Goal: Task Accomplishment & Management: Manage account settings

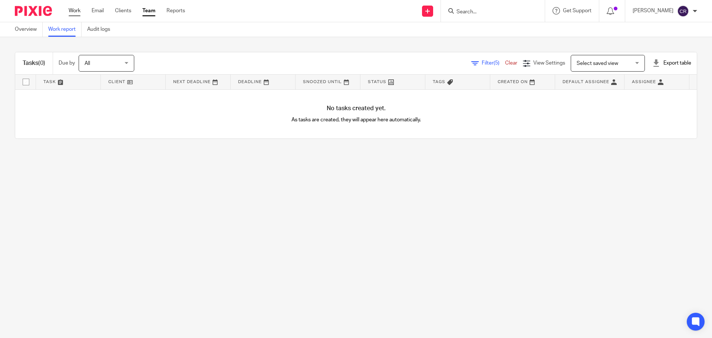
click at [70, 12] on link "Work" at bounding box center [75, 10] width 12 height 7
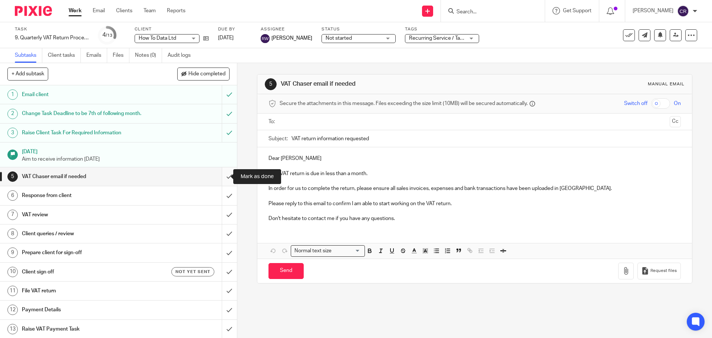
click at [226, 176] on input "submit" at bounding box center [118, 176] width 237 height 19
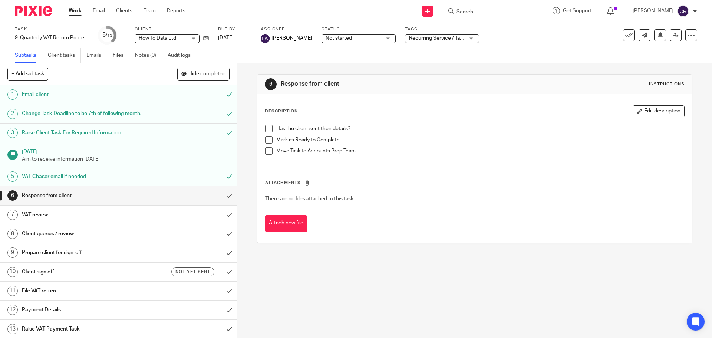
click at [480, 9] on input "Search" at bounding box center [488, 12] width 67 height 7
click at [495, 13] on input "Search" at bounding box center [488, 12] width 67 height 7
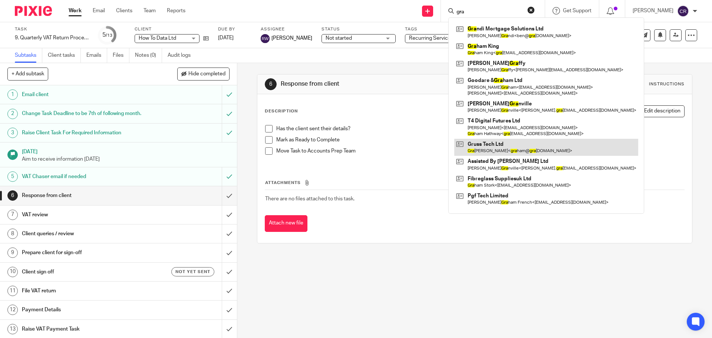
type input "gra"
click at [512, 146] on link at bounding box center [546, 147] width 184 height 17
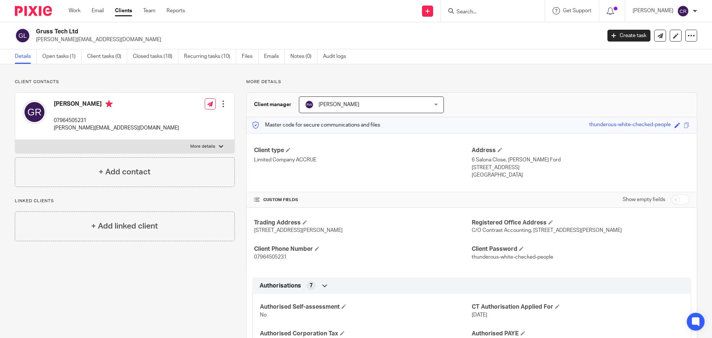
click at [141, 150] on label "More details" at bounding box center [124, 146] width 219 height 13
click at [15, 140] on input "More details" at bounding box center [15, 139] width 0 height 0
checkbox input "true"
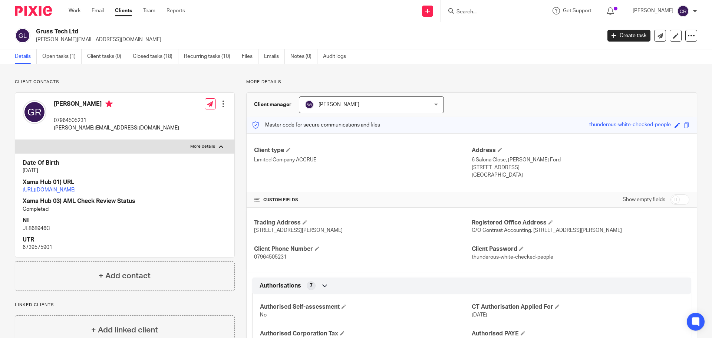
click at [32, 251] on p "6739575901" at bounding box center [125, 246] width 204 height 7
copy p "6739575901"
click at [41, 232] on p "JE868946C" at bounding box center [125, 228] width 204 height 7
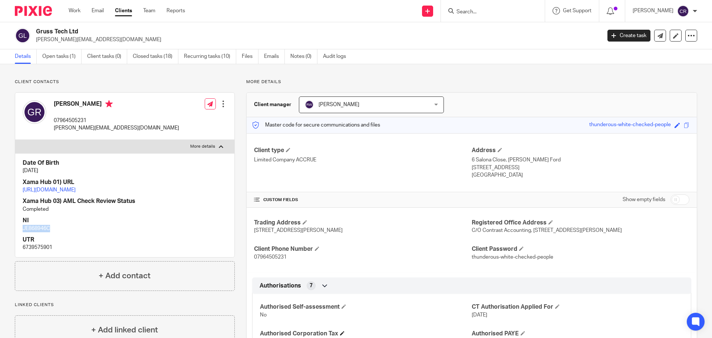
copy p "JE868946C"
click at [76, 189] on link "https://platform.xamatech.com/portal/crm/clients/8ecfa260-7d72-11ee-b565-4db554…" at bounding box center [49, 189] width 53 height 5
click at [486, 12] on input "Search" at bounding box center [488, 12] width 67 height 7
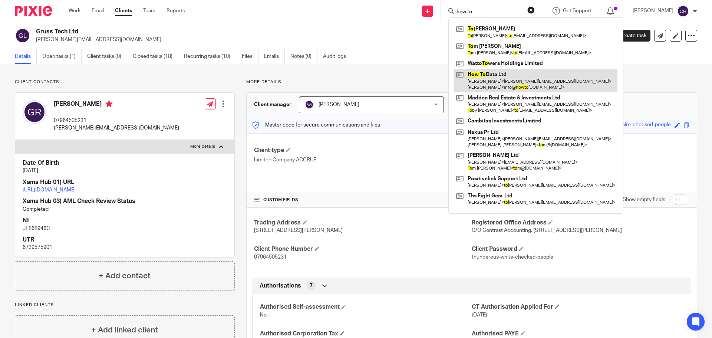
type input "how to"
drag, startPoint x: 492, startPoint y: 85, endPoint x: 307, endPoint y: 8, distance: 200.0
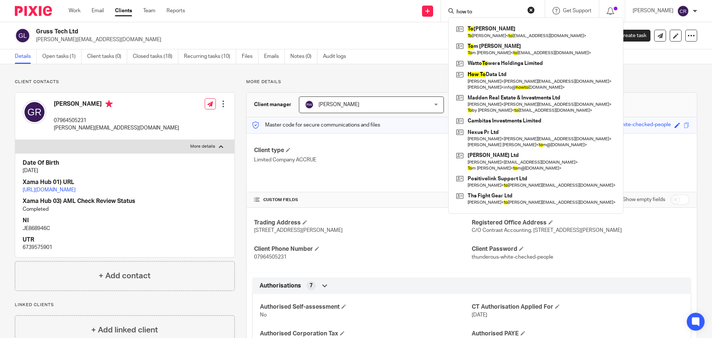
click at [492, 85] on link at bounding box center [535, 80] width 163 height 23
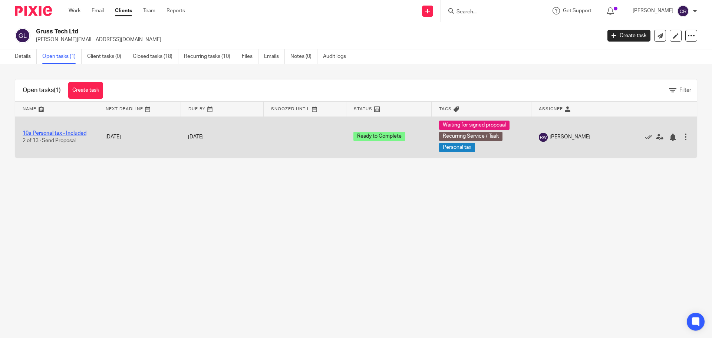
click at [67, 135] on link "10a Personal tax - Included" at bounding box center [55, 132] width 64 height 5
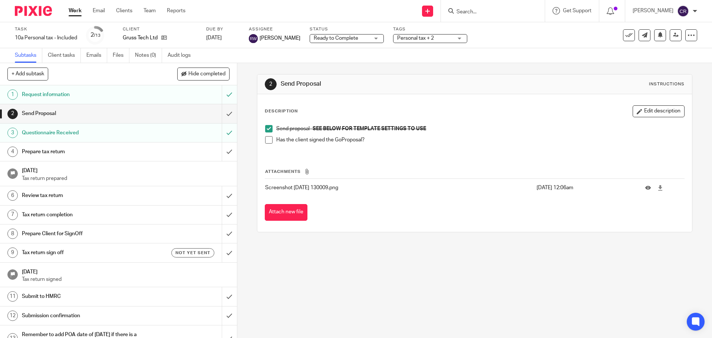
click at [267, 139] on span at bounding box center [268, 139] width 7 height 7
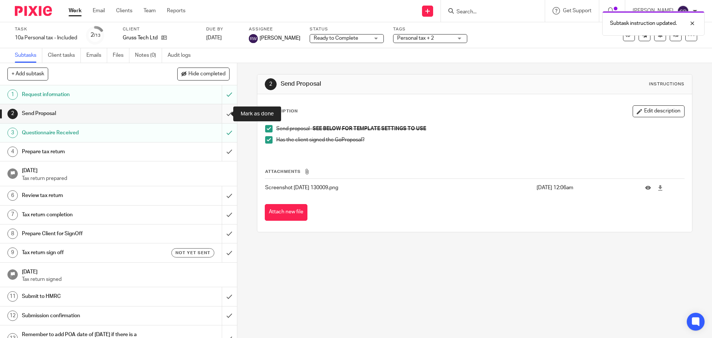
click at [219, 107] on input "submit" at bounding box center [118, 113] width 237 height 19
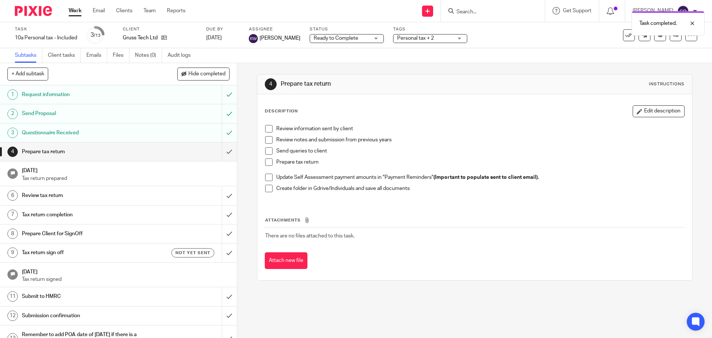
click at [365, 41] on div "Ready to Complete Ready to Complete" at bounding box center [346, 38] width 74 height 9
click at [428, 35] on div "Task completed." at bounding box center [530, 21] width 348 height 28
click at [428, 39] on span "Personal tax + 2" at bounding box center [425, 38] width 56 height 8
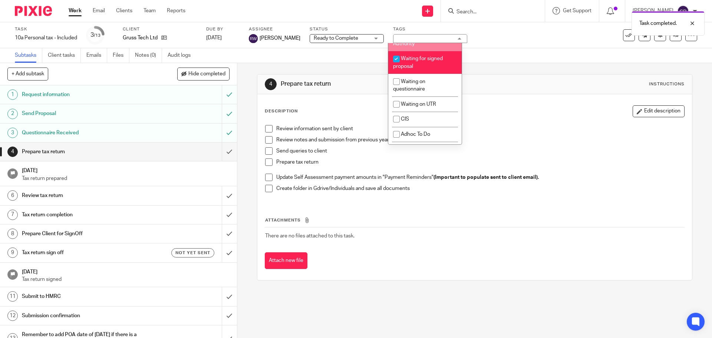
scroll to position [630, 0]
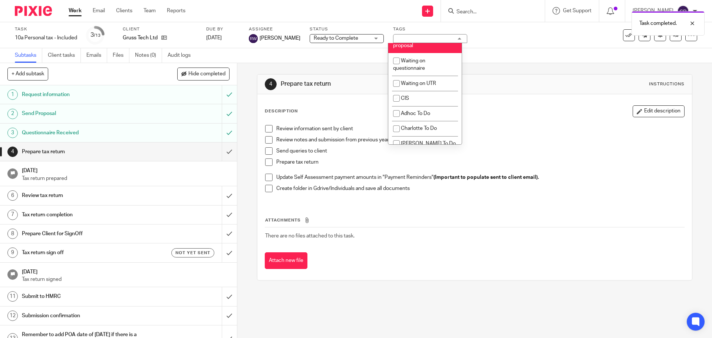
click at [422, 53] on li "Waiting for signed proposal" at bounding box center [424, 41] width 73 height 23
checkbox input "false"
click at [488, 86] on div "4 Prepare tax return Instructions" at bounding box center [474, 84] width 419 height 12
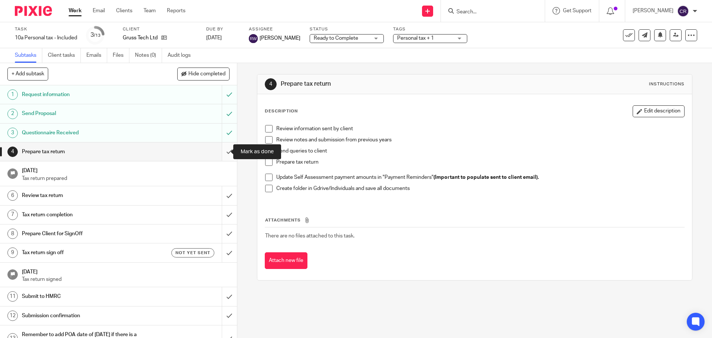
click at [225, 149] on input "submit" at bounding box center [118, 151] width 237 height 19
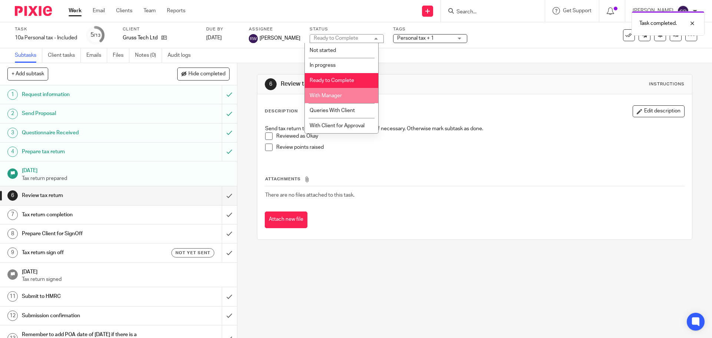
click at [347, 96] on li "With Manager" at bounding box center [341, 95] width 73 height 15
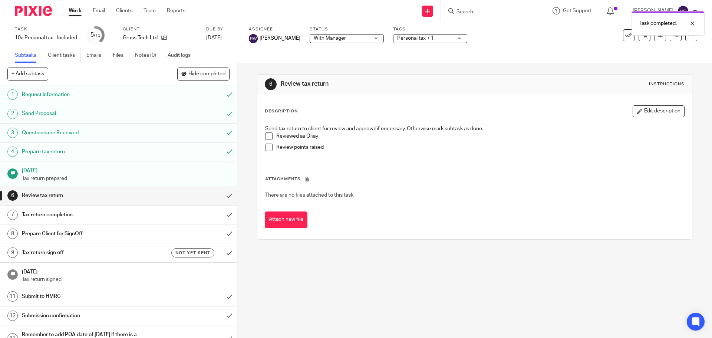
click at [423, 34] on div "Task completed." at bounding box center [530, 21] width 348 height 28
click at [423, 39] on span "Personal tax + 1" at bounding box center [415, 38] width 37 height 5
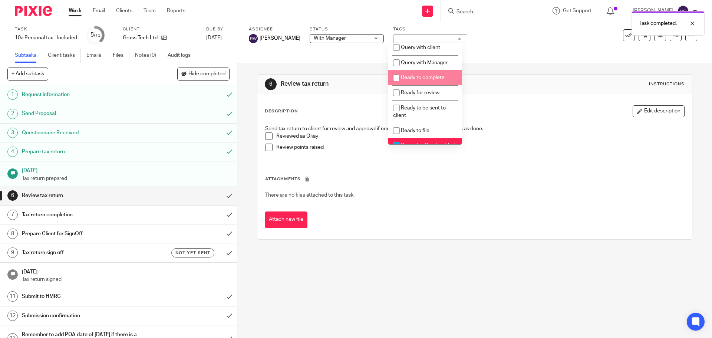
scroll to position [259, 0]
click at [445, 100] on li "Ready for review" at bounding box center [424, 91] width 73 height 15
checkbox input "true"
click at [491, 105] on div "Description Edit description" at bounding box center [474, 111] width 419 height 12
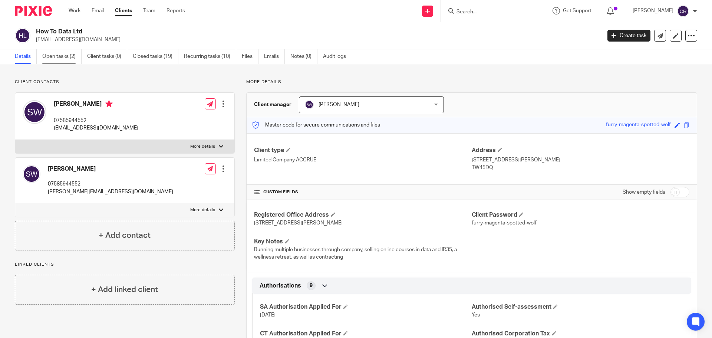
click at [76, 57] on link "Open tasks (2)" at bounding box center [61, 56] width 39 height 14
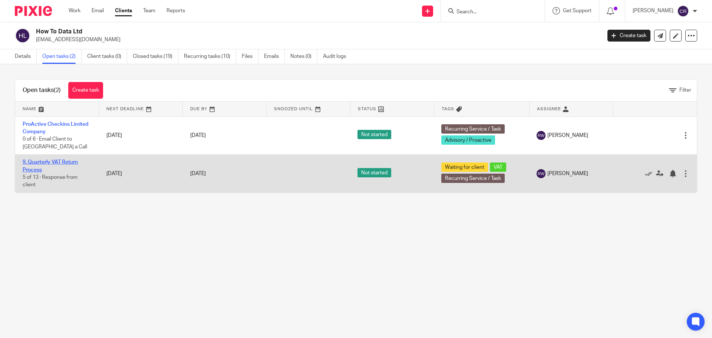
click at [59, 162] on link "9. Quarterly VAT Return Process" at bounding box center [50, 165] width 55 height 13
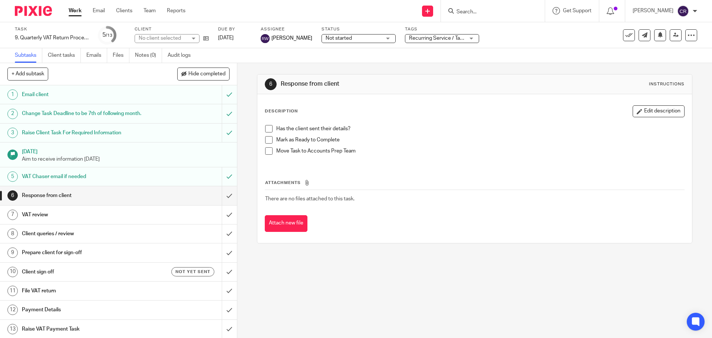
click at [352, 39] on span "Not started" at bounding box center [353, 38] width 56 height 8
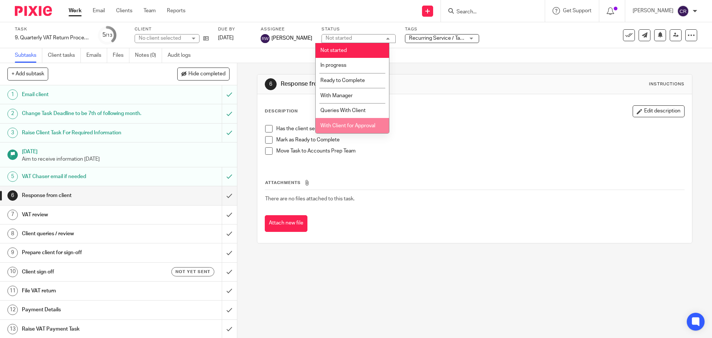
click at [356, 123] on span "With Client for Approval" at bounding box center [347, 125] width 55 height 5
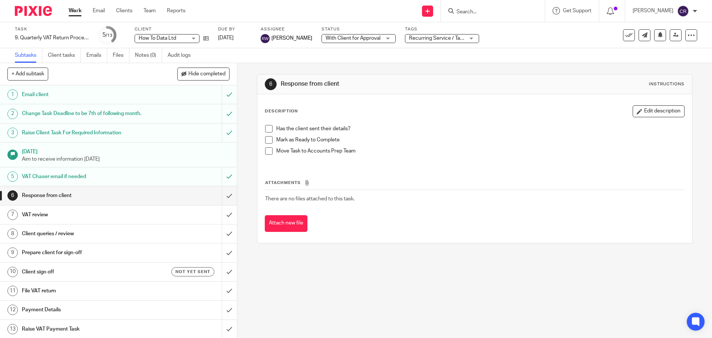
click at [429, 41] on span "Recurring Service / Task + 2" at bounding box center [437, 38] width 56 height 8
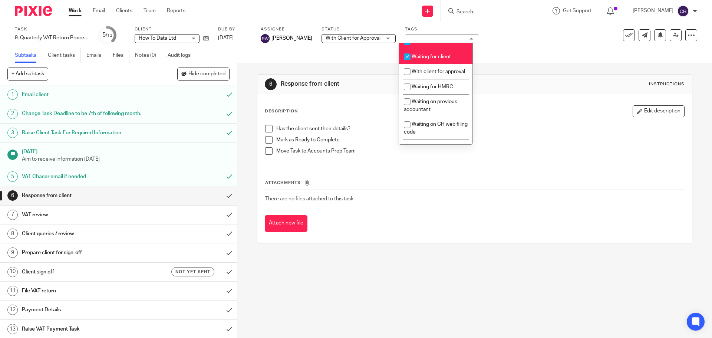
click at [430, 59] on span "Waiting for client" at bounding box center [430, 56] width 39 height 5
checkbox input "false"
click at [428, 79] on li "With client for approval" at bounding box center [435, 71] width 73 height 15
checkbox input "true"
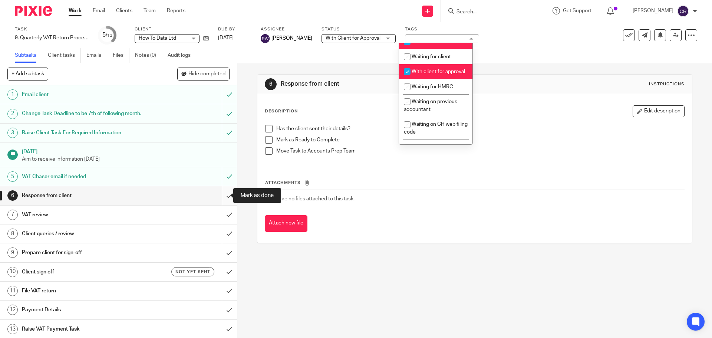
click at [224, 192] on input "submit" at bounding box center [118, 195] width 237 height 19
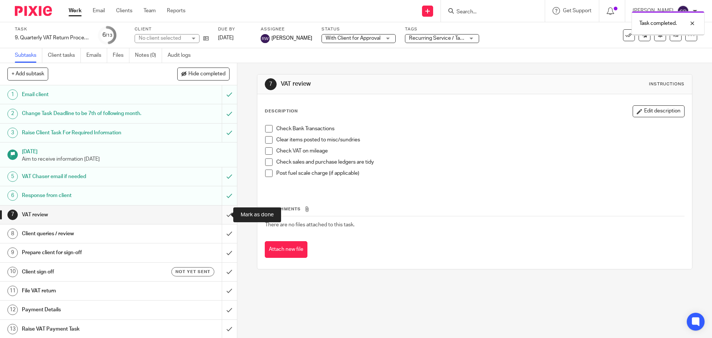
click at [220, 219] on input "submit" at bounding box center [118, 214] width 237 height 19
click at [218, 233] on input "submit" at bounding box center [118, 233] width 237 height 19
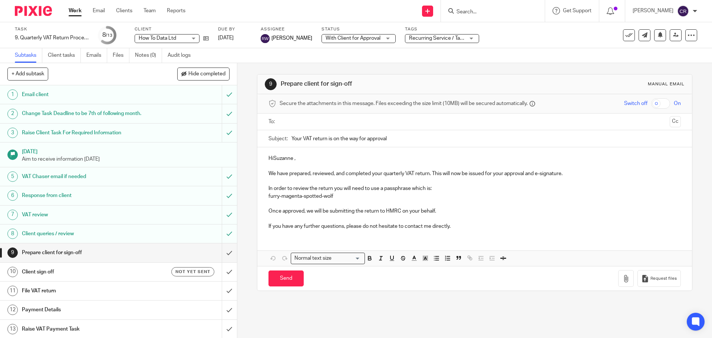
click at [272, 159] on p "HiSuzanne ," at bounding box center [474, 158] width 412 height 7
click at [337, 130] on div at bounding box center [474, 121] width 389 height 17
drag, startPoint x: 339, startPoint y: 122, endPoint x: 339, endPoint y: 131, distance: 9.3
click at [339, 123] on input "text" at bounding box center [474, 121] width 384 height 9
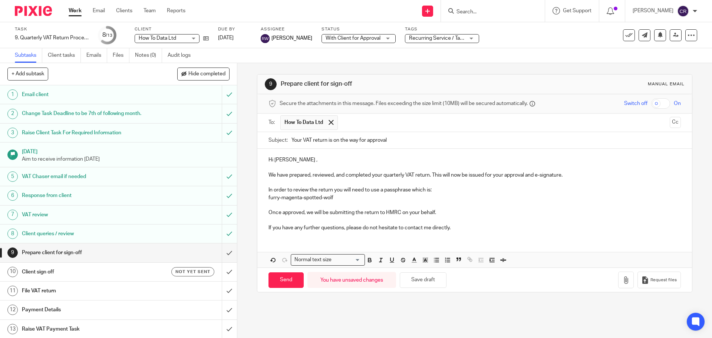
drag, startPoint x: 287, startPoint y: 279, endPoint x: 263, endPoint y: 282, distance: 24.0
click at [280, 280] on input "Send" at bounding box center [285, 280] width 35 height 16
click at [128, 270] on h1 "Client sign off" at bounding box center [86, 271] width 128 height 11
type input "Sent"
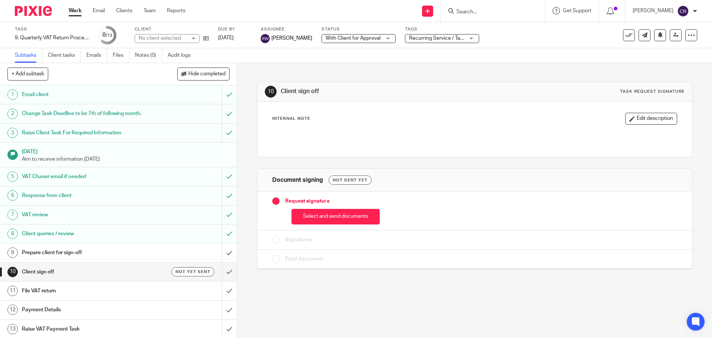
click at [346, 216] on button "Select and send documents" at bounding box center [335, 217] width 88 height 16
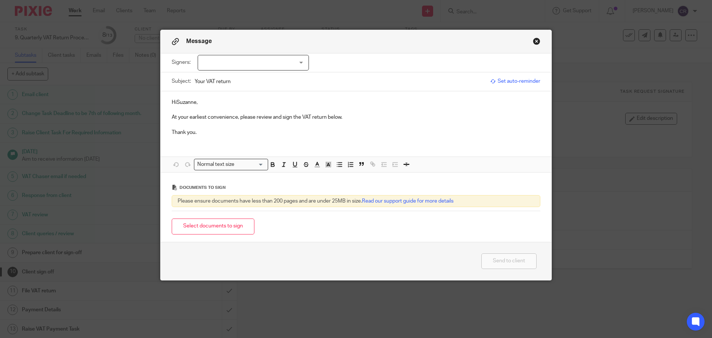
click at [271, 59] on div at bounding box center [253, 63] width 111 height 16
click at [271, 66] on div at bounding box center [253, 63] width 111 height 16
click at [256, 70] on div at bounding box center [253, 63] width 111 height 16
click at [249, 77] on li "[PERSON_NAME]" at bounding box center [250, 77] width 110 height 15
checkbox input "true"
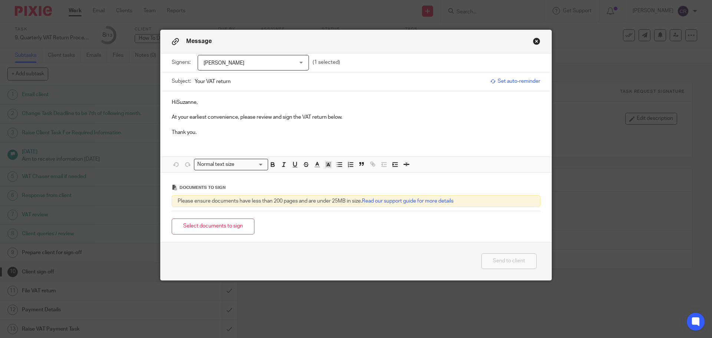
drag, startPoint x: 174, startPoint y: 103, endPoint x: 182, endPoint y: 131, distance: 29.1
click at [174, 104] on p "HiSuzanne," at bounding box center [356, 102] width 368 height 7
click at [220, 222] on button "Select documents to sign" at bounding box center [213, 226] width 83 height 16
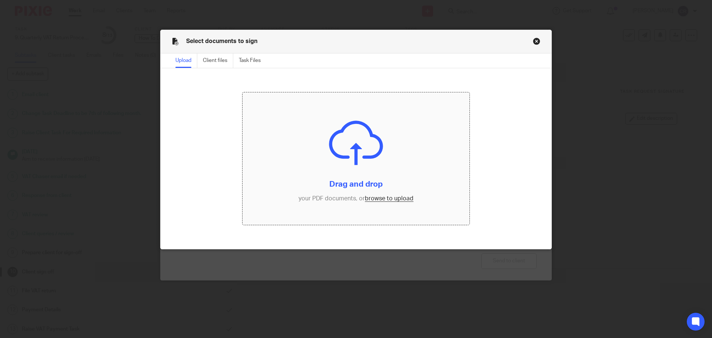
click at [403, 161] on input "file" at bounding box center [355, 158] width 227 height 133
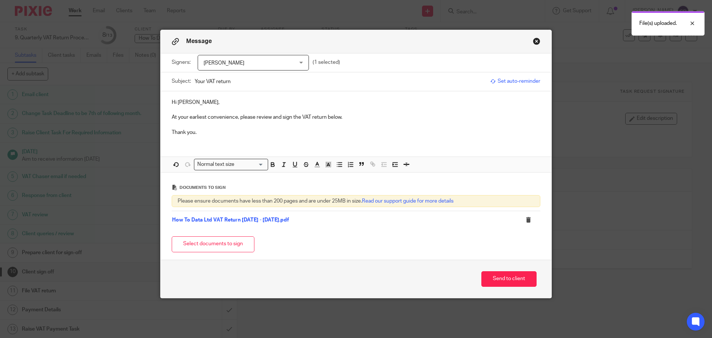
click at [500, 269] on div "Send to client" at bounding box center [355, 278] width 391 height 39
click at [501, 274] on button "Send to client" at bounding box center [508, 279] width 55 height 16
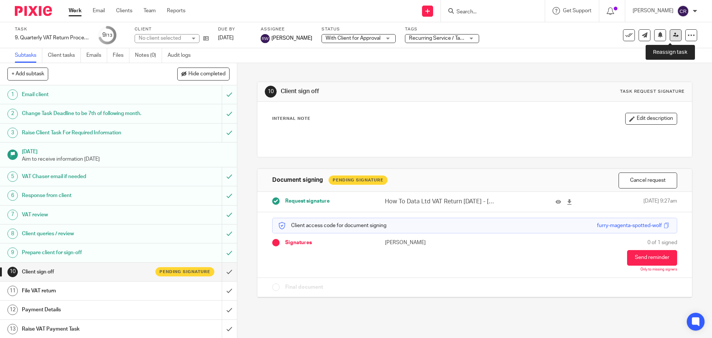
click at [673, 39] on link at bounding box center [675, 35] width 12 height 12
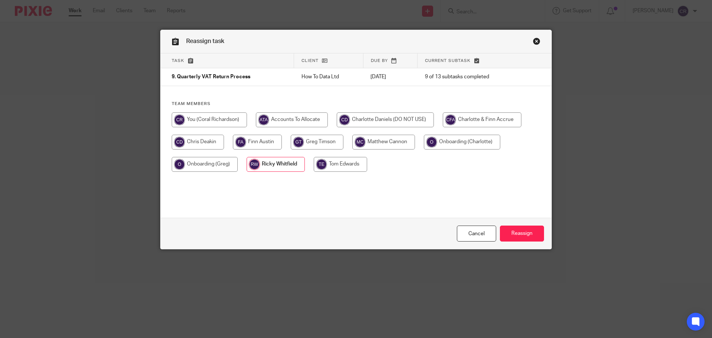
click at [223, 117] on input "radio" at bounding box center [209, 119] width 75 height 15
radio input "true"
click at [512, 226] on input "Reassign" at bounding box center [522, 233] width 44 height 16
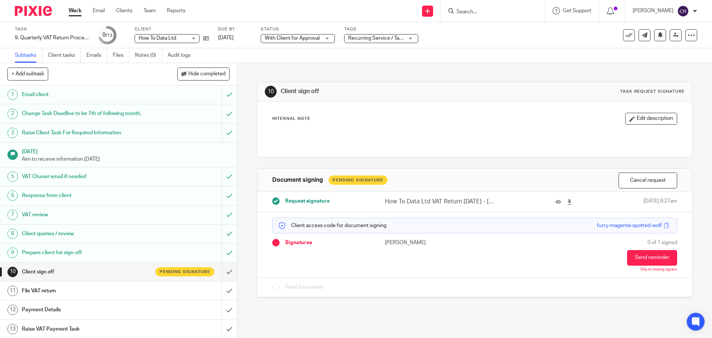
click at [478, 10] on input "Search" at bounding box center [488, 12] width 67 height 7
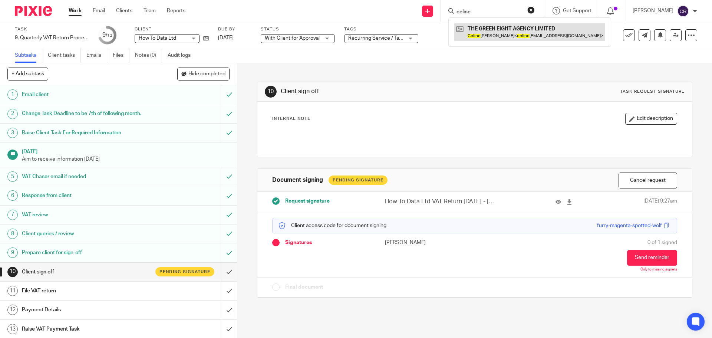
type input "celine"
click at [483, 33] on link at bounding box center [529, 31] width 151 height 17
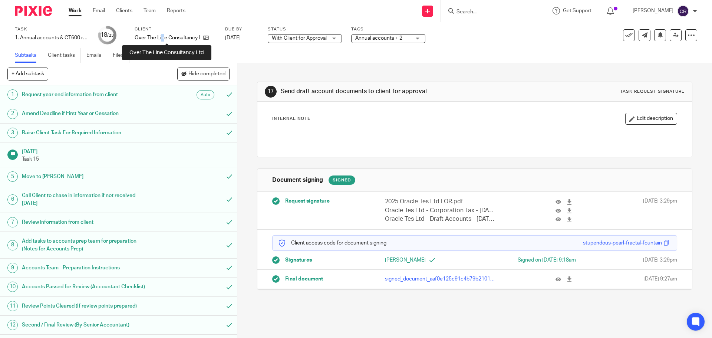
click at [162, 37] on p "Over The Line Consultancy Ltd" at bounding box center [167, 37] width 65 height 7
click at [162, 38] on p "Over The Line Consultancy Ltd" at bounding box center [167, 37] width 65 height 7
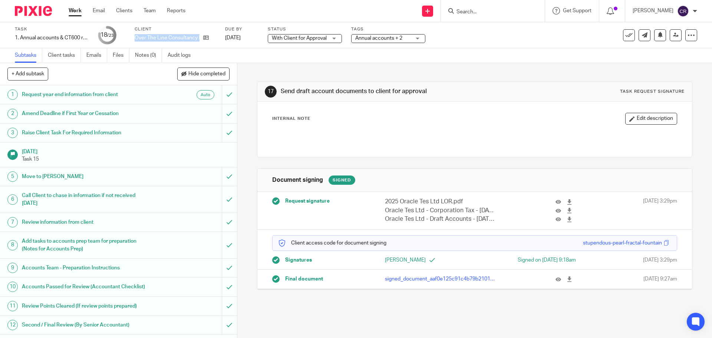
copy div "Over The Line Consultancy Ltd"
click at [555, 210] on icon at bounding box center [558, 211] width 6 height 6
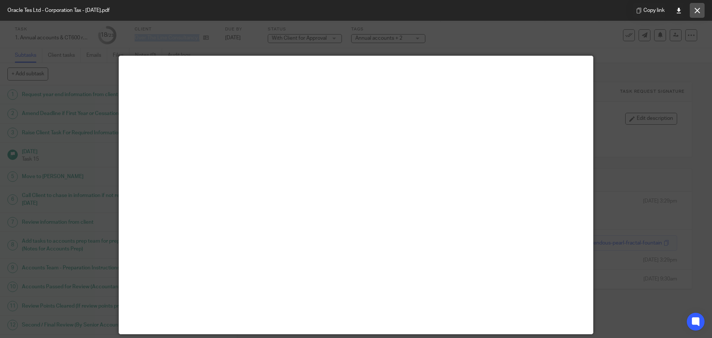
click at [693, 7] on button at bounding box center [696, 10] width 15 height 15
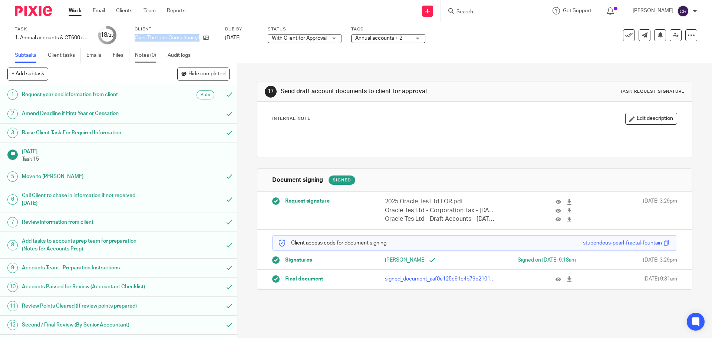
click at [144, 51] on link "Notes (0)" at bounding box center [148, 55] width 27 height 14
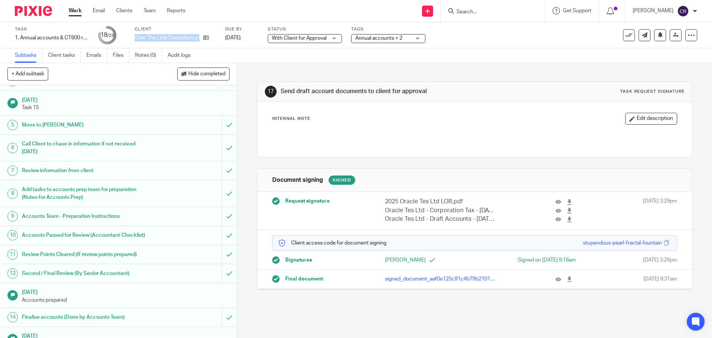
scroll to position [185, 0]
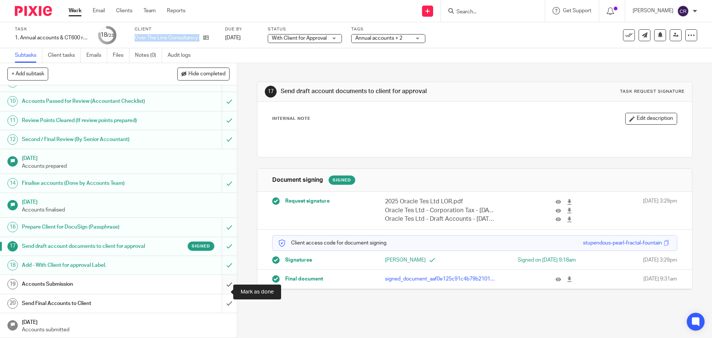
click at [218, 291] on input "submit" at bounding box center [118, 284] width 237 height 19
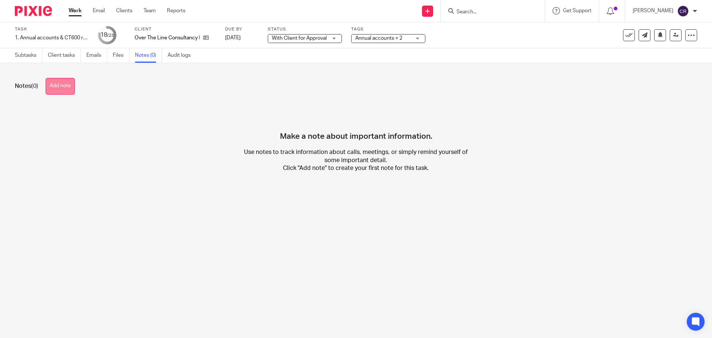
click at [67, 87] on button "Add note" at bounding box center [60, 86] width 29 height 17
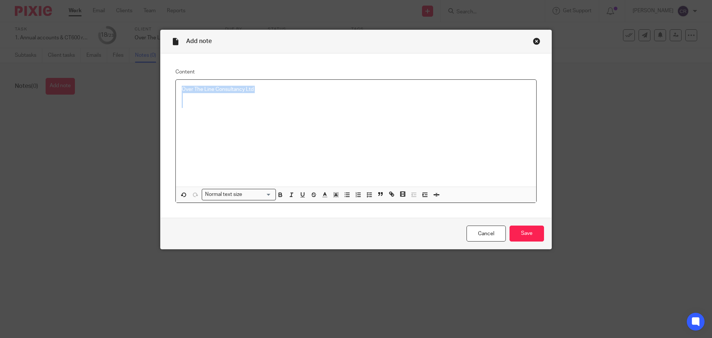
drag, startPoint x: 214, startPoint y: 120, endPoint x: 166, endPoint y: 72, distance: 67.6
click at [166, 72] on div "Content Over The Line Consultancy Ltd Normal text size Loading... Remove Edit I…" at bounding box center [355, 135] width 391 height 165
click at [533, 233] on input "Save" at bounding box center [526, 233] width 34 height 16
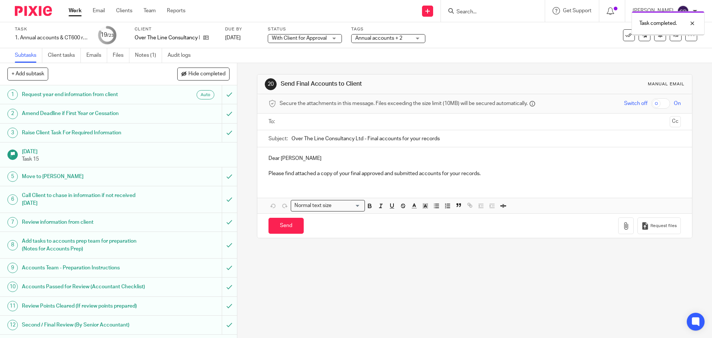
click at [306, 118] on input "text" at bounding box center [474, 121] width 384 height 9
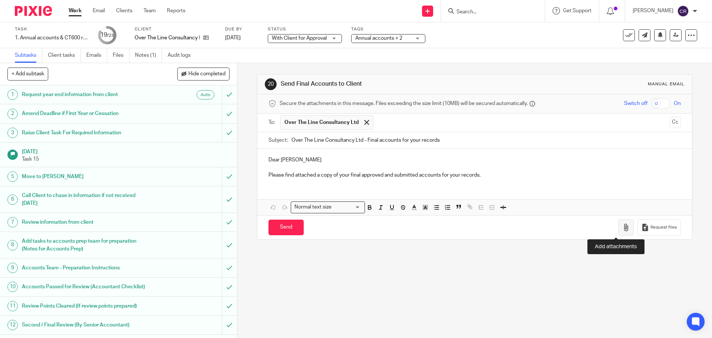
click at [622, 226] on icon "button" at bounding box center [625, 226] width 7 height 7
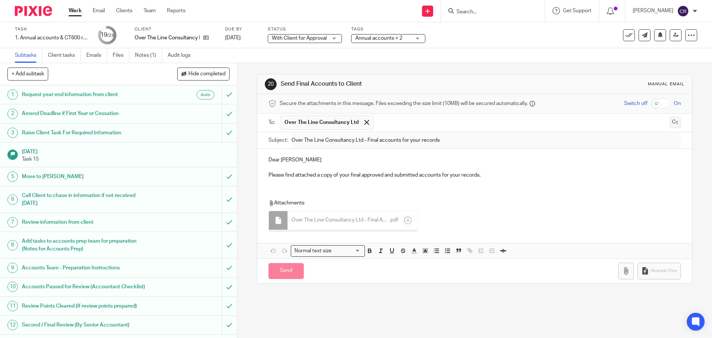
drag, startPoint x: 657, startPoint y: 119, endPoint x: 664, endPoint y: 122, distance: 7.6
click at [658, 119] on div "To: Over The Line Consultancy Ltd Over The Line Consultancy Ltd Cc" at bounding box center [474, 122] width 412 height 18
click at [669, 122] on button "Cc" at bounding box center [674, 122] width 11 height 11
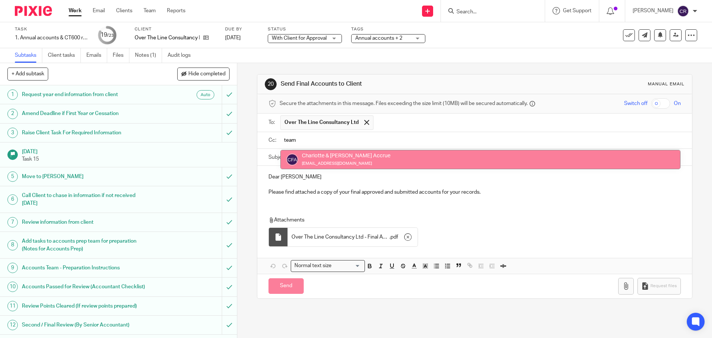
type input "team"
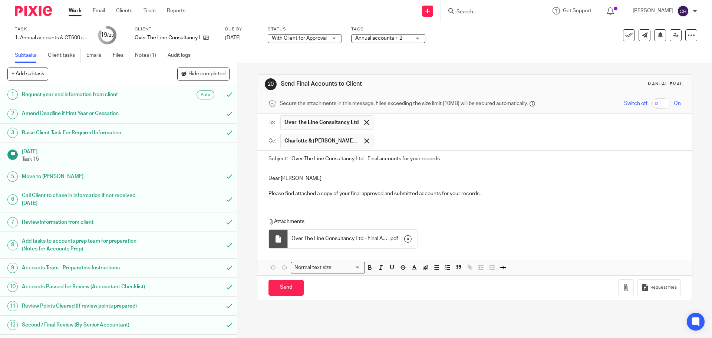
click at [654, 105] on input "checkbox" at bounding box center [660, 103] width 19 height 10
click at [285, 286] on input "Send" at bounding box center [285, 287] width 35 height 16
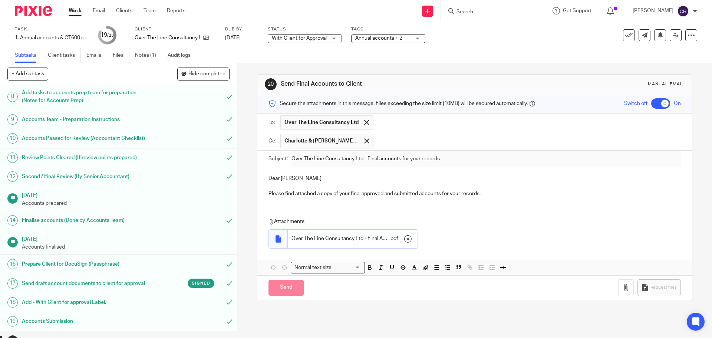
scroll to position [238, 0]
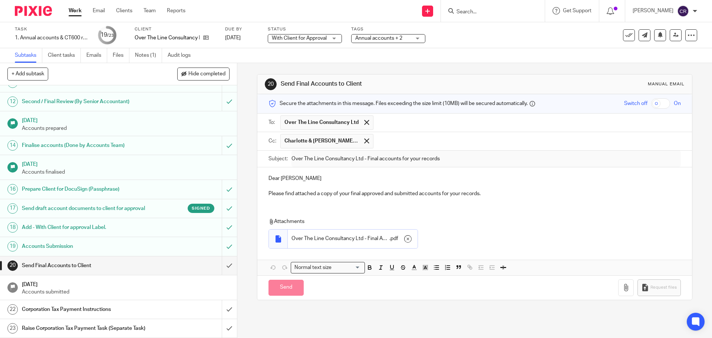
checkbox input "false"
type input "Sent"
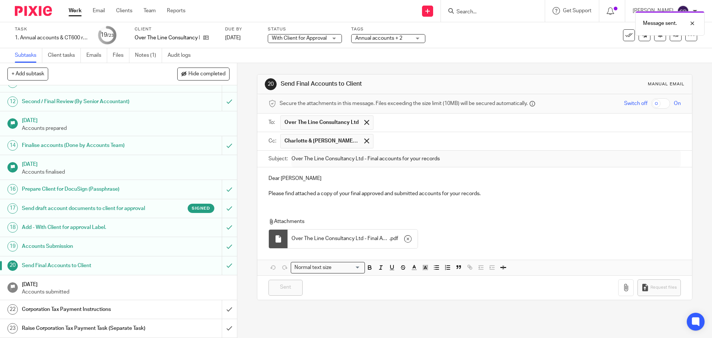
click at [175, 304] on div "Corporation Tax Payment Instructions" at bounding box center [118, 309] width 192 height 11
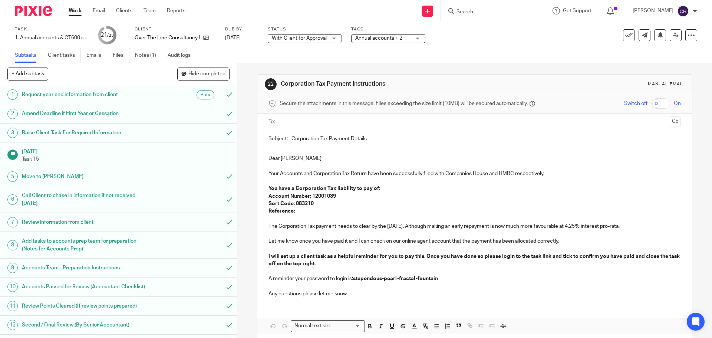
click at [332, 121] on input "text" at bounding box center [474, 121] width 384 height 9
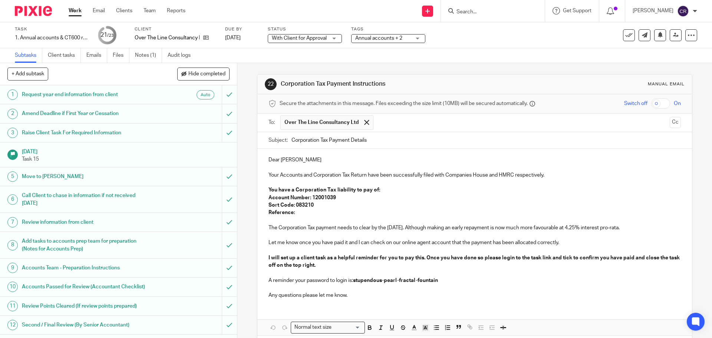
click at [271, 159] on p "Dear [PERSON_NAME]" at bounding box center [474, 159] width 412 height 7
click at [290, 188] on strong "You have a Corporation Tax liability to pay of:" at bounding box center [324, 189] width 112 height 5
click at [370, 191] on strong "You have no Corporation Tax liability to pay of:" at bounding box center [325, 189] width 115 height 5
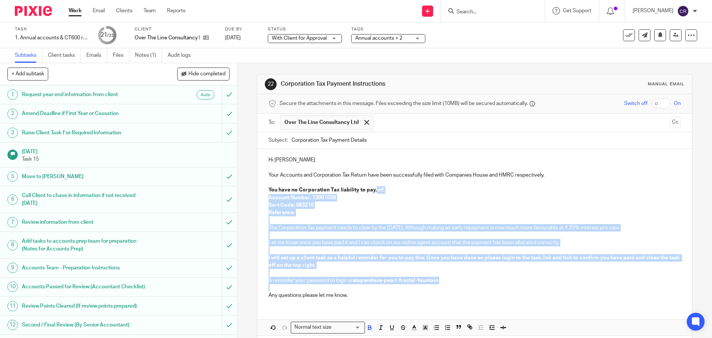
drag, startPoint x: 375, startPoint y: 190, endPoint x: 428, endPoint y: 285, distance: 108.5
click at [428, 285] on div "Hi Andrew Your Accounts and Corporation Tax Return have been successfully filed…" at bounding box center [474, 227] width 434 height 156
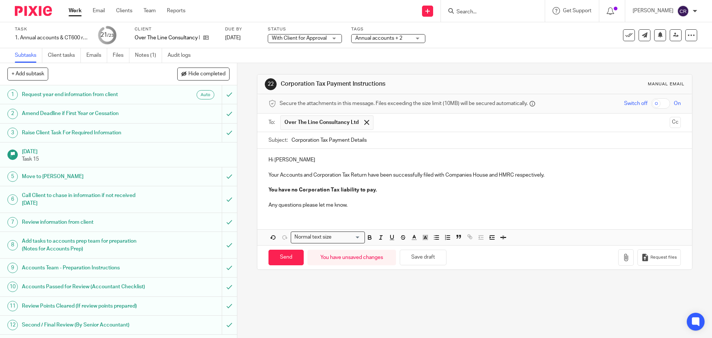
click at [671, 124] on div "To: Over The Line Consultancy Ltd Over The Line Consultancy Ltd Cc" at bounding box center [474, 122] width 434 height 19
click at [669, 123] on button "Cc" at bounding box center [674, 122] width 11 height 11
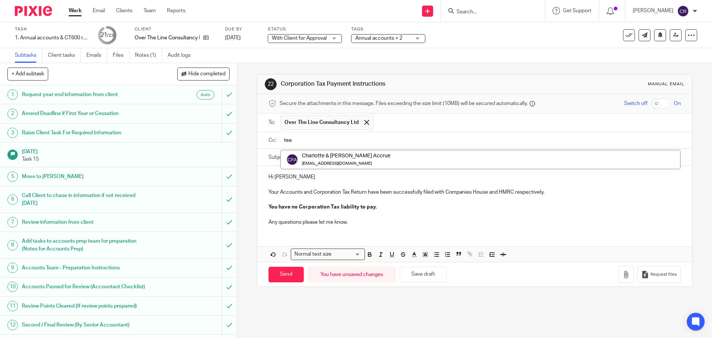
type input "tea"
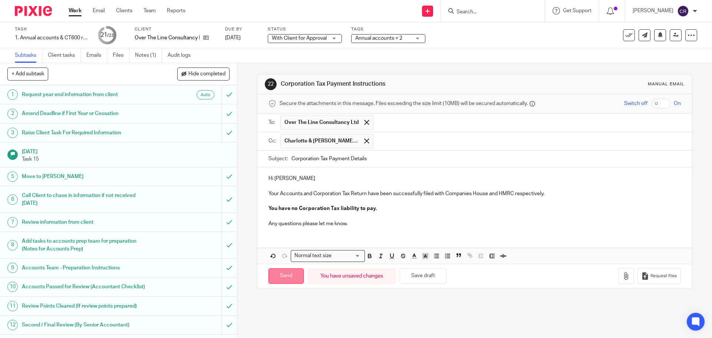
click at [277, 272] on input "Send" at bounding box center [285, 276] width 35 height 16
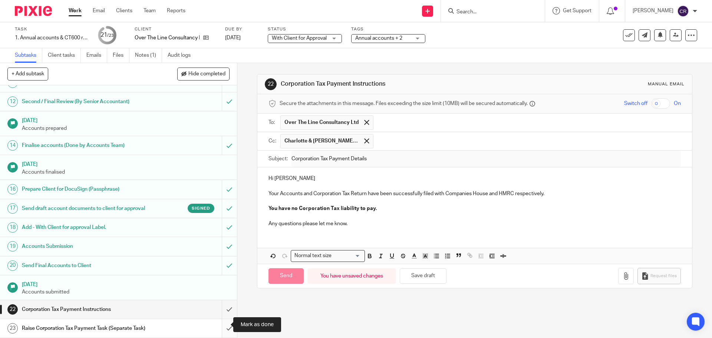
type input "Sent"
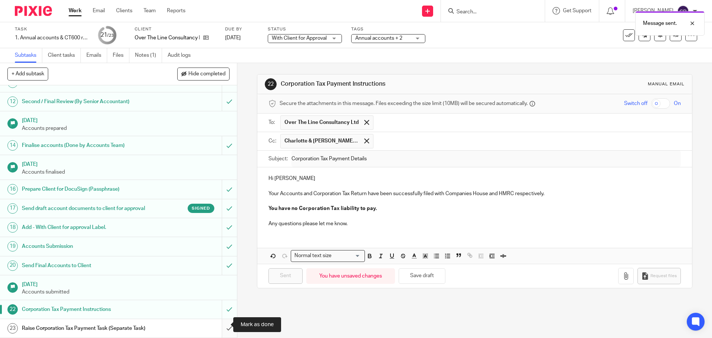
click at [220, 326] on input "submit" at bounding box center [118, 328] width 237 height 19
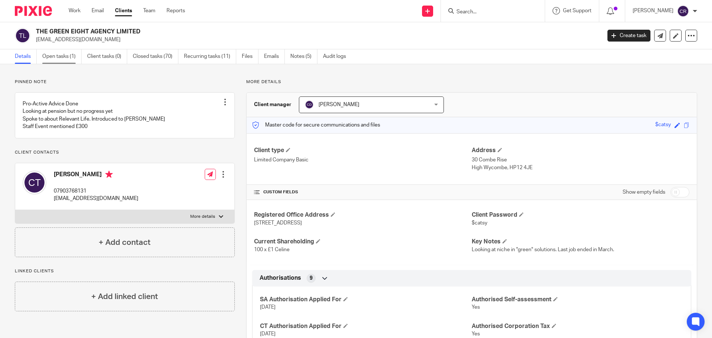
click at [66, 56] on link "Open tasks (1)" at bounding box center [61, 56] width 39 height 14
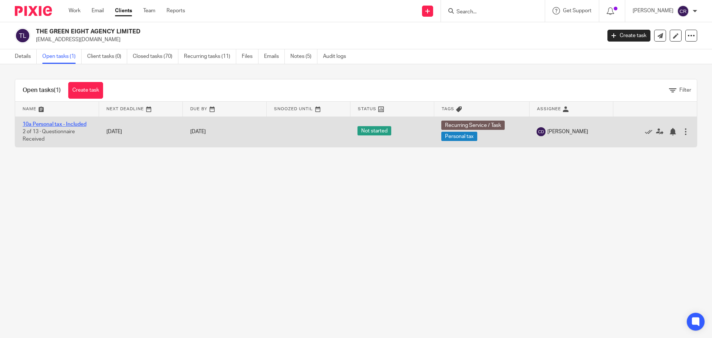
click at [69, 125] on link "10a Personal tax - Included" at bounding box center [55, 124] width 64 height 5
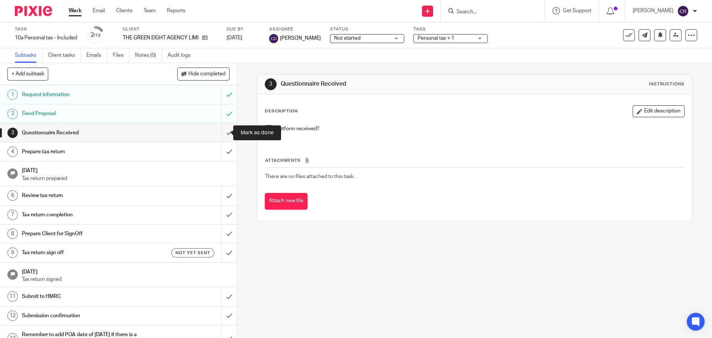
click at [224, 136] on input "submit" at bounding box center [118, 132] width 237 height 19
click at [216, 155] on input "submit" at bounding box center [118, 151] width 237 height 19
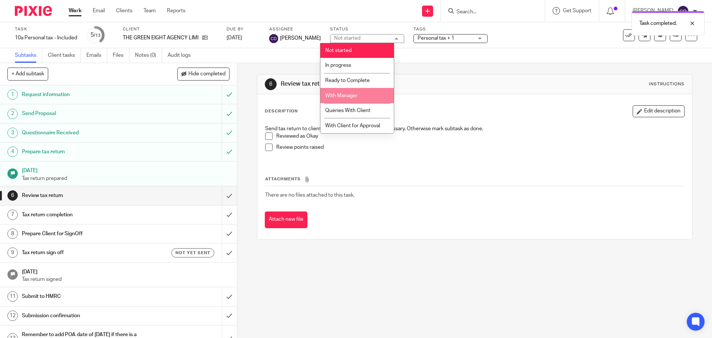
drag, startPoint x: 353, startPoint y: 96, endPoint x: 358, endPoint y: 90, distance: 7.4
click at [353, 95] on span "With Manager" at bounding box center [341, 95] width 32 height 5
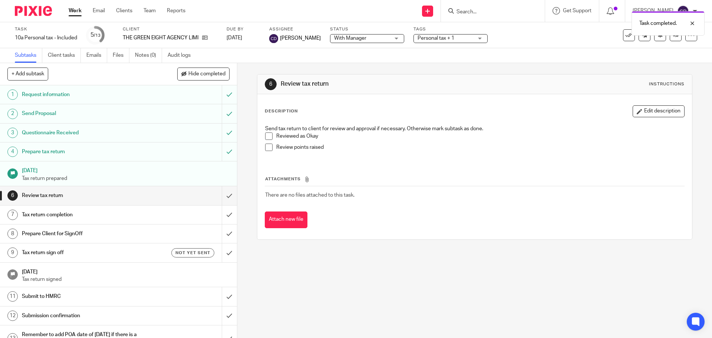
click at [445, 38] on span "Personal tax + 1" at bounding box center [445, 38] width 56 height 8
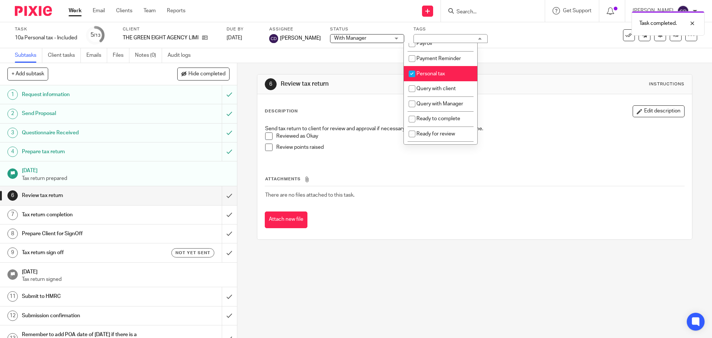
scroll to position [222, 0]
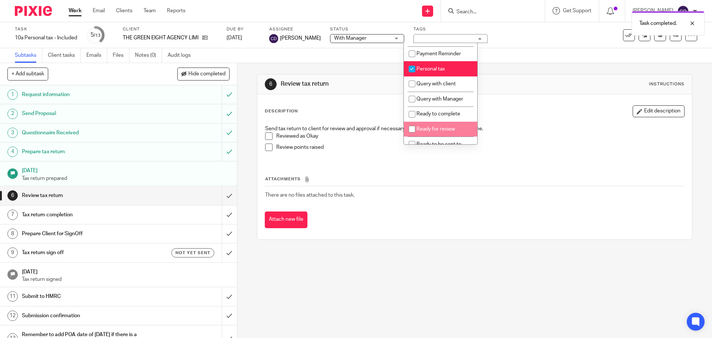
click at [444, 132] on span "Ready for review" at bounding box center [435, 128] width 39 height 5
checkbox input "true"
click at [528, 150] on p "Review points raised" at bounding box center [479, 146] width 407 height 7
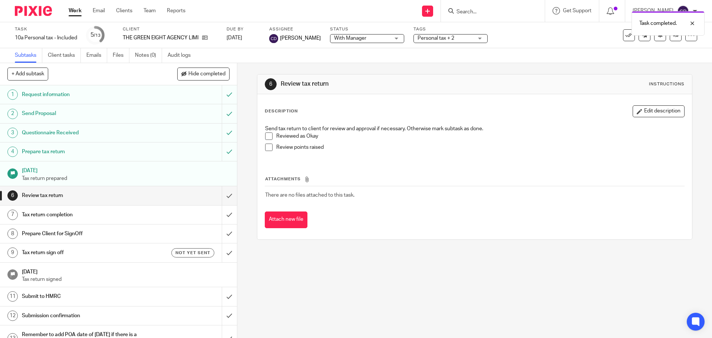
click at [477, 14] on div "Task completed." at bounding box center [530, 21] width 348 height 28
click at [478, 13] on div "Task completed." at bounding box center [530, 21] width 348 height 28
click at [692, 20] on div at bounding box center [686, 23] width 20 height 9
click at [506, 9] on input "Search" at bounding box center [488, 12] width 67 height 7
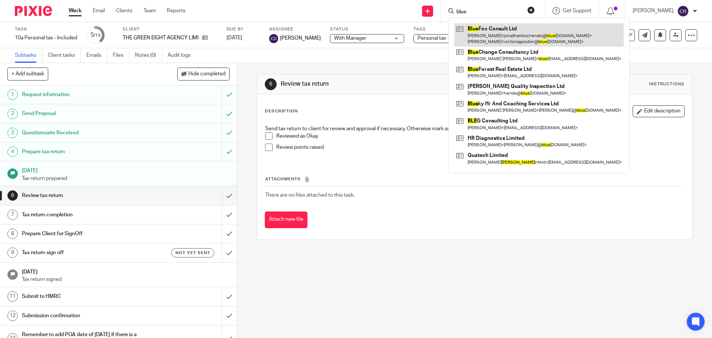
type input "blue"
click at [494, 34] on link at bounding box center [538, 34] width 169 height 23
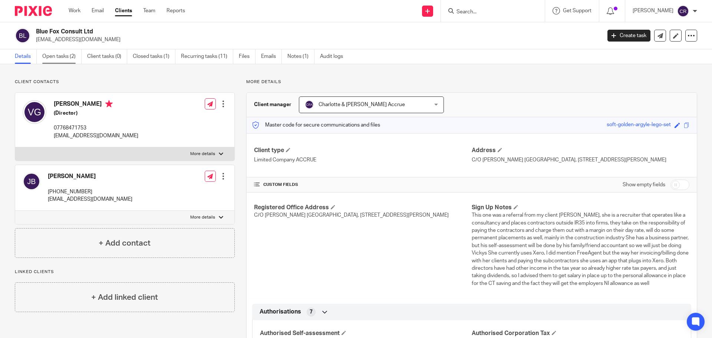
drag, startPoint x: 57, startPoint y: 66, endPoint x: 61, endPoint y: 60, distance: 7.4
click at [65, 54] on link "Open tasks (2)" at bounding box center [61, 56] width 39 height 14
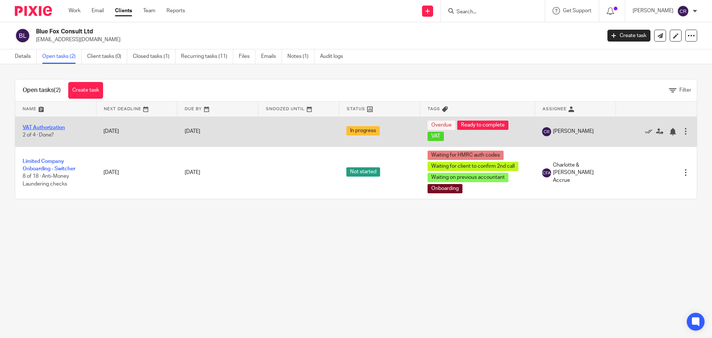
click at [52, 128] on link "VAT Authorization" at bounding box center [44, 127] width 42 height 5
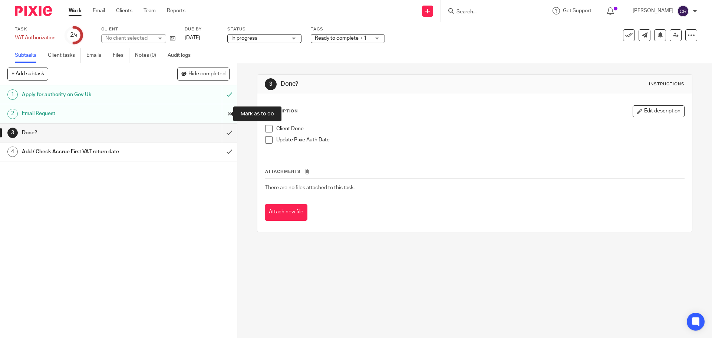
click at [222, 112] on input "submit" at bounding box center [118, 113] width 237 height 19
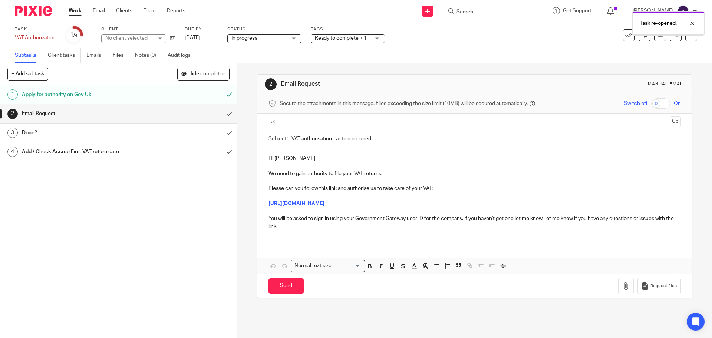
click at [324, 120] on input "text" at bounding box center [474, 121] width 384 height 9
drag, startPoint x: 663, startPoint y: 118, endPoint x: 449, endPoint y: 168, distance: 219.4
click at [669, 119] on button "Cc" at bounding box center [674, 122] width 11 height 11
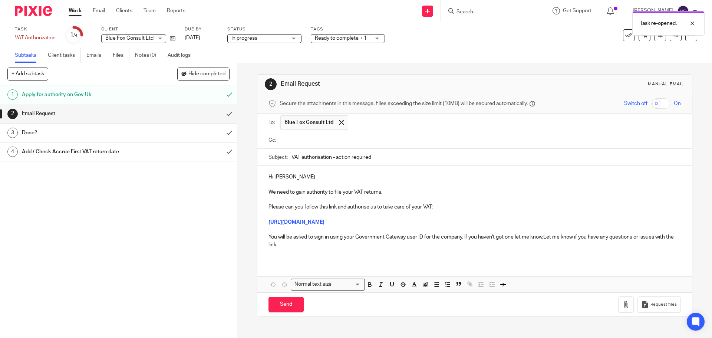
click at [451, 127] on input "text" at bounding box center [515, 122] width 326 height 14
click at [326, 175] on p "Hi Victoria" at bounding box center [474, 176] width 412 height 7
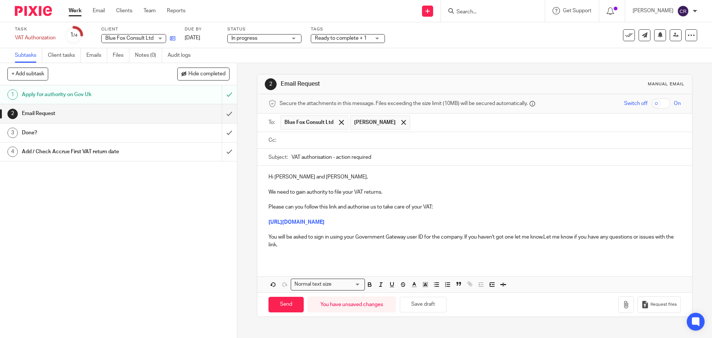
click at [174, 35] on link at bounding box center [170, 37] width 9 height 7
click at [328, 142] on input "text" at bounding box center [479, 140] width 395 height 9
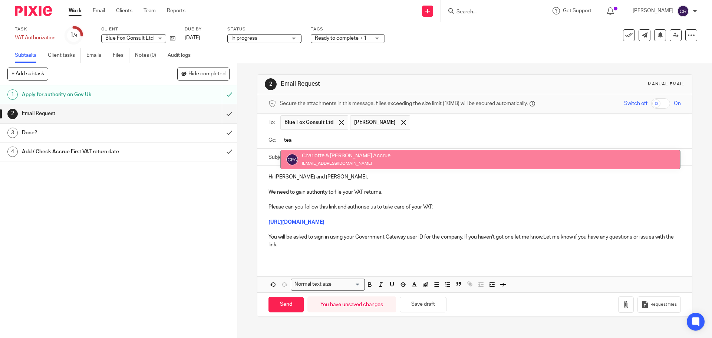
type input "tea"
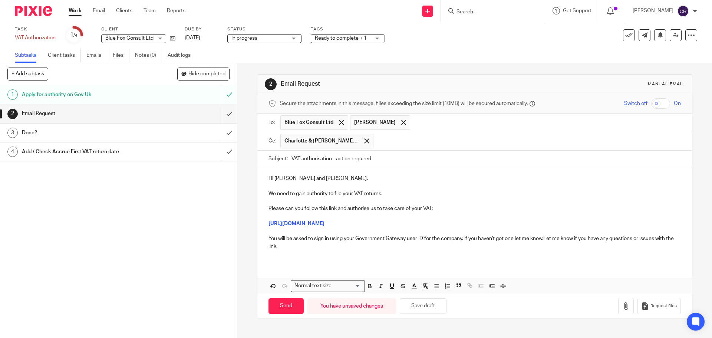
click at [335, 209] on p "Please can you follow this link and authorise us to take care of your VAT:" at bounding box center [474, 204] width 412 height 15
drag, startPoint x: 437, startPoint y: 222, endPoint x: 144, endPoint y: 228, distance: 292.8
click at [144, 228] on div "+ Add subtask Hide completed Cancel + Add 1 Apply for authority on Gov Uk 2 Ema…" at bounding box center [356, 200] width 712 height 275
click at [628, 222] on p "https://www.tax.service.gov.uk/invitations/business-taxes/manage-who-can-deal-w…" at bounding box center [474, 223] width 412 height 7
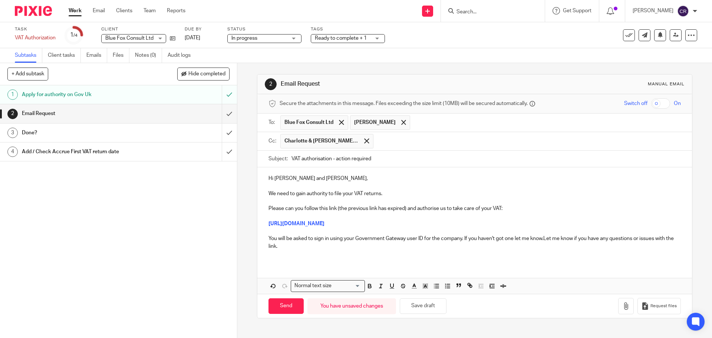
click at [628, 222] on p "https://www.tax.service.gov.uk/invitations/business-taxes/manage-who-can-deal-w…" at bounding box center [474, 223] width 412 height 7
click at [544, 238] on p "You will be asked to sign in using your Government Gateway user ID for the comp…" at bounding box center [474, 242] width 412 height 15
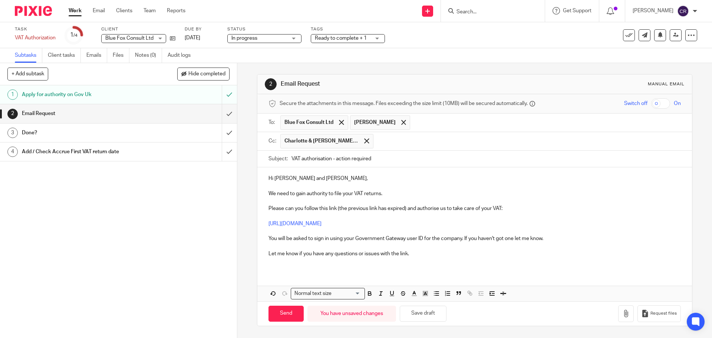
click at [354, 239] on p "You will be asked to sign in using your Government Gateway user ID for the comp…" at bounding box center [474, 238] width 412 height 7
click at [285, 314] on input "Send" at bounding box center [285, 313] width 35 height 16
type input "Sent"
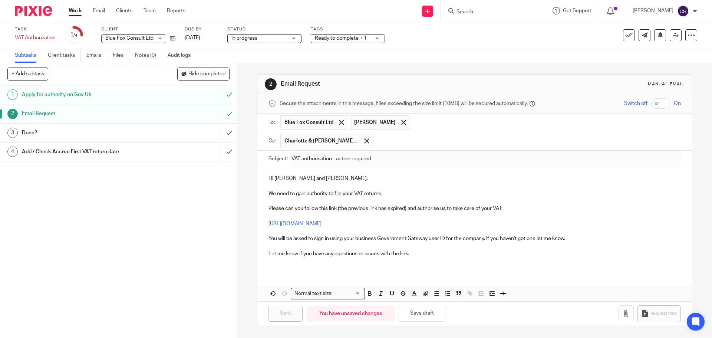
click at [470, 9] on input "Search" at bounding box center [488, 12] width 67 height 7
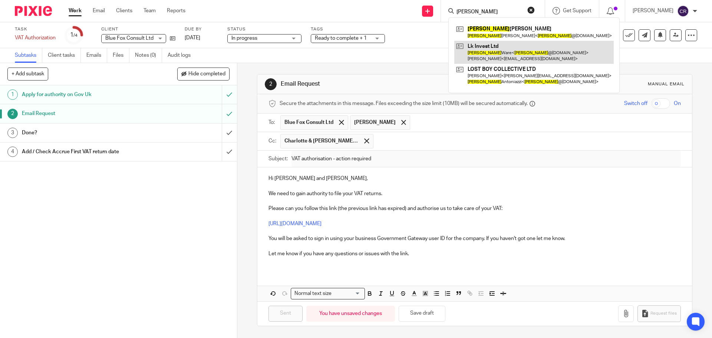
type input "lucy"
click at [487, 60] on link at bounding box center [533, 52] width 159 height 23
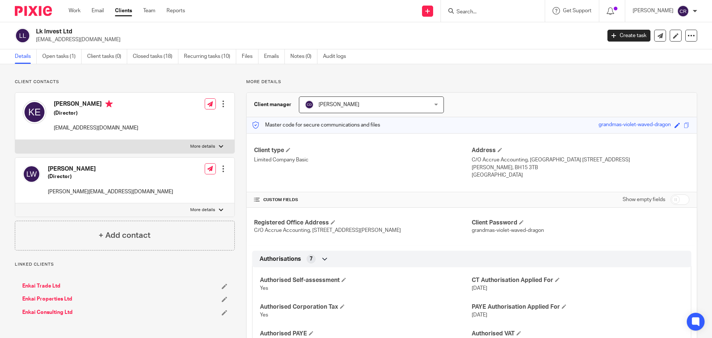
click at [172, 209] on label "More details" at bounding box center [124, 209] width 219 height 13
click at [15, 203] on input "More details" at bounding box center [15, 203] width 0 height 0
checkbox input "true"
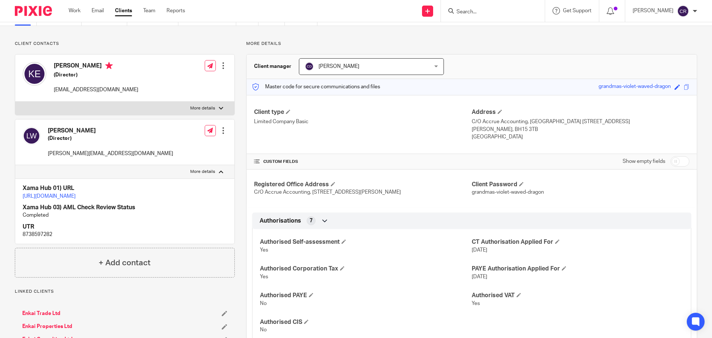
scroll to position [37, 0]
click at [481, 11] on input "Search" at bounding box center [488, 12] width 67 height 7
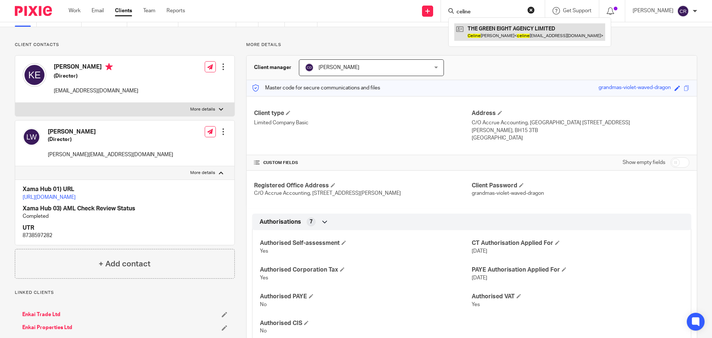
type input "celine"
click at [487, 37] on link at bounding box center [529, 31] width 151 height 17
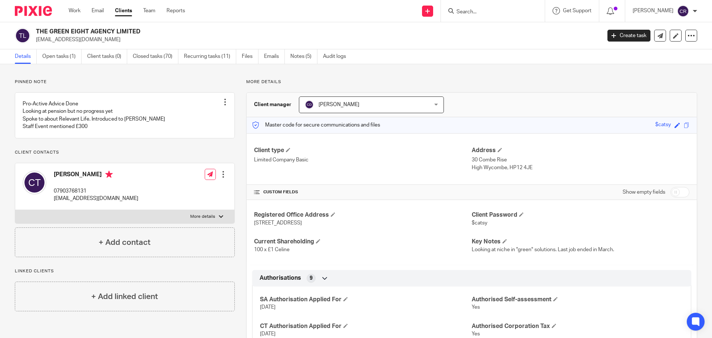
drag, startPoint x: 674, startPoint y: 189, endPoint x: 528, endPoint y: 156, distance: 150.0
click at [674, 189] on input "checkbox" at bounding box center [679, 192] width 19 height 10
checkbox input "true"
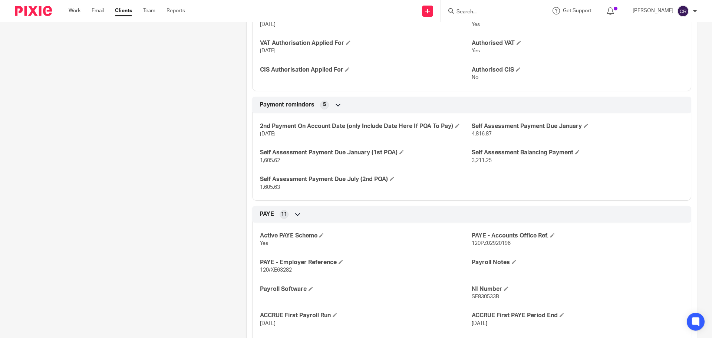
scroll to position [408, 0]
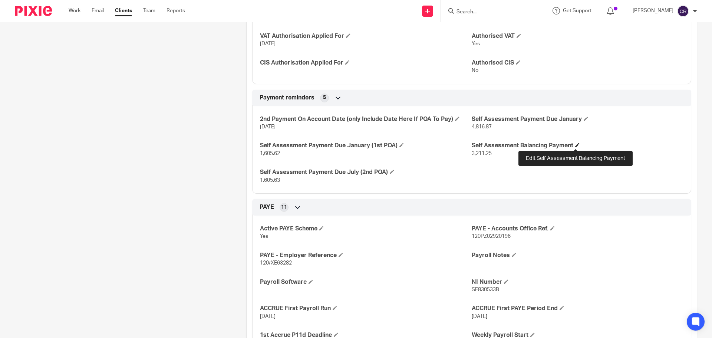
click at [576, 145] on span at bounding box center [577, 145] width 4 height 4
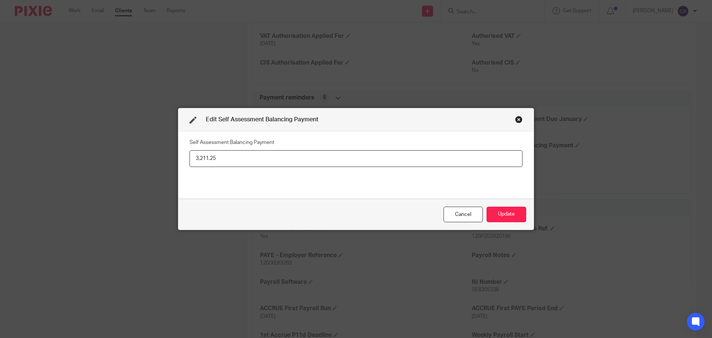
click at [227, 155] on input "3,211.25" at bounding box center [355, 158] width 333 height 17
type input "(803.61)"
click at [512, 220] on button "Update" at bounding box center [506, 214] width 40 height 16
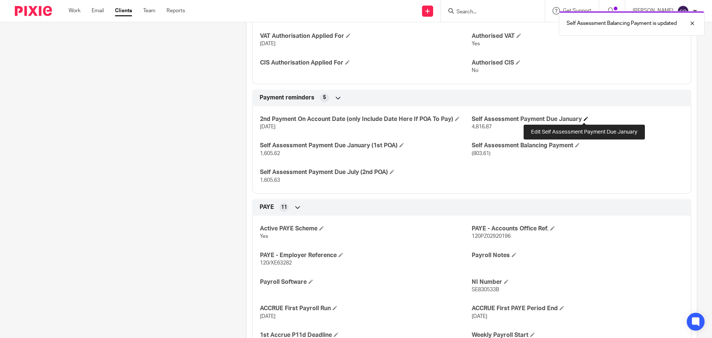
click at [586, 119] on span at bounding box center [585, 118] width 4 height 4
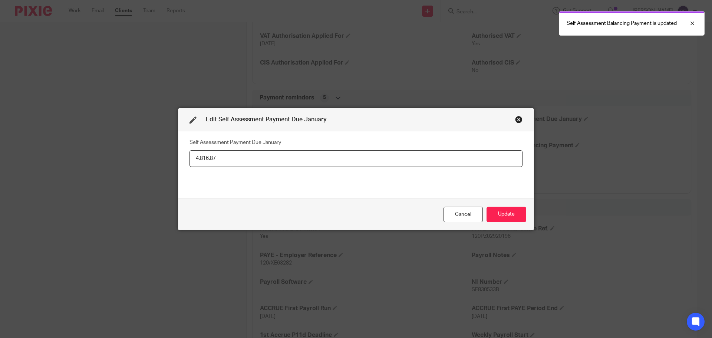
click at [243, 156] on input "4,816.87" at bounding box center [355, 158] width 333 height 17
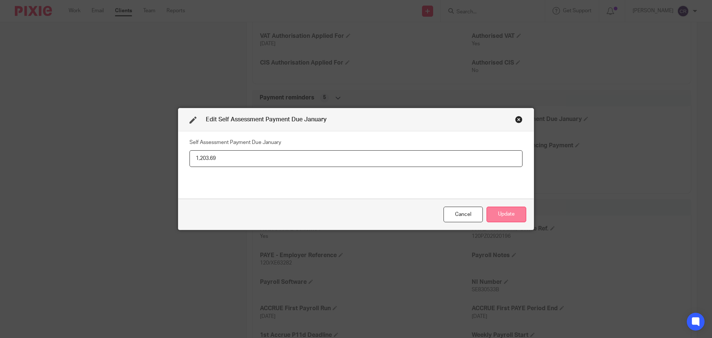
type input "1,203.69"
click at [508, 213] on button "Update" at bounding box center [506, 214] width 40 height 16
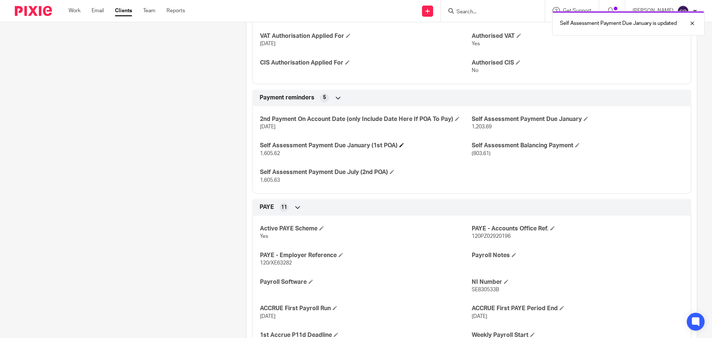
click at [400, 145] on span at bounding box center [401, 145] width 4 height 4
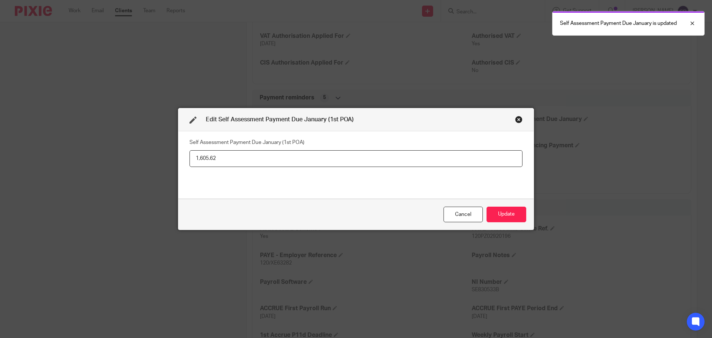
click at [262, 156] on input "1,605.62" at bounding box center [355, 158] width 333 height 17
type input "1,203.69"
drag, startPoint x: 502, startPoint y: 213, endPoint x: 711, endPoint y: 235, distance: 210.6
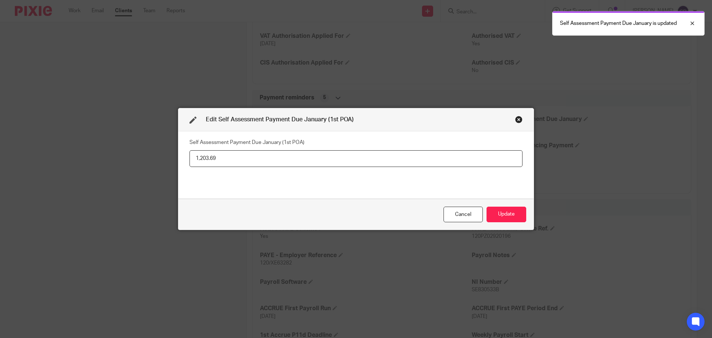
click at [503, 213] on button "Update" at bounding box center [506, 214] width 40 height 16
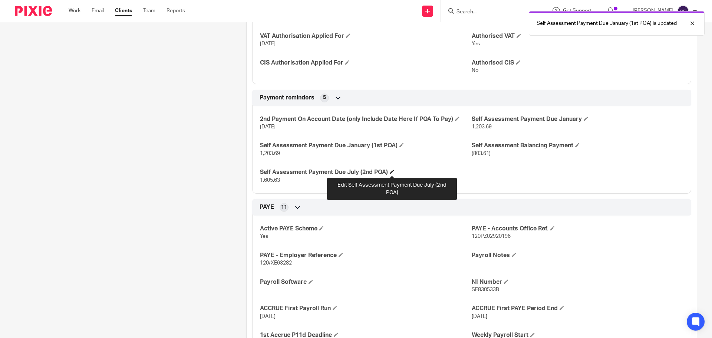
click at [391, 171] on span at bounding box center [391, 171] width 4 height 4
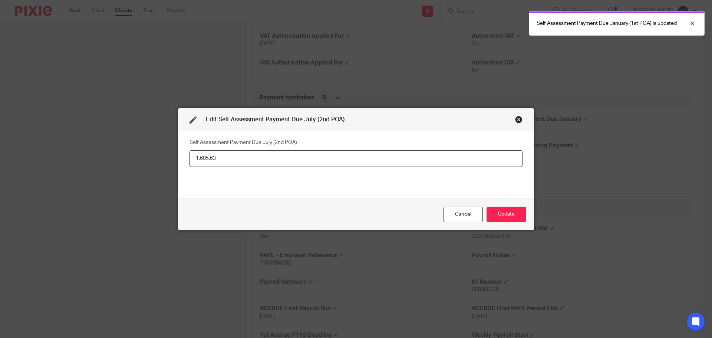
click at [278, 159] on input "1,605.63" at bounding box center [355, 158] width 333 height 17
type input "1,203.69"
click at [498, 213] on button "Update" at bounding box center [506, 214] width 40 height 16
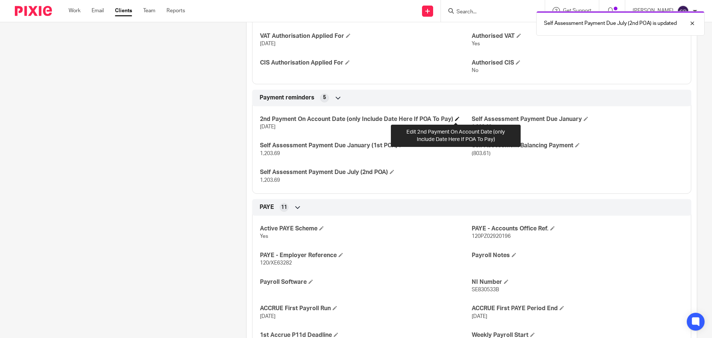
click at [455, 120] on span at bounding box center [457, 118] width 4 height 4
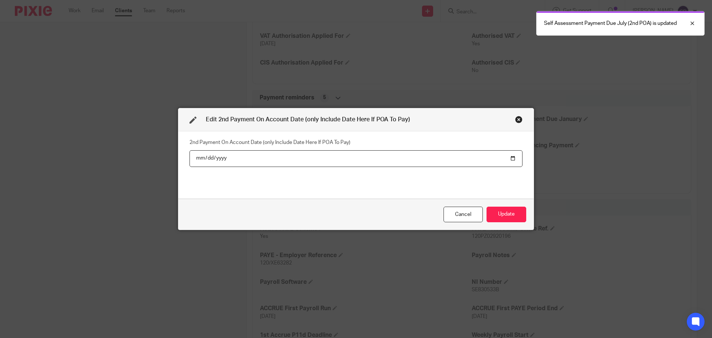
click at [214, 158] on input "2025-07-31" at bounding box center [355, 158] width 333 height 17
type input "2026-07-31"
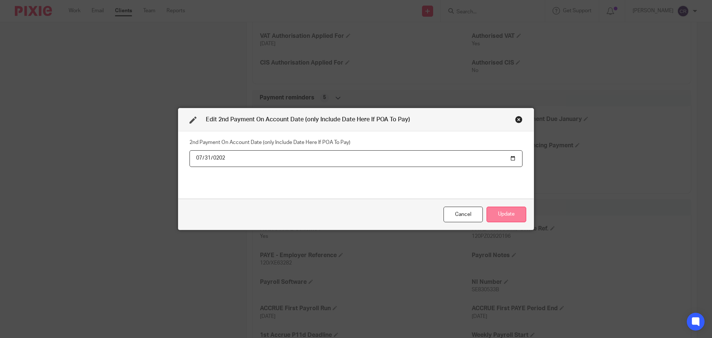
click at [497, 215] on button "Update" at bounding box center [506, 214] width 40 height 16
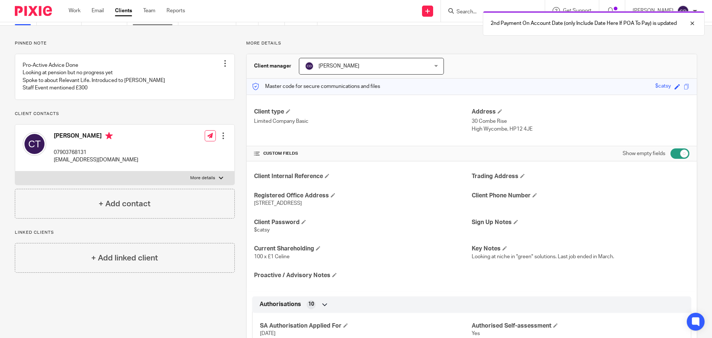
scroll to position [0, 0]
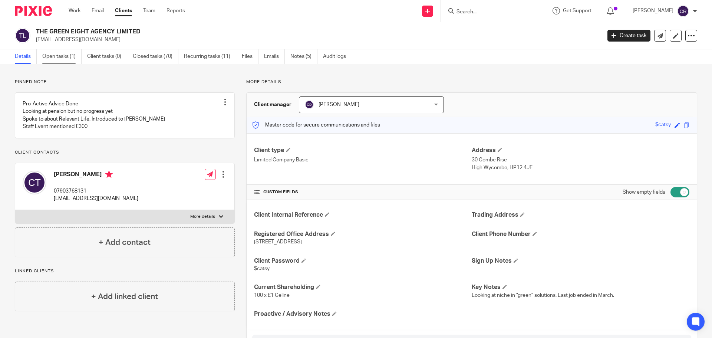
click at [53, 56] on link "Open tasks (1)" at bounding box center [61, 56] width 39 height 14
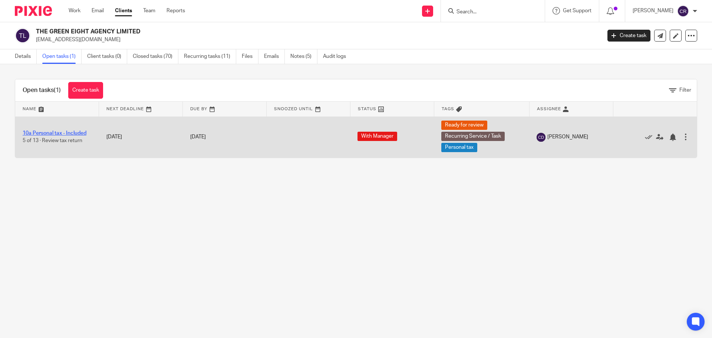
click at [64, 132] on link "10a Personal tax - Included" at bounding box center [55, 132] width 64 height 5
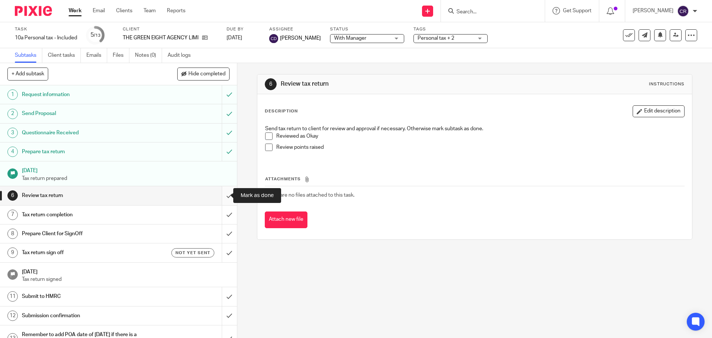
click at [220, 198] on input "submit" at bounding box center [118, 195] width 237 height 19
click at [223, 215] on input "submit" at bounding box center [118, 214] width 237 height 19
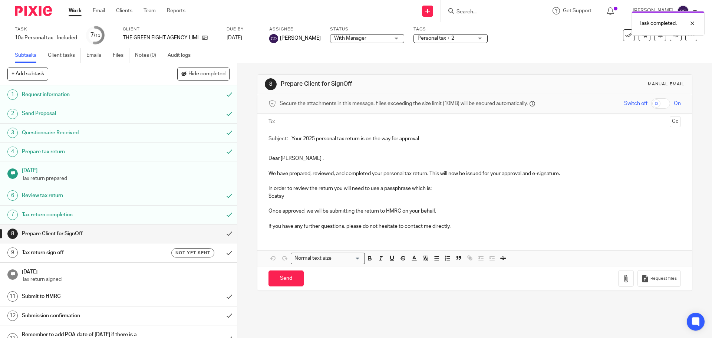
click at [314, 117] on input "text" at bounding box center [474, 121] width 384 height 9
click at [283, 280] on input "Send" at bounding box center [285, 280] width 35 height 16
click at [133, 252] on h1 "Tax return sign off" at bounding box center [86, 252] width 128 height 11
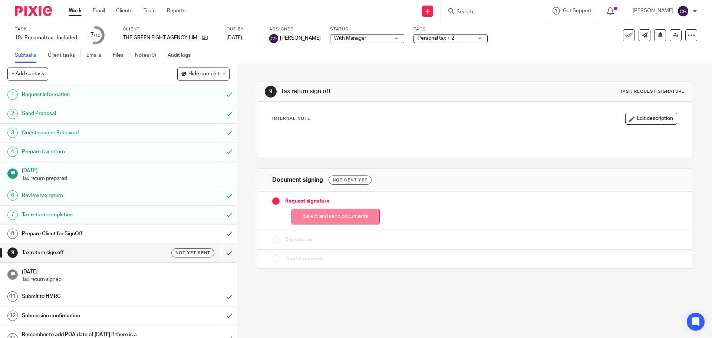
click at [318, 210] on button "Select and send documents" at bounding box center [335, 217] width 88 height 16
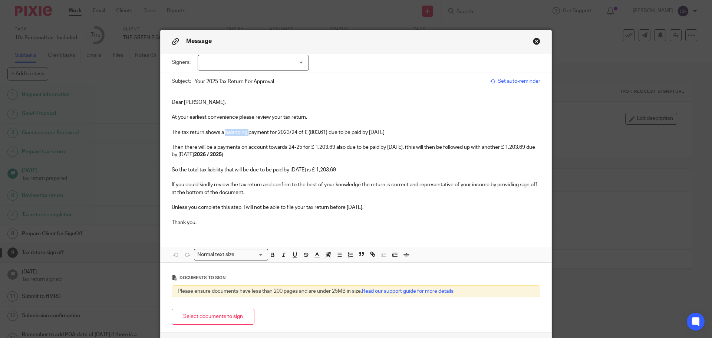
drag, startPoint x: 223, startPoint y: 133, endPoint x: 247, endPoint y: 135, distance: 24.1
click at [247, 135] on p "The tax return shows a balancing payment for 2023/24 of £ (803.61) due to be pa…" at bounding box center [356, 132] width 368 height 7
click at [269, 133] on p "The tax return shows a repayment for 2023/24 of £ (803.61) due to be paid by 31…" at bounding box center [356, 132] width 368 height 7
click at [289, 132] on p "The tax return shows a repayment for 2024/24 of £ (803.61) due to be paid by 31…" at bounding box center [356, 132] width 368 height 7
drag, startPoint x: 384, startPoint y: 130, endPoint x: 303, endPoint y: 133, distance: 80.8
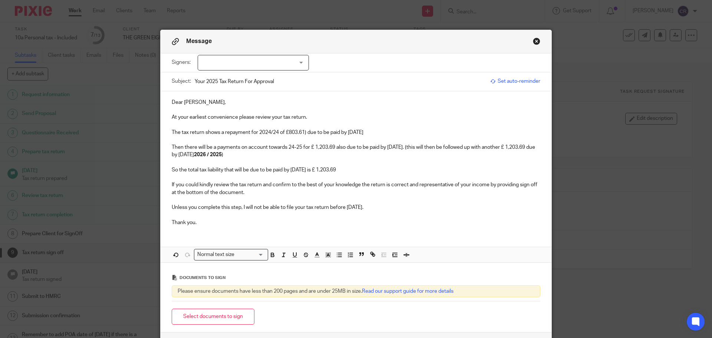
click at [303, 133] on p "The tax return shows a repayment for 2024/24 of £803.61) due to be paid by 31 J…" at bounding box center [356, 132] width 368 height 7
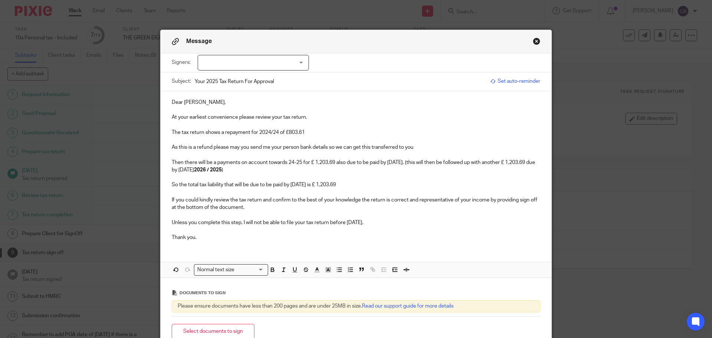
click at [419, 150] on p "As this is a refund please may you send me your person bank details so we can g…" at bounding box center [356, 146] width 368 height 7
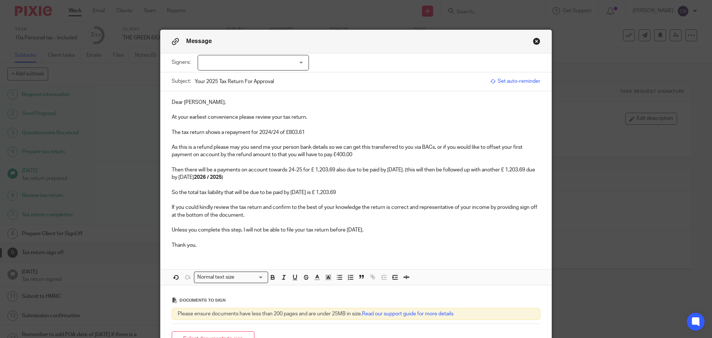
drag, startPoint x: 293, startPoint y: 170, endPoint x: 293, endPoint y: 174, distance: 3.7
click at [293, 170] on p "Then there will be a payments on account towards 24-25 for £ 1,203.69 also due …" at bounding box center [356, 173] width 368 height 15
click at [314, 168] on p "Then there will be a payments on account towards 25-26 for £ 1,203.69 also due …" at bounding box center [356, 173] width 368 height 15
click at [168, 178] on div "Dear Celine, At your earliest convenience please review your tax return. The ta…" at bounding box center [355, 172] width 391 height 163
click at [215, 177] on strong "2026 / 2025" at bounding box center [201, 177] width 28 height 5
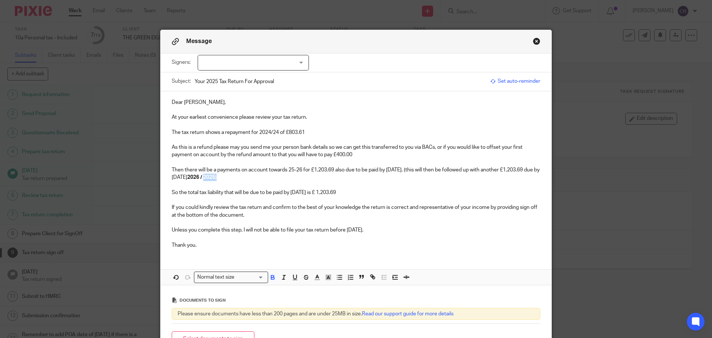
click at [215, 177] on strong "2026 / 2025" at bounding box center [201, 177] width 28 height 5
click at [359, 192] on p "So the total tax liability that will be due to be paid by 31 Jan 2026 is £ 1,20…" at bounding box center [356, 192] width 368 height 7
click at [276, 131] on p "The tax return shows a repayment for 2024/24 of £803.61" at bounding box center [356, 132] width 368 height 7
click at [358, 156] on p "As this is a refund please may you send me your person bank details so we can g…" at bounding box center [356, 150] width 368 height 15
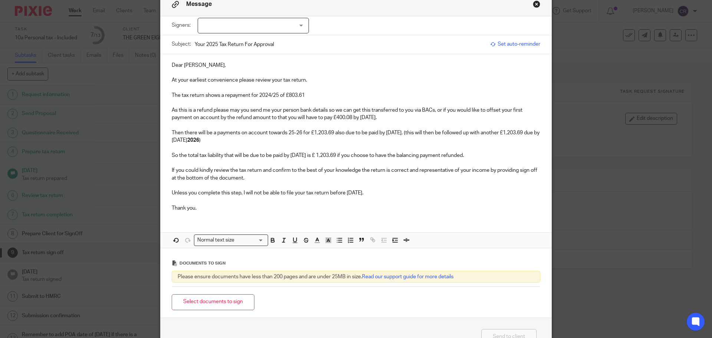
click at [253, 27] on div at bounding box center [253, 26] width 111 height 16
click at [251, 40] on li "Celine Tran" at bounding box center [250, 40] width 110 height 15
checkbox input "true"
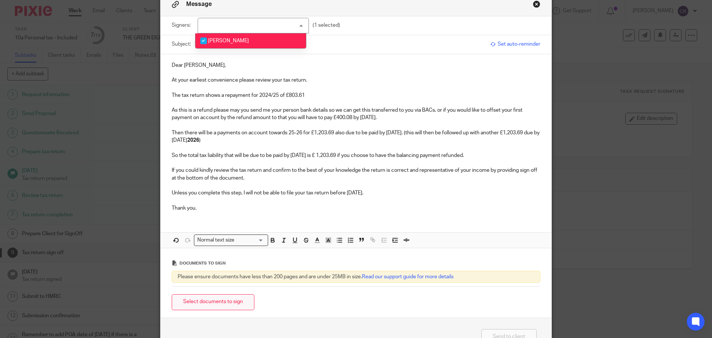
click at [200, 299] on button "Select documents to sign" at bounding box center [213, 302] width 83 height 16
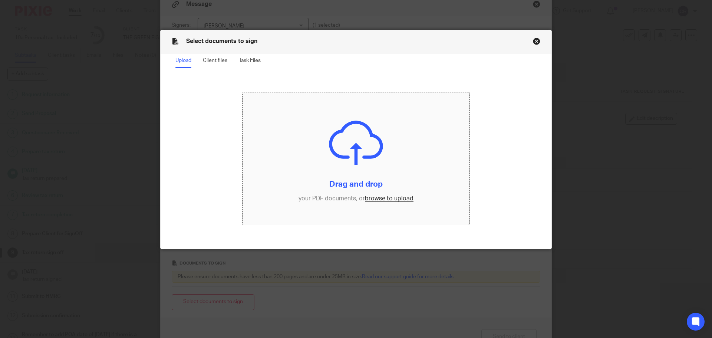
click at [378, 195] on input "file" at bounding box center [355, 158] width 227 height 133
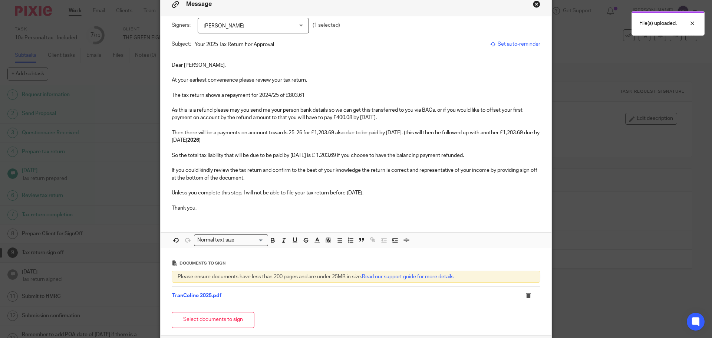
click at [398, 195] on p "Unless you complete this step, I will not be able to file your tax return befor…" at bounding box center [356, 192] width 368 height 7
click at [305, 209] on p "Thank you." at bounding box center [356, 207] width 368 height 7
click at [308, 200] on p at bounding box center [356, 199] width 368 height 7
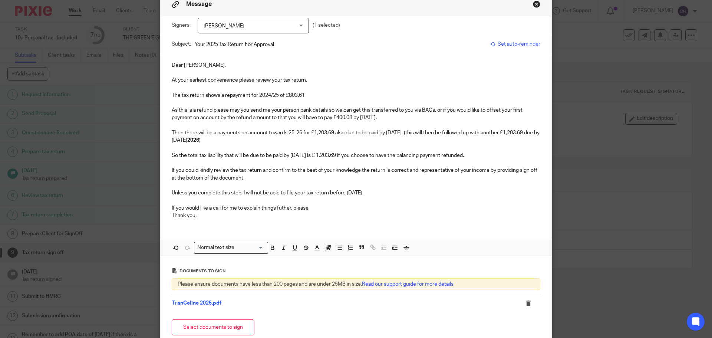
drag, startPoint x: 290, startPoint y: 210, endPoint x: 282, endPoint y: 209, distance: 8.4
click at [328, 212] on p "Thank you." at bounding box center [356, 215] width 368 height 7
click at [332, 213] on p "Thank you." at bounding box center [356, 215] width 368 height 7
click at [331, 208] on p "If you would like a call for me to explain things further, please" at bounding box center [356, 207] width 368 height 7
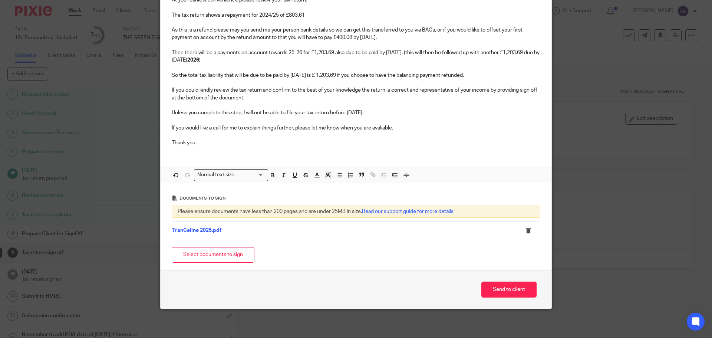
scroll to position [118, 0]
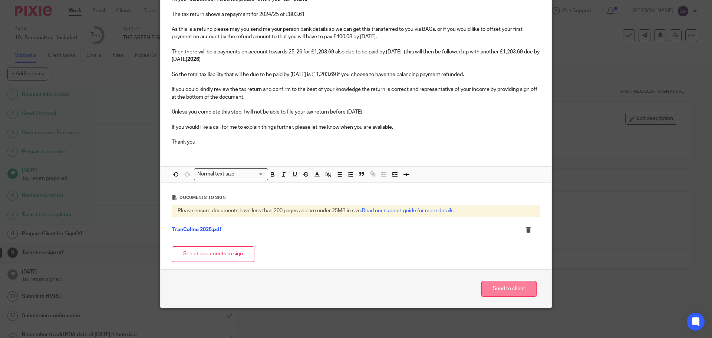
drag, startPoint x: 499, startPoint y: 288, endPoint x: 502, endPoint y: 285, distance: 4.0
click at [502, 285] on button "Send to client" at bounding box center [508, 289] width 55 height 16
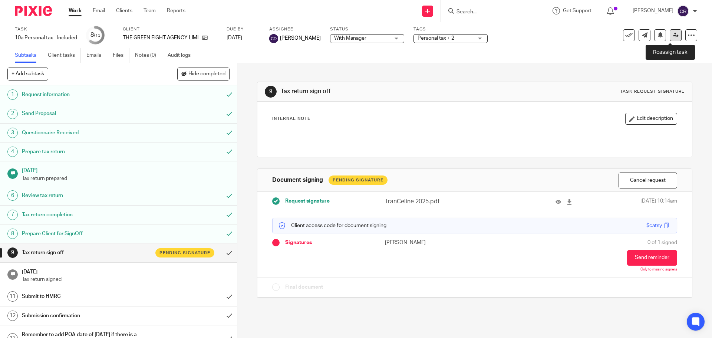
click at [671, 30] on link at bounding box center [675, 35] width 12 height 12
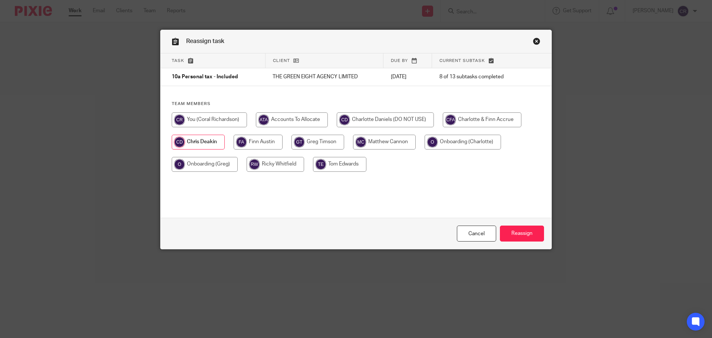
click at [187, 113] on input "radio" at bounding box center [209, 119] width 75 height 15
radio input "true"
click at [518, 234] on input "Reassign" at bounding box center [522, 233] width 44 height 16
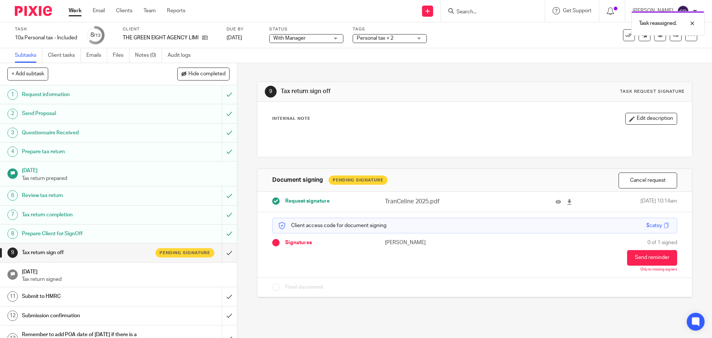
click at [314, 42] on span "With Manager" at bounding box center [301, 38] width 56 height 8
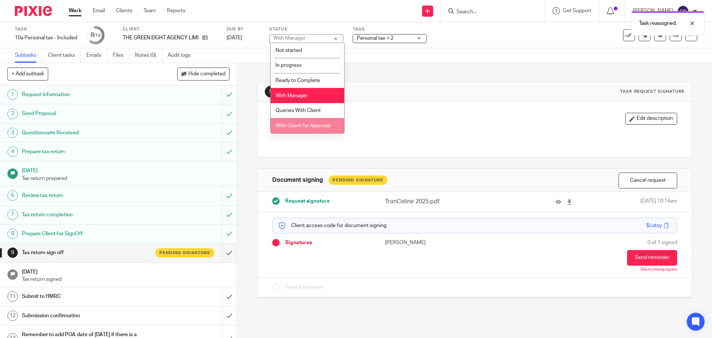
click at [314, 120] on li "With Client for Approval" at bounding box center [307, 125] width 73 height 15
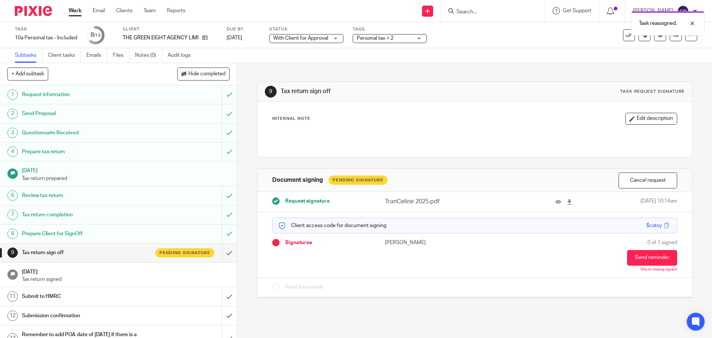
drag, startPoint x: 382, startPoint y: 39, endPoint x: 384, endPoint y: 63, distance: 24.1
click at [382, 39] on span "Personal tax + 2" at bounding box center [374, 38] width 37 height 5
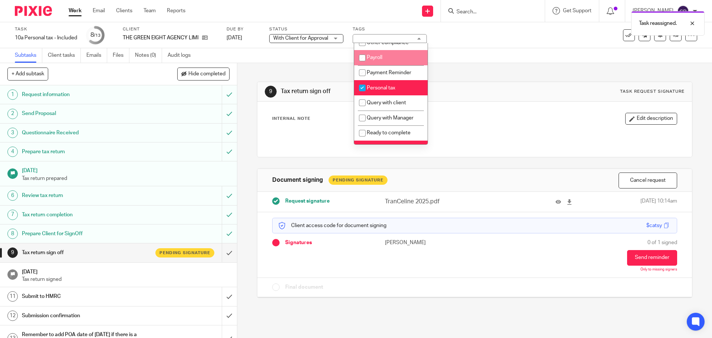
scroll to position [259, 0]
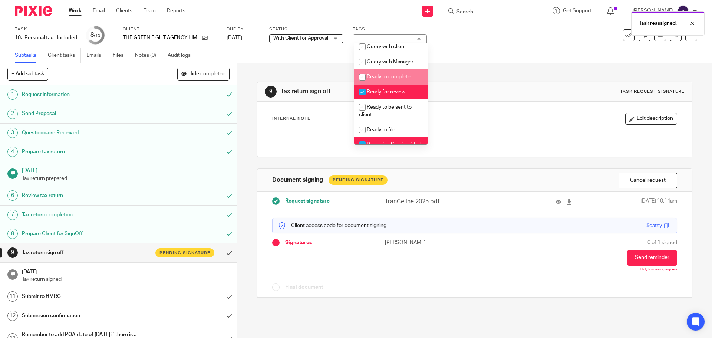
click at [388, 93] on li "Ready for review" at bounding box center [390, 91] width 73 height 15
checkbox input "false"
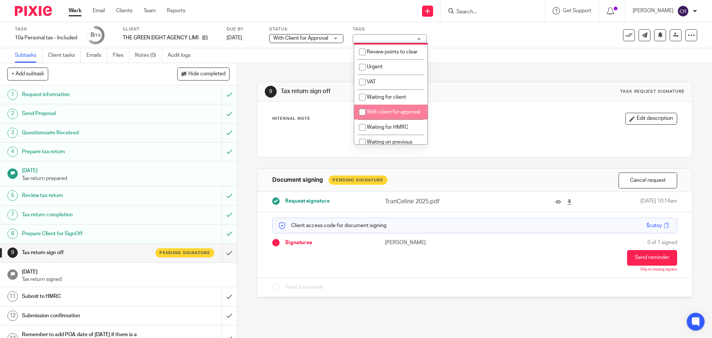
scroll to position [371, 0]
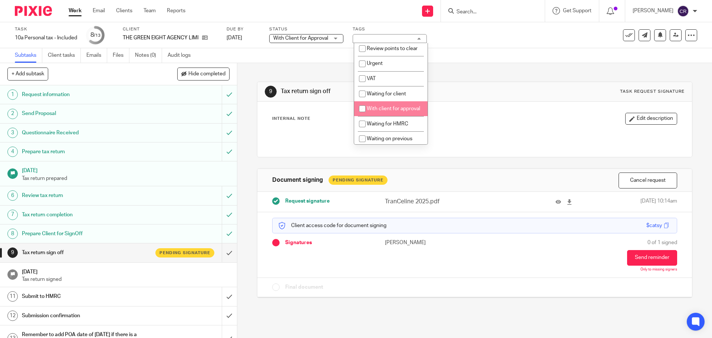
click at [404, 116] on li "With client for approval" at bounding box center [390, 108] width 73 height 15
checkbox input "true"
drag, startPoint x: 519, startPoint y: 127, endPoint x: 524, endPoint y: 125, distance: 5.4
click at [519, 127] on div "Internal Note Edit description" at bounding box center [474, 129] width 404 height 33
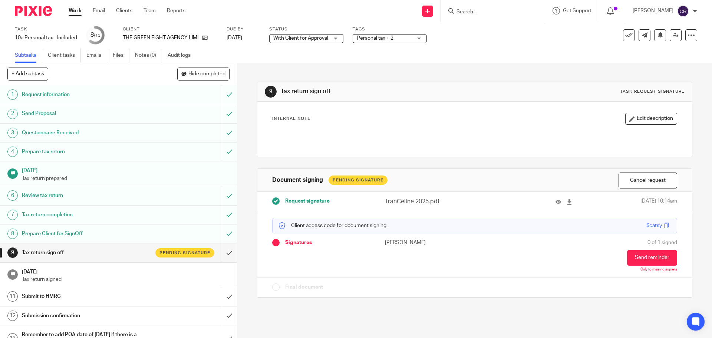
click at [472, 7] on form at bounding box center [494, 10] width 79 height 9
click at [472, 12] on input "Search" at bounding box center [488, 12] width 67 height 7
type input "n"
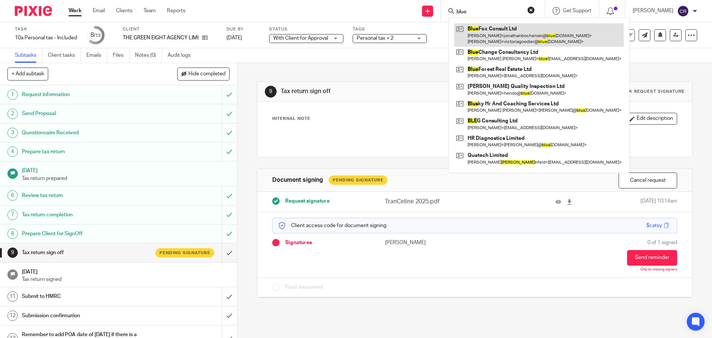
type input "blue"
click at [533, 33] on link at bounding box center [538, 34] width 169 height 23
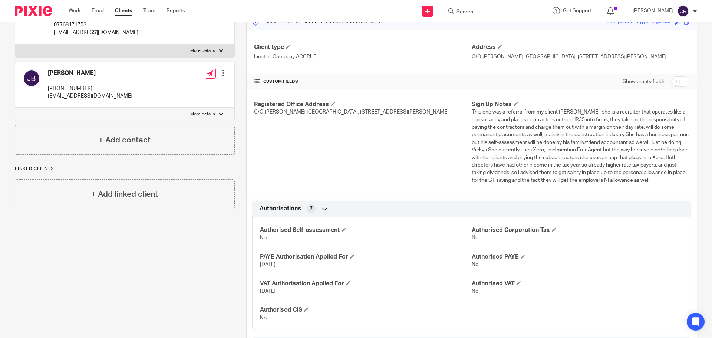
scroll to position [185, 0]
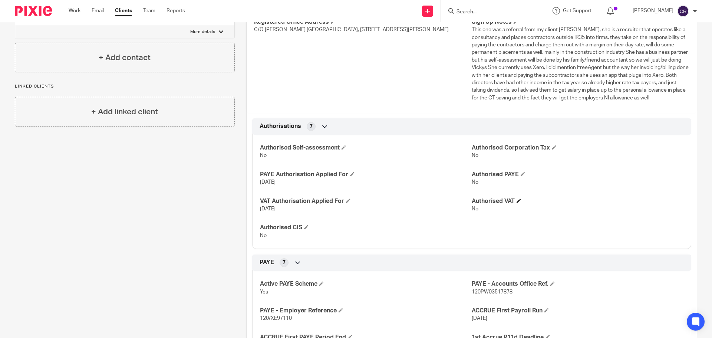
click at [515, 205] on h4 "Authorised VAT" at bounding box center [577, 201] width 212 height 8
click at [512, 205] on h4 "Authorised VAT" at bounding box center [577, 201] width 212 height 8
click at [517, 203] on span at bounding box center [518, 200] width 4 height 4
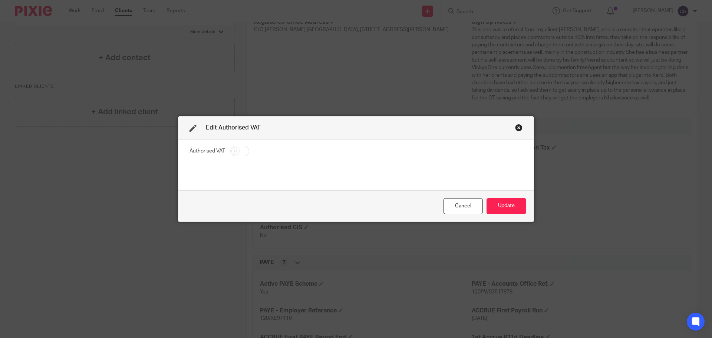
click at [238, 148] on input "checkbox" at bounding box center [239, 151] width 19 height 10
checkbox input "true"
click at [494, 202] on button "Update" at bounding box center [506, 206] width 40 height 16
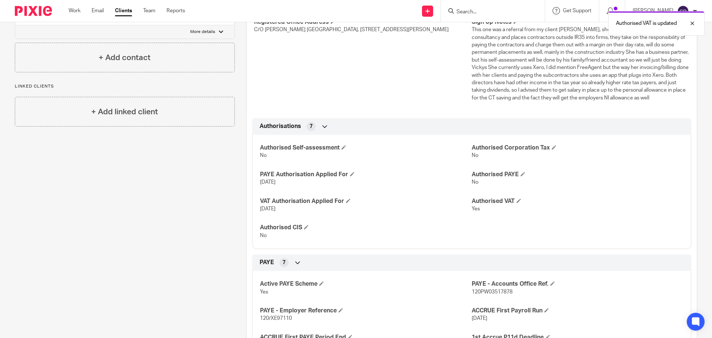
scroll to position [0, 0]
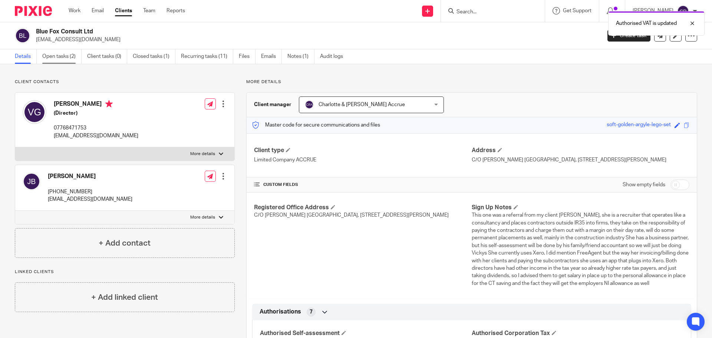
click at [62, 59] on link "Open tasks (2)" at bounding box center [61, 56] width 39 height 14
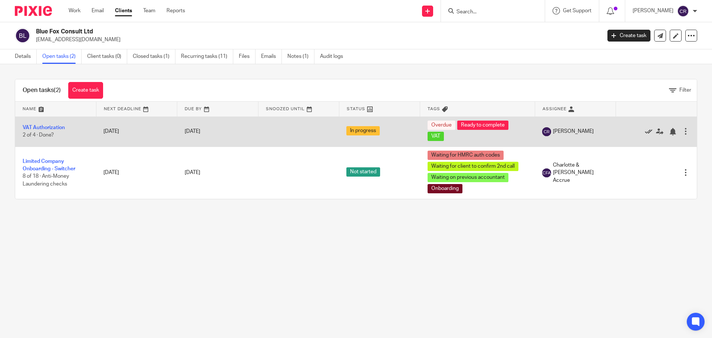
click at [644, 131] on icon at bounding box center [647, 131] width 7 height 7
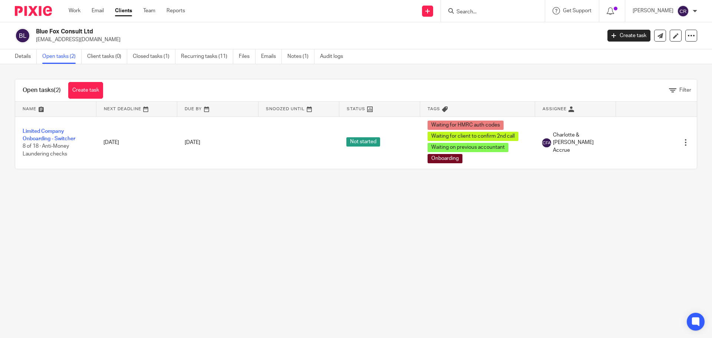
click at [491, 13] on input "Search" at bounding box center [488, 12] width 67 height 7
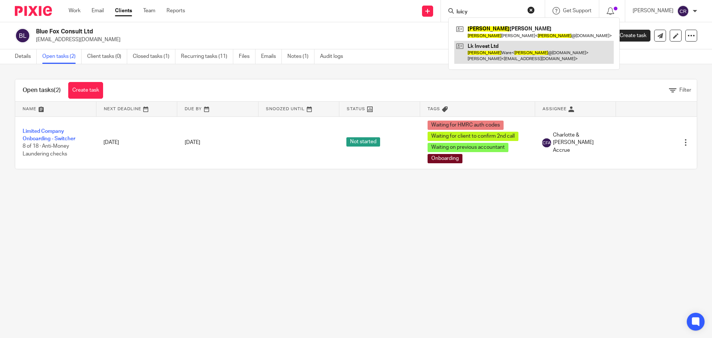
type input "luicy"
click at [501, 50] on link at bounding box center [533, 52] width 159 height 23
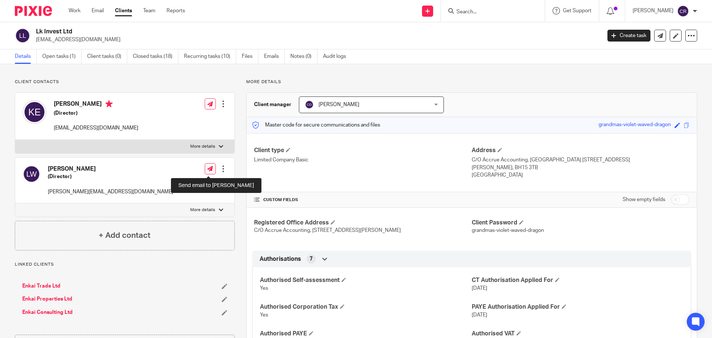
click at [207, 168] on icon at bounding box center [210, 169] width 6 height 6
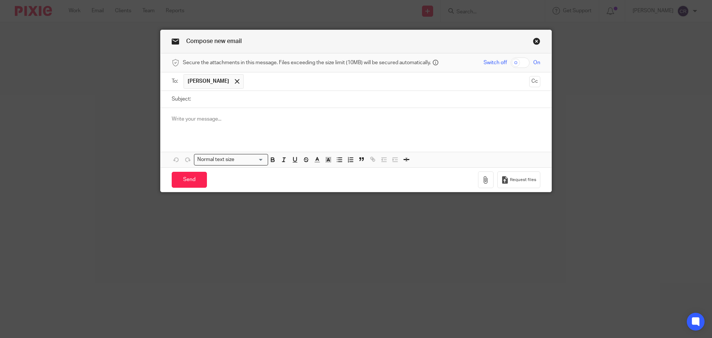
click at [190, 123] on div at bounding box center [355, 122] width 391 height 29
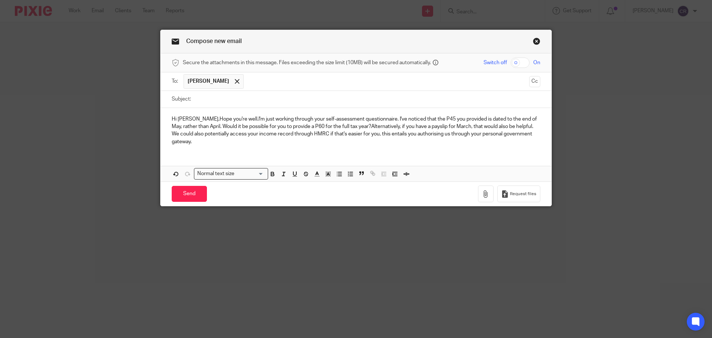
click at [186, 120] on p "Hi [PERSON_NAME],Hope you're well.I'm just working through your self-assessment…" at bounding box center [356, 130] width 368 height 30
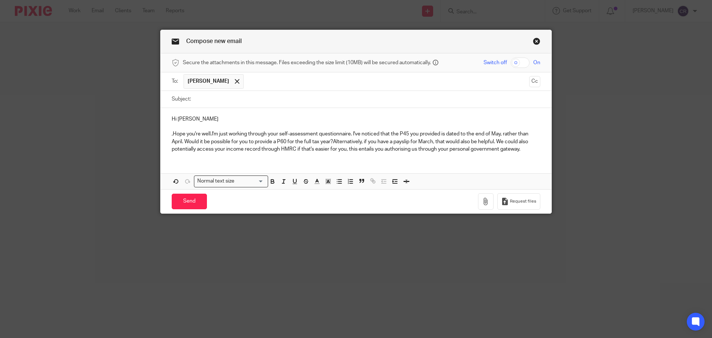
click at [209, 135] on p ",Hope you're well.I'm just working through your self-assessment questionnaire. …" at bounding box center [356, 141] width 368 height 23
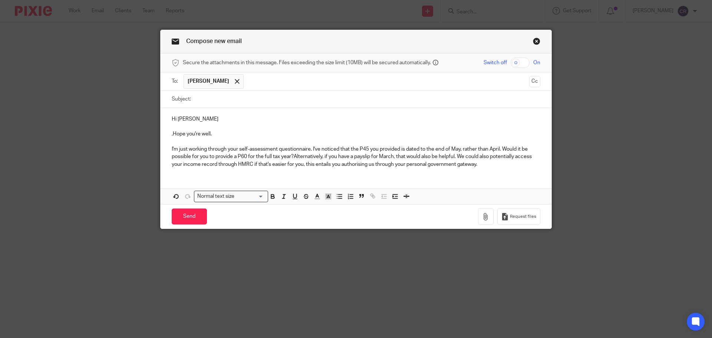
click at [292, 157] on p "I'm just working through your self-assessment questionnaire. I've noticed that …" at bounding box center [356, 156] width 368 height 23
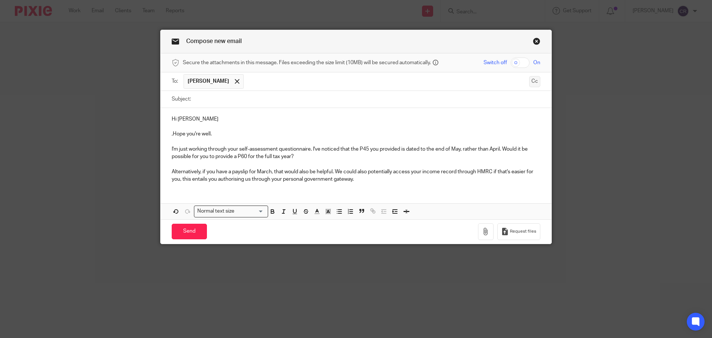
click at [529, 83] on button "Cc" at bounding box center [534, 81] width 11 height 11
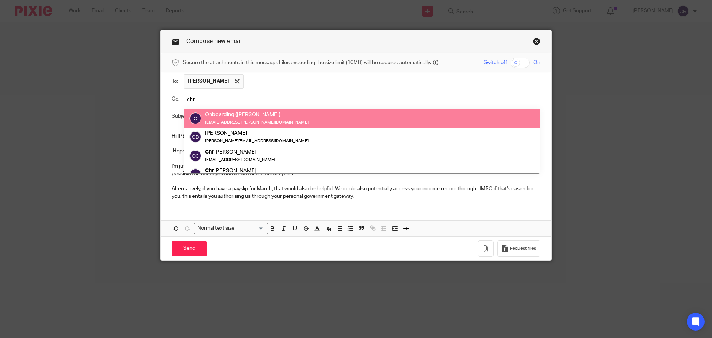
type input "chr"
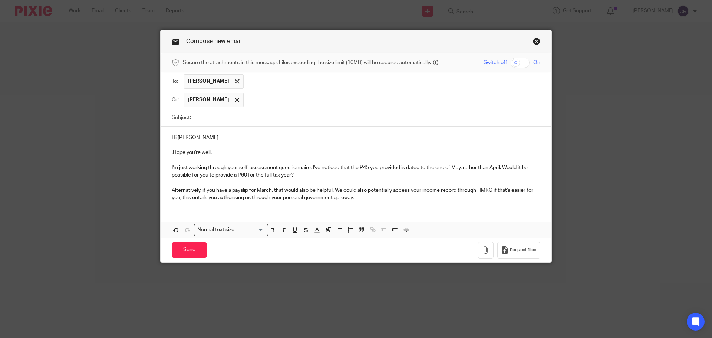
click at [172, 152] on p ",Hope you're well." at bounding box center [356, 152] width 368 height 7
click at [214, 132] on div "Hi [PERSON_NAME] you're well. I'm just working through your self-assessment que…" at bounding box center [355, 166] width 391 height 80
click at [259, 117] on input "Subject:" at bounding box center [367, 117] width 345 height 17
drag, startPoint x: 202, startPoint y: 119, endPoint x: 207, endPoint y: 121, distance: 5.5
click at [207, 120] on input "Self assessment Query" at bounding box center [367, 117] width 345 height 17
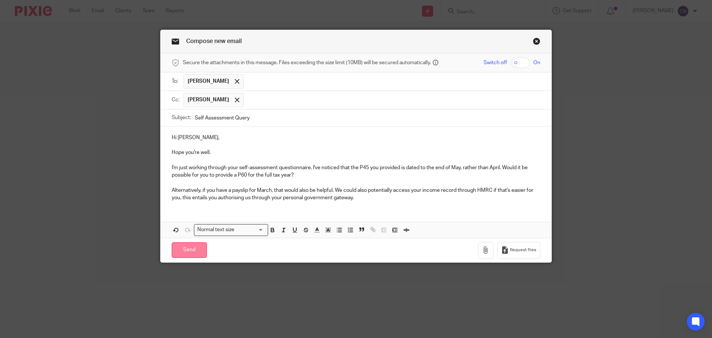
type input "Self Assessment Query"
click at [183, 249] on input "Send" at bounding box center [189, 250] width 35 height 16
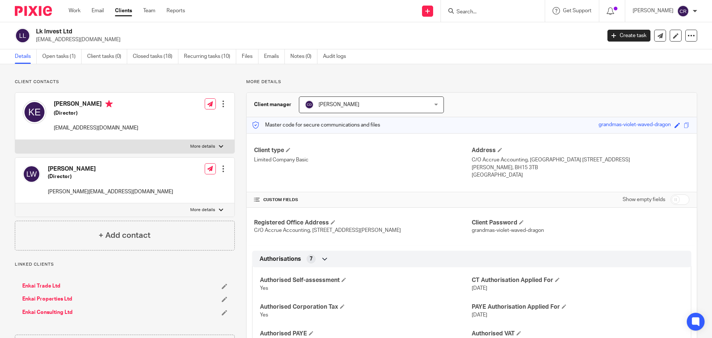
click at [477, 11] on input "Search" at bounding box center [488, 12] width 67 height 7
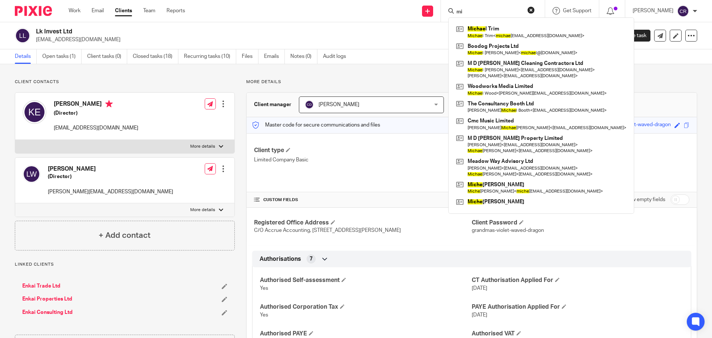
type input "m"
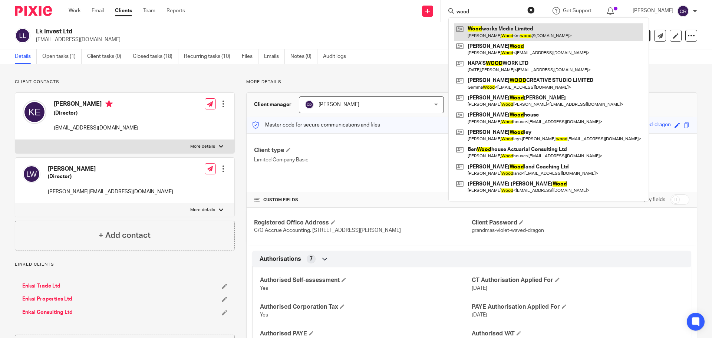
type input "wood"
click at [552, 27] on link at bounding box center [548, 31] width 189 height 17
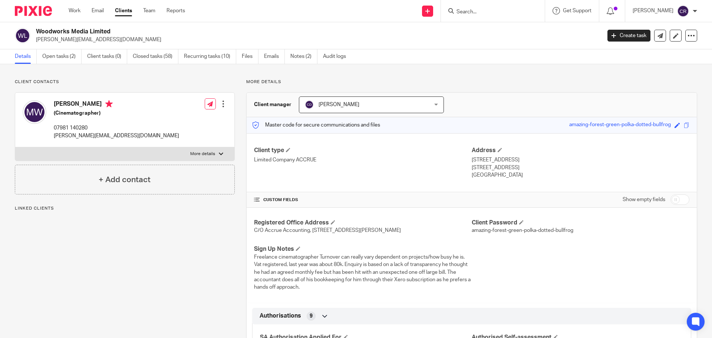
click at [57, 103] on h4 "[PERSON_NAME]" at bounding box center [116, 104] width 125 height 9
click at [57, 103] on h4 "Michael Wood" at bounding box center [116, 104] width 125 height 9
copy h4 "Michael Wood"
click at [71, 7] on link "Work" at bounding box center [75, 10] width 12 height 7
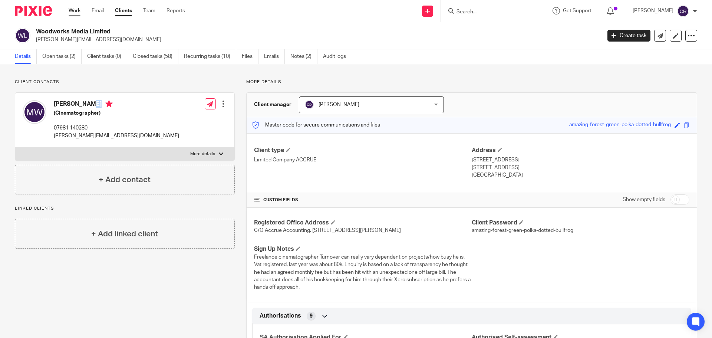
click at [70, 8] on link "Work" at bounding box center [75, 10] width 12 height 7
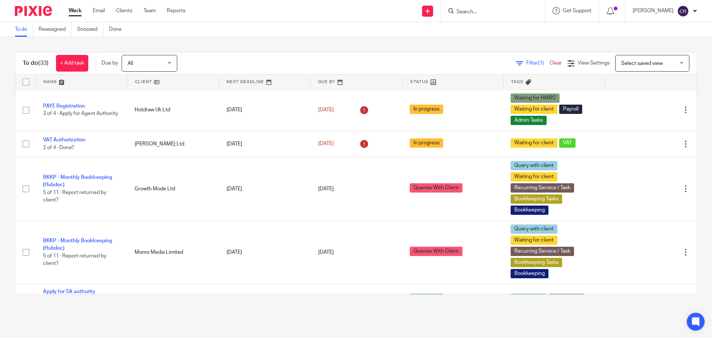
click at [495, 7] on form at bounding box center [494, 10] width 79 height 9
click at [492, 9] on input "Search" at bounding box center [488, 12] width 67 height 7
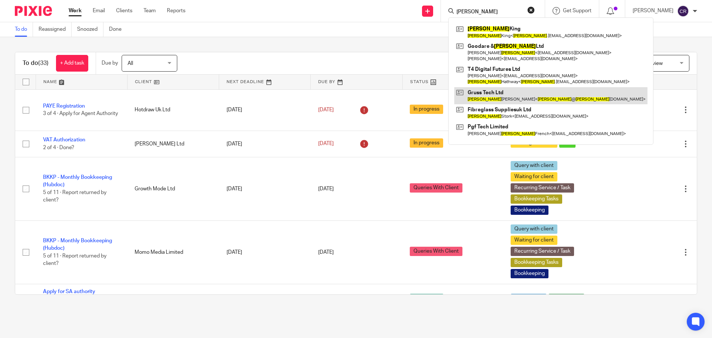
type input "[PERSON_NAME]"
click at [536, 93] on link at bounding box center [550, 95] width 193 height 17
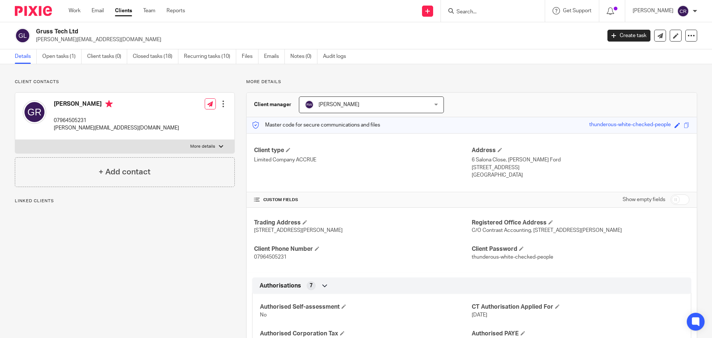
click at [673, 196] on input "checkbox" at bounding box center [679, 199] width 19 height 10
checkbox input "true"
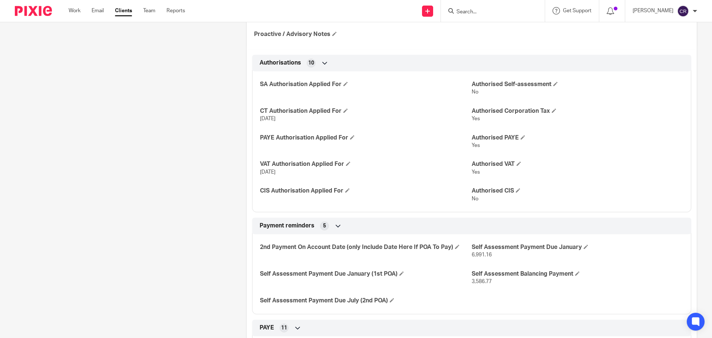
scroll to position [296, 0]
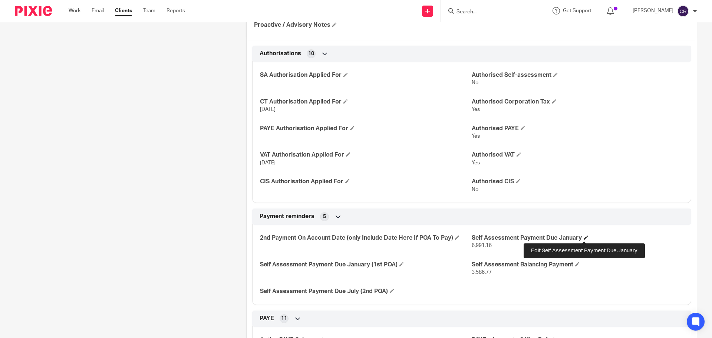
click at [583, 237] on span at bounding box center [585, 237] width 4 height 4
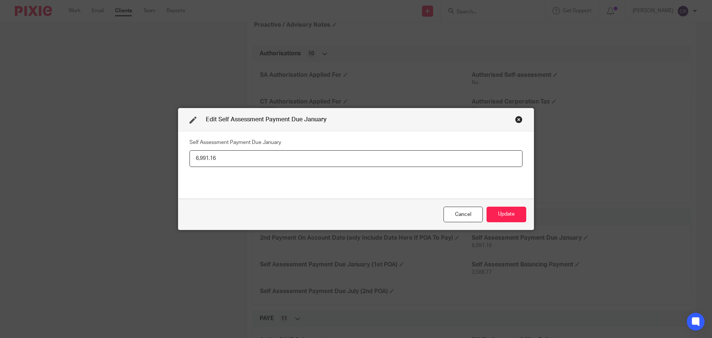
click at [225, 156] on input "6,991.16" at bounding box center [355, 158] width 333 height 17
type input "(3,240.80)"
click at [489, 214] on button "Update" at bounding box center [506, 214] width 40 height 16
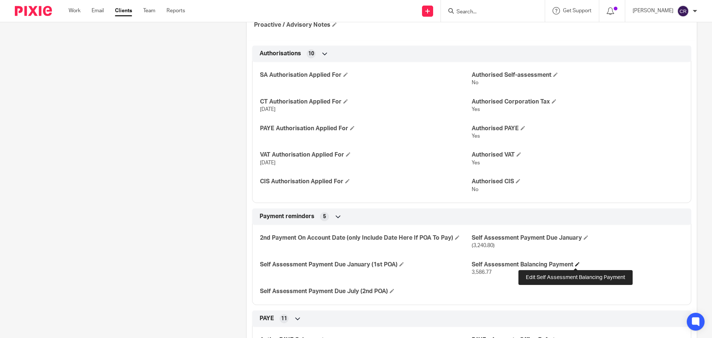
click at [575, 264] on span at bounding box center [577, 264] width 4 height 4
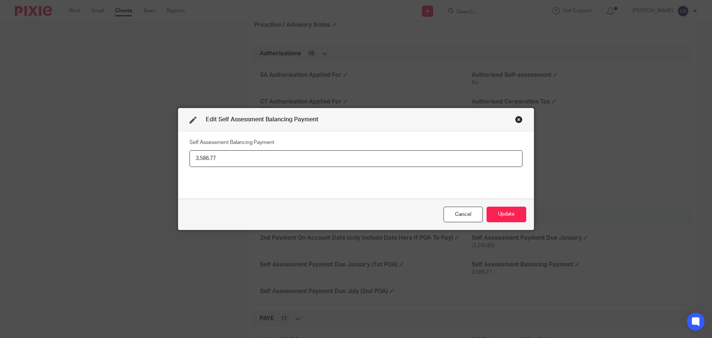
click at [233, 160] on input "3,586.77" at bounding box center [355, 158] width 333 height 17
type input "(3,240.80)"
click at [520, 206] on button "Update" at bounding box center [506, 214] width 40 height 16
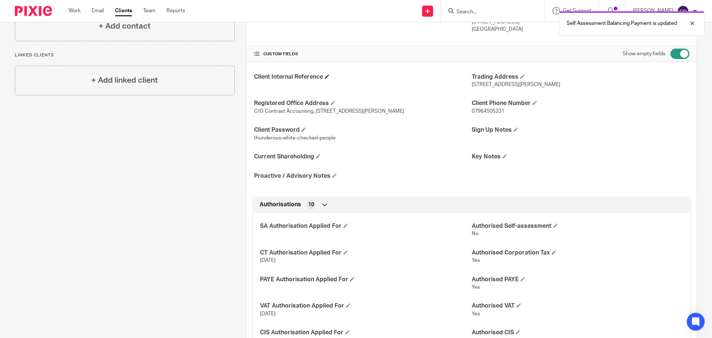
scroll to position [0, 0]
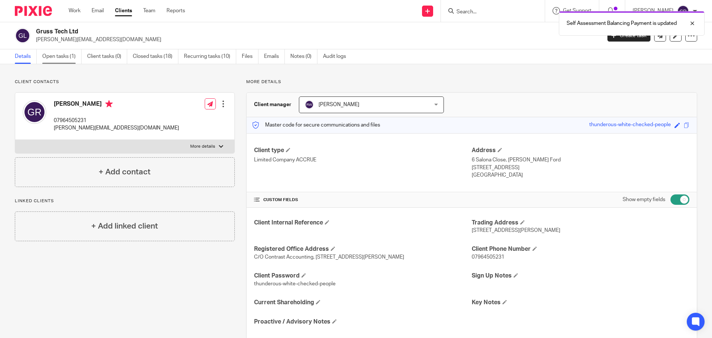
click at [54, 54] on link "Open tasks (1)" at bounding box center [61, 56] width 39 height 14
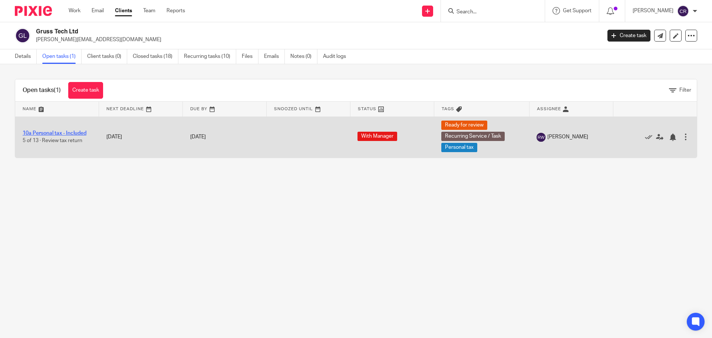
click at [64, 133] on link "10a Personal tax - Included" at bounding box center [55, 132] width 64 height 5
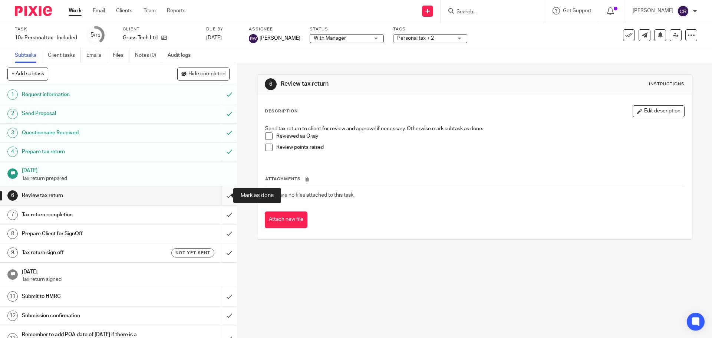
click at [221, 197] on input "submit" at bounding box center [118, 195] width 237 height 19
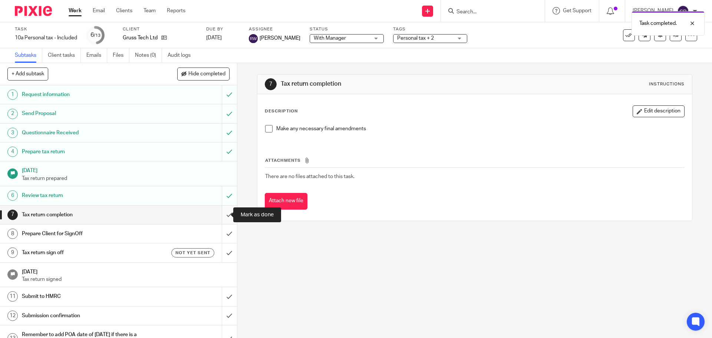
click at [228, 215] on input "submit" at bounding box center [118, 214] width 237 height 19
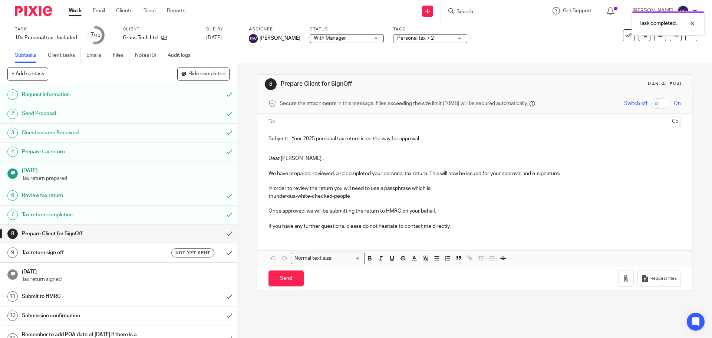
click at [323, 117] on input "text" at bounding box center [474, 121] width 384 height 9
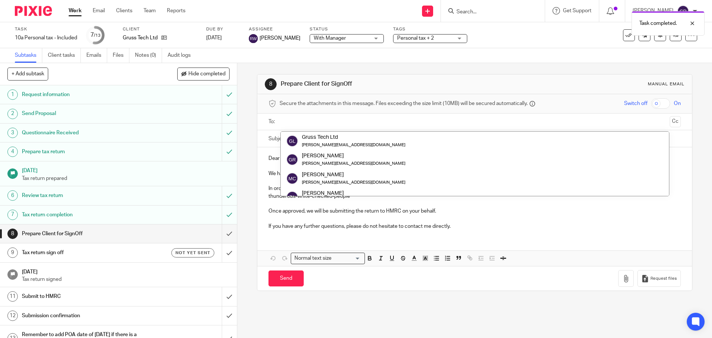
click at [323, 121] on input "text" at bounding box center [474, 121] width 384 height 9
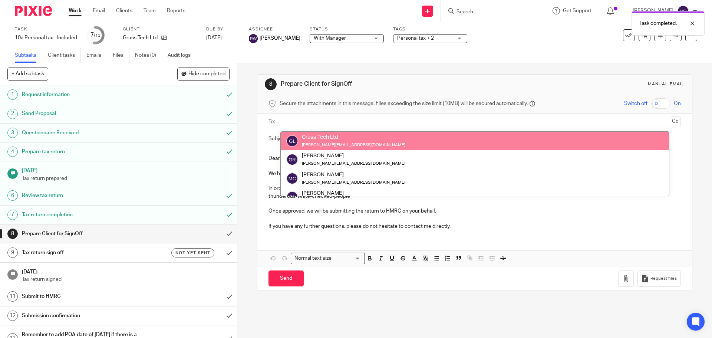
drag, startPoint x: 334, startPoint y: 141, endPoint x: 339, endPoint y: 142, distance: 5.2
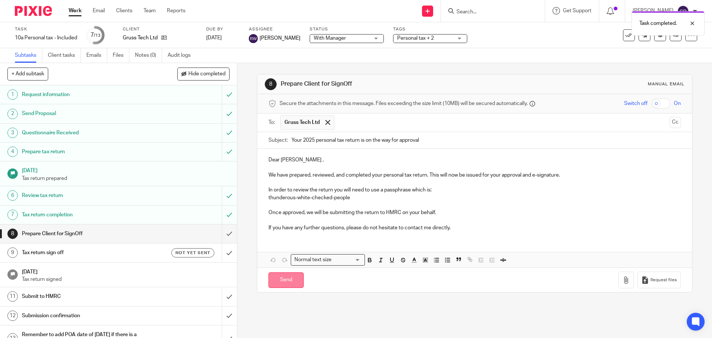
click at [289, 283] on input "Send" at bounding box center [285, 280] width 35 height 16
type input "Sent"
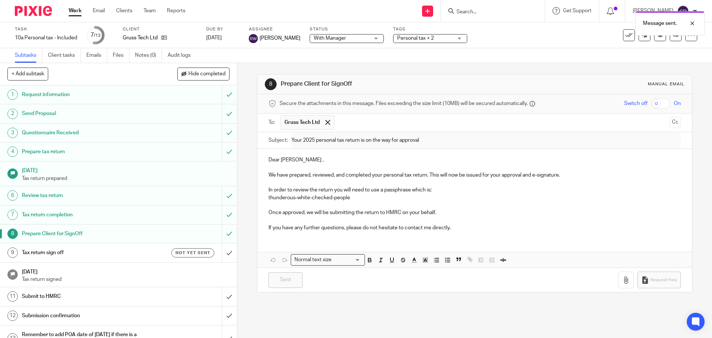
click at [86, 258] on h1 "Tax return sign off" at bounding box center [86, 252] width 128 height 11
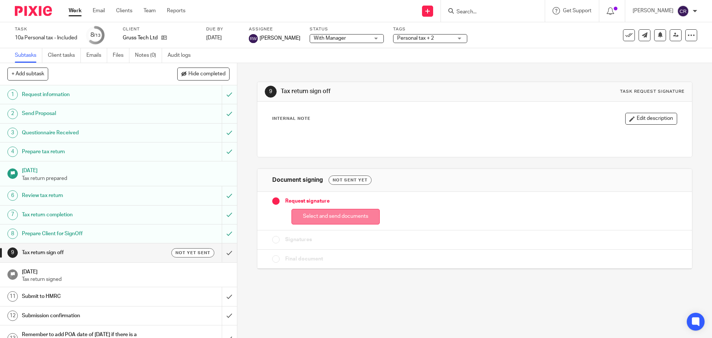
click at [323, 216] on button "Select and send documents" at bounding box center [335, 217] width 88 height 16
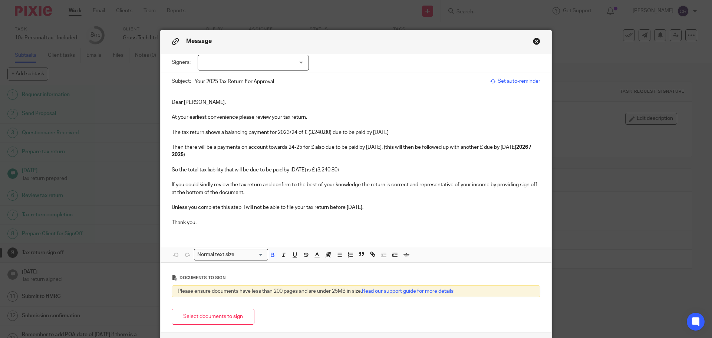
drag, startPoint x: 305, startPoint y: 169, endPoint x: 156, endPoint y: 139, distance: 152.0
click at [156, 139] on div "Message Signers: Graham Russell (0 selected) Subject: Your 2025 Tax Return For …" at bounding box center [356, 169] width 712 height 338
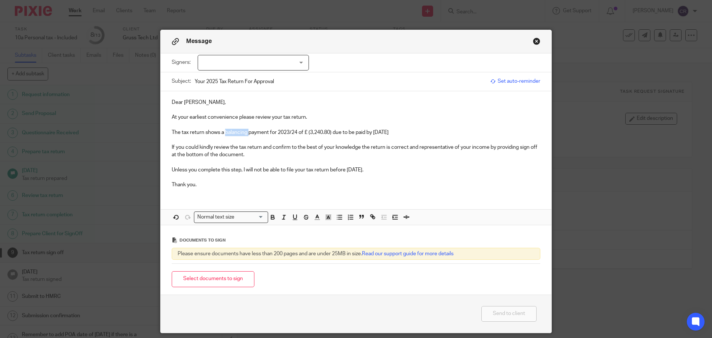
drag, startPoint x: 247, startPoint y: 133, endPoint x: 222, endPoint y: 135, distance: 24.5
click at [222, 135] on p "The tax return shows a balancing payment for 2023/24 of £ (3,240.80) due to be …" at bounding box center [356, 132] width 368 height 7
drag, startPoint x: 269, startPoint y: 135, endPoint x: 278, endPoint y: 182, distance: 47.6
click at [269, 137] on div "Dear Graham, At your earliest convenience please review your tax return. The ta…" at bounding box center [355, 142] width 391 height 103
drag, startPoint x: 403, startPoint y: 132, endPoint x: 336, endPoint y: 156, distance: 71.1
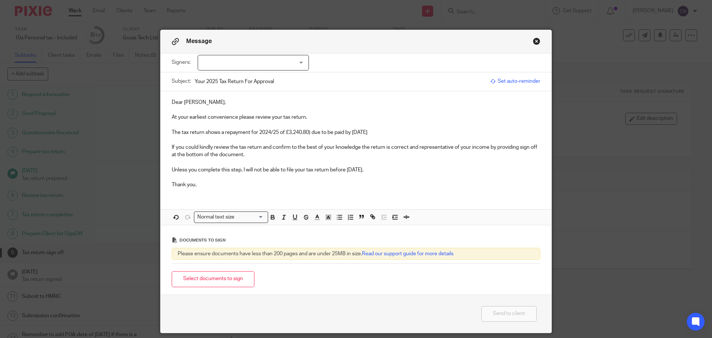
click at [312, 137] on div "Dear Graham, At your earliest convenience please review your tax return. The ta…" at bounding box center [355, 142] width 391 height 103
click at [402, 136] on p at bounding box center [356, 139] width 368 height 7
click at [401, 130] on p "The tax return shows a repayment for 2024/25 of £3,240.80) due to be paid by 31…" at bounding box center [356, 132] width 368 height 7
click at [402, 129] on p "The tax return shows a repayment for 2024/25 of £3,240.80) due to be paid by 31…" at bounding box center [356, 132] width 368 height 7
click at [404, 131] on p "The tax return shows a repayment for 2024/25 of £3,240.80) due to be paid by 31…" at bounding box center [356, 132] width 368 height 7
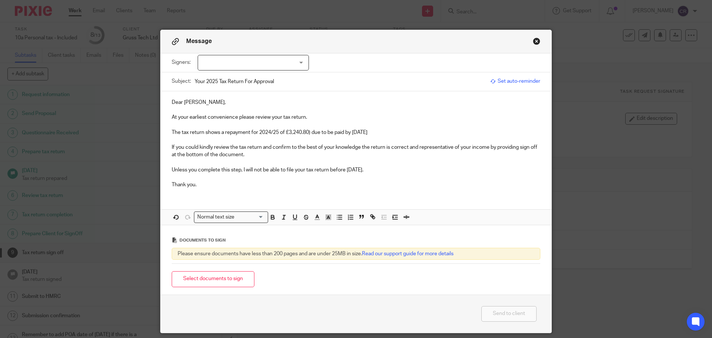
click at [397, 133] on p "The tax return shows a repayment for 2024/25 of £3,240.80) due to be paid by 31…" at bounding box center [356, 132] width 368 height 7
drag, startPoint x: 370, startPoint y: 135, endPoint x: 306, endPoint y: 133, distance: 63.8
click at [306, 133] on p "The tax return shows a repayment for 2024/25 of £3,240.80) due to be paid by 31…" at bounding box center [356, 132] width 368 height 7
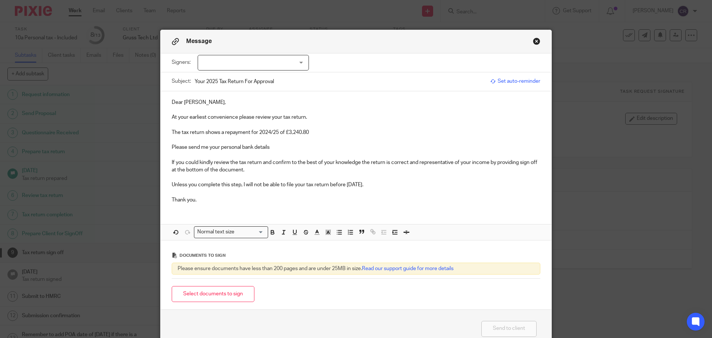
click at [283, 60] on div at bounding box center [253, 63] width 111 height 16
click at [264, 76] on li "[PERSON_NAME]" at bounding box center [250, 77] width 110 height 15
checkbox input "true"
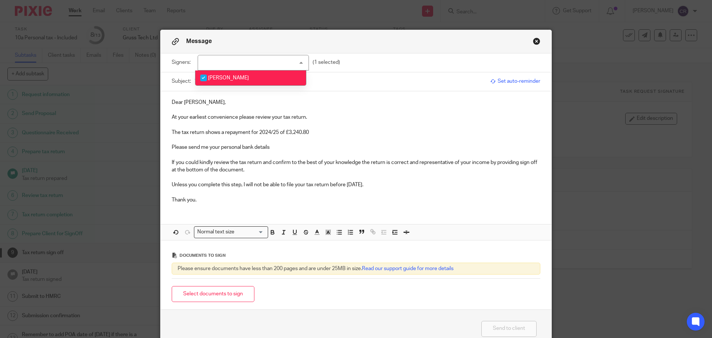
click at [176, 101] on p "Dear Graham," at bounding box center [356, 102] width 368 height 7
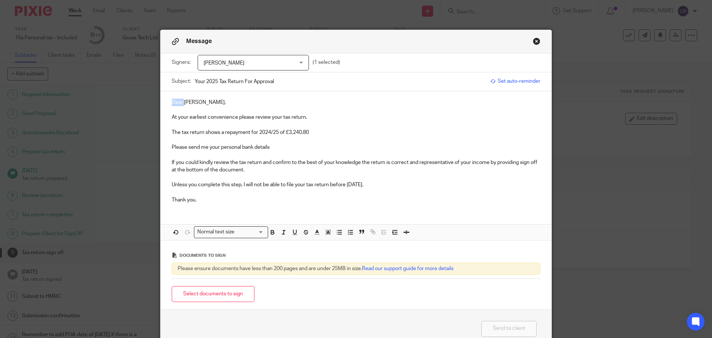
click at [176, 101] on p "Dear Graham," at bounding box center [356, 102] width 368 height 7
click at [324, 147] on p "Please send me your personal bank details" at bounding box center [356, 146] width 368 height 7
click at [312, 147] on p "Please send me your personal bank details so I can get this pai to you via BACs…" at bounding box center [356, 146] width 368 height 7
click at [215, 291] on button "Select documents to sign" at bounding box center [213, 294] width 83 height 16
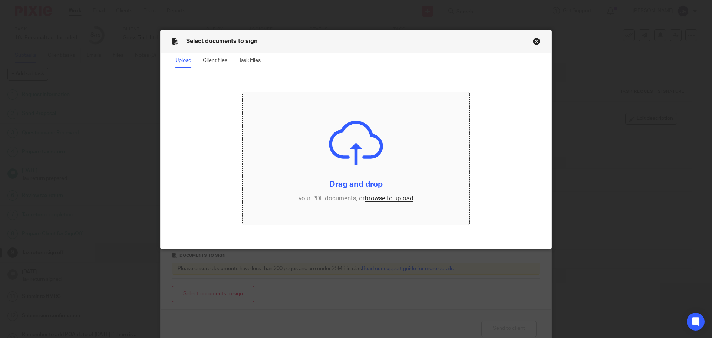
click at [379, 198] on input "file" at bounding box center [355, 158] width 227 height 133
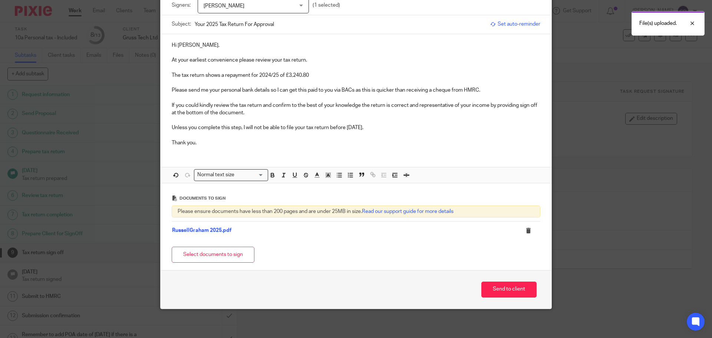
scroll to position [58, 0]
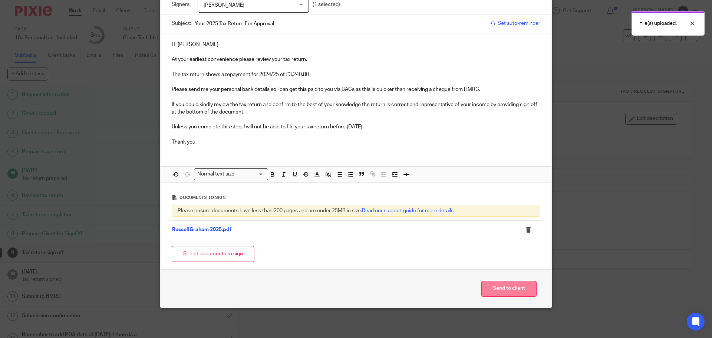
drag, startPoint x: 508, startPoint y: 283, endPoint x: 519, endPoint y: 287, distance: 10.9
click at [513, 286] on button "Send to client" at bounding box center [508, 289] width 55 height 16
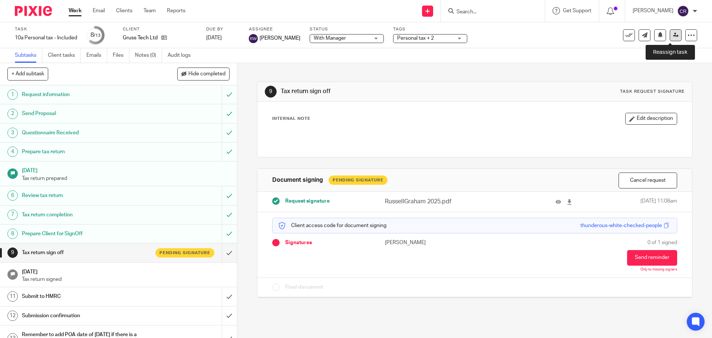
click at [673, 37] on icon at bounding box center [676, 35] width 6 height 6
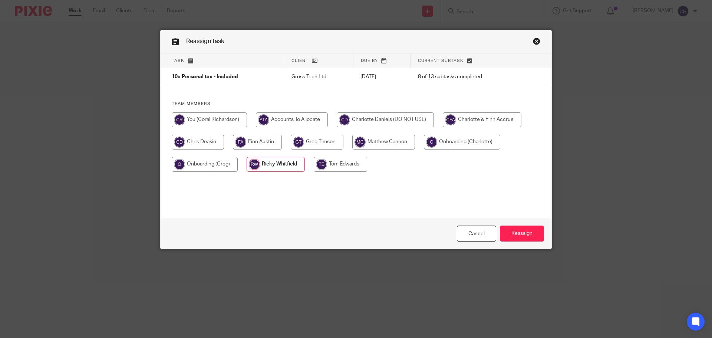
click at [205, 110] on div "Team members" at bounding box center [355, 140] width 391 height 78
click at [203, 119] on input "radio" at bounding box center [209, 119] width 75 height 15
radio input "true"
click at [517, 229] on input "Reassign" at bounding box center [522, 233] width 44 height 16
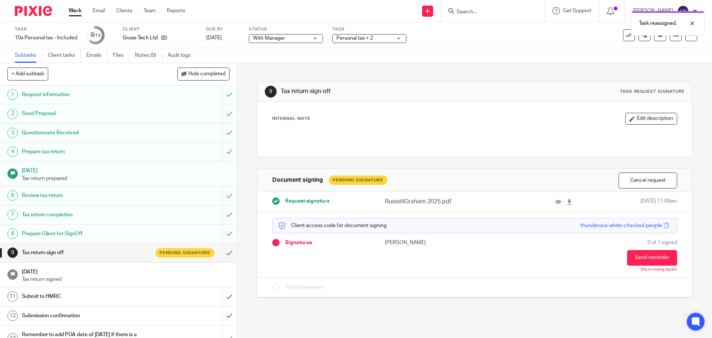
click at [291, 42] on span "With Manager" at bounding box center [281, 38] width 56 height 8
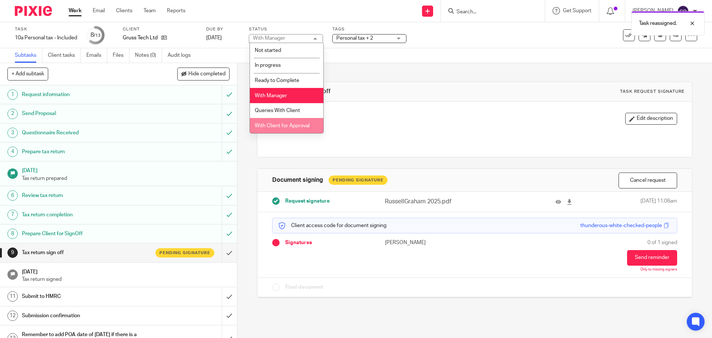
click at [285, 127] on span "With Client for Approval" at bounding box center [282, 125] width 55 height 5
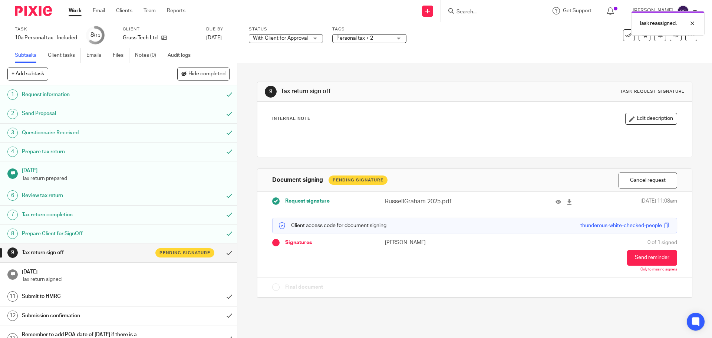
click at [384, 40] on span "Personal tax + 2" at bounding box center [364, 38] width 56 height 8
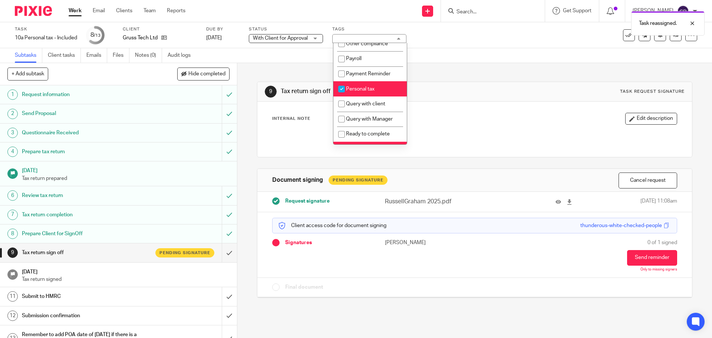
scroll to position [259, 0]
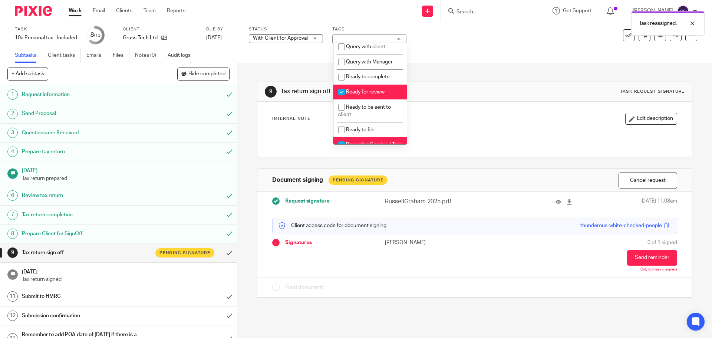
click at [373, 100] on li "Ready for review" at bounding box center [369, 91] width 73 height 15
checkbox input "false"
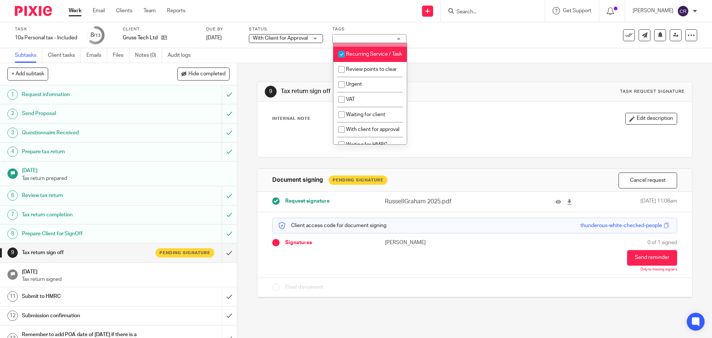
scroll to position [371, 0]
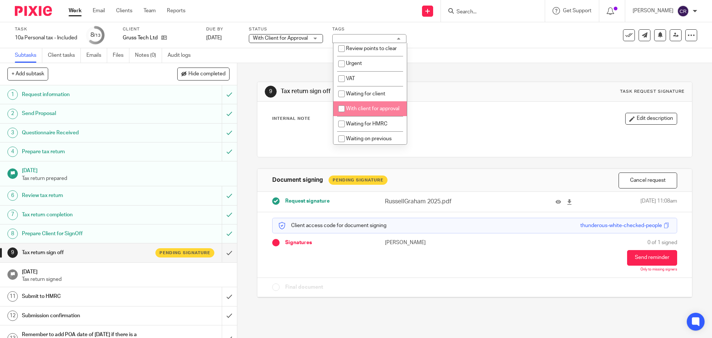
click at [368, 116] on li "With client for approval" at bounding box center [369, 108] width 73 height 15
checkbox input "true"
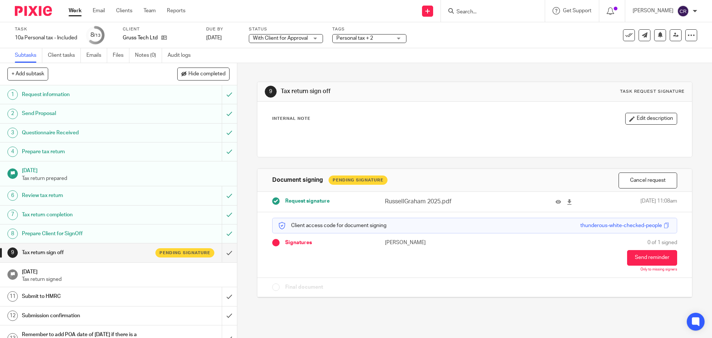
click at [479, 119] on div "Internal Note Edit description" at bounding box center [474, 119] width 404 height 12
click at [476, 13] on input "Search" at bounding box center [488, 12] width 67 height 7
paste input "Aleftaf"
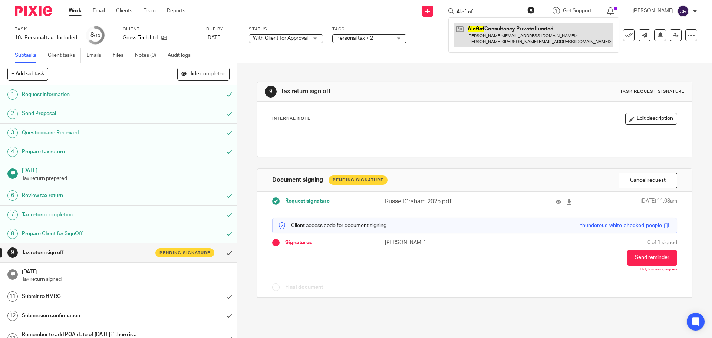
type input "Aleftaf"
click at [508, 36] on link at bounding box center [533, 34] width 159 height 23
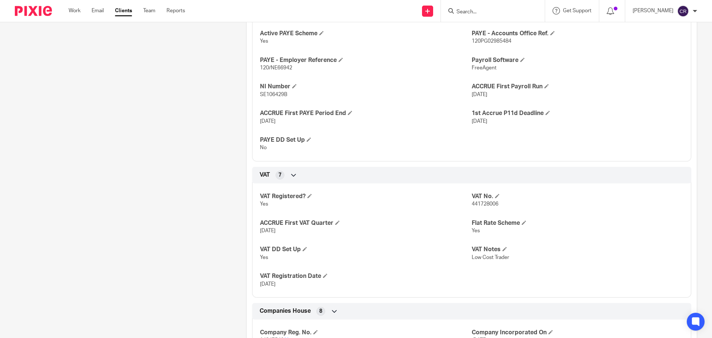
scroll to position [667, 0]
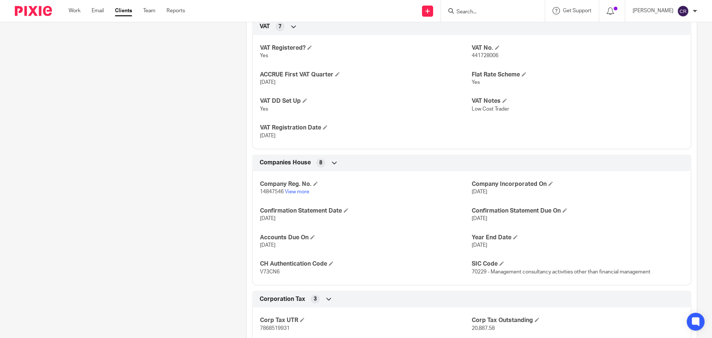
click at [278, 188] on p "14847546 View more" at bounding box center [366, 191] width 212 height 7
drag, startPoint x: 278, startPoint y: 192, endPoint x: 258, endPoint y: 195, distance: 20.2
click at [260, 195] on p "14847546 View more" at bounding box center [366, 191] width 212 height 7
copy span "14847546"
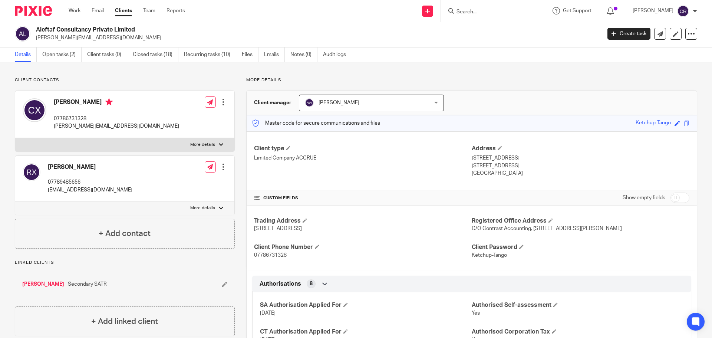
scroll to position [0, 0]
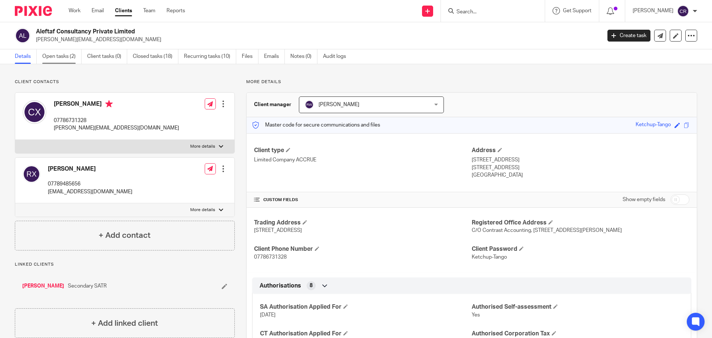
click at [68, 56] on link "Open tasks (2)" at bounding box center [61, 56] width 39 height 14
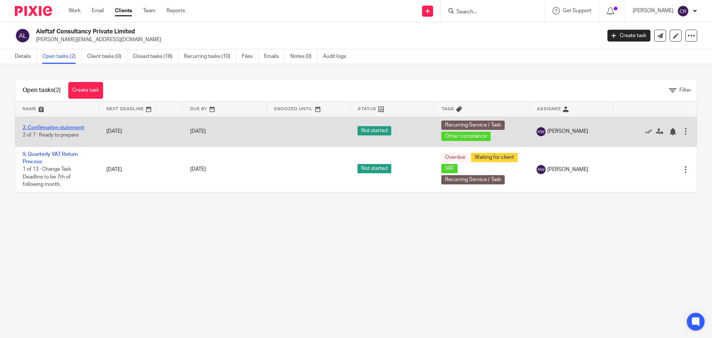
click at [54, 129] on link "2. Confirmation statement" at bounding box center [54, 127] width 62 height 5
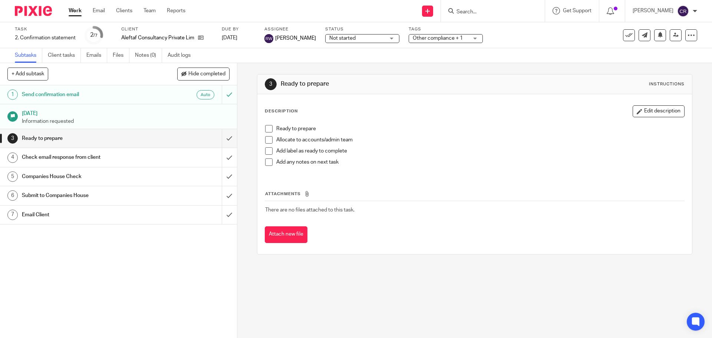
click at [88, 219] on h1 "Email Client" at bounding box center [86, 214] width 128 height 11
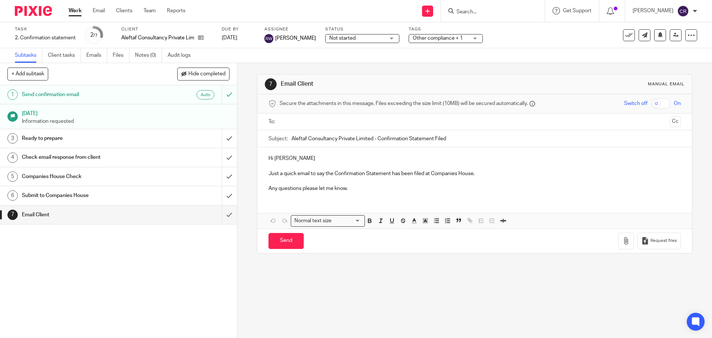
click at [320, 119] on input "text" at bounding box center [474, 121] width 384 height 9
click at [669, 125] on button "Cc" at bounding box center [674, 122] width 11 height 11
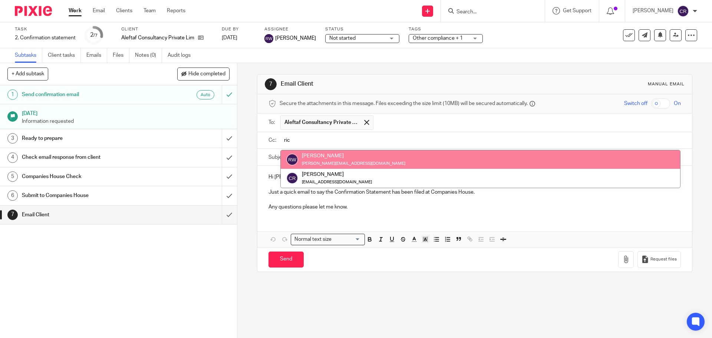
type input "ric"
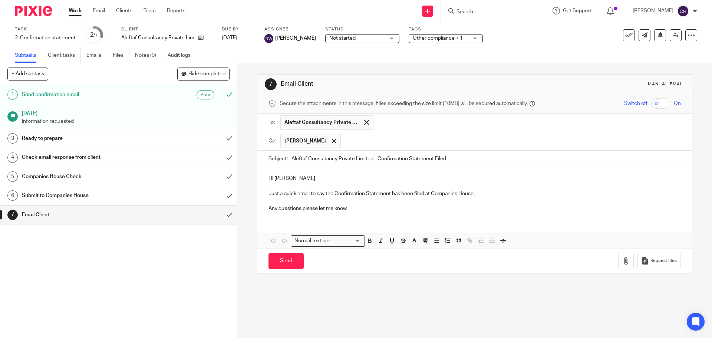
drag, startPoint x: 471, startPoint y: 162, endPoint x: 441, endPoint y: 166, distance: 30.6
click at [290, 252] on div "Send You have unsaved changes Request files" at bounding box center [474, 260] width 434 height 24
click at [290, 266] on input "Send" at bounding box center [285, 261] width 35 height 16
type input "Sent"
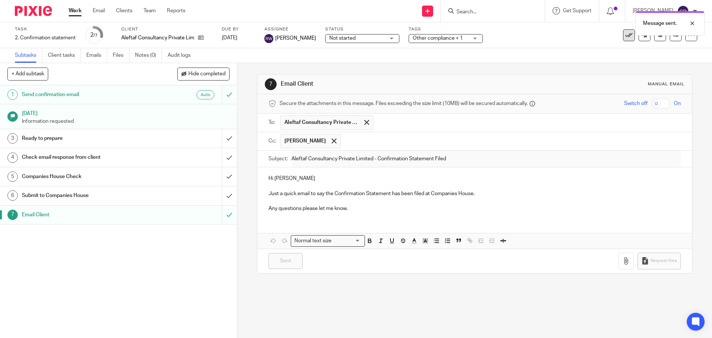
click at [626, 39] on button at bounding box center [629, 35] width 12 height 12
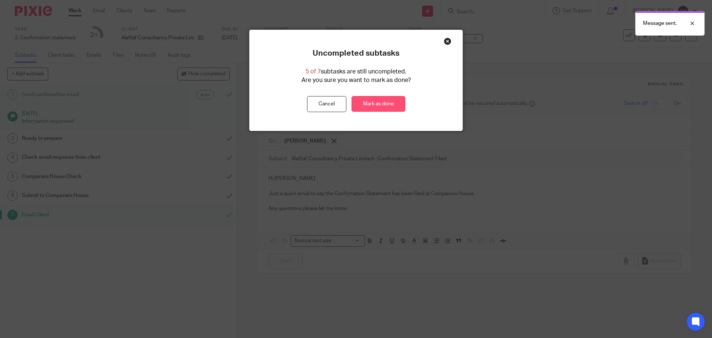
click at [388, 101] on link "Mark as done" at bounding box center [378, 104] width 54 height 16
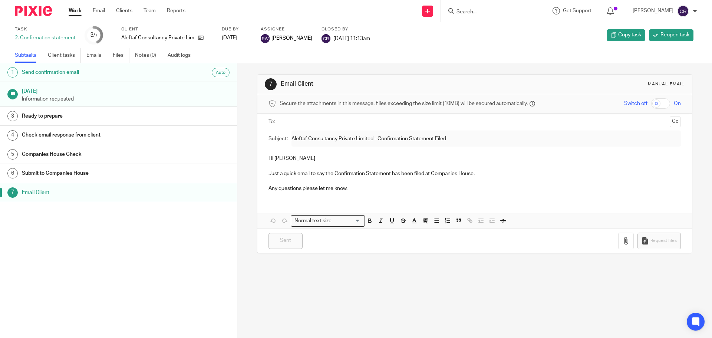
click at [477, 9] on input "Search" at bounding box center [488, 12] width 67 height 7
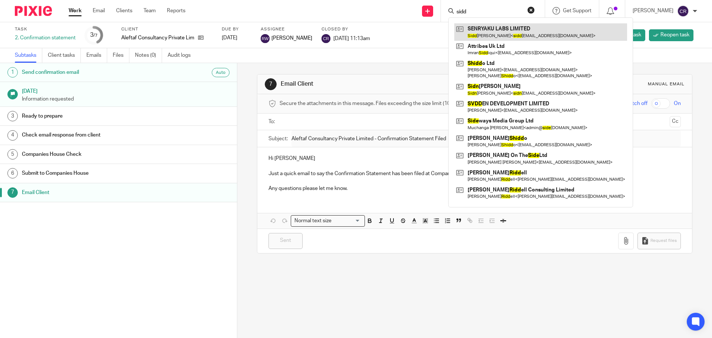
type input "sidd"
click at [477, 31] on link at bounding box center [540, 31] width 173 height 17
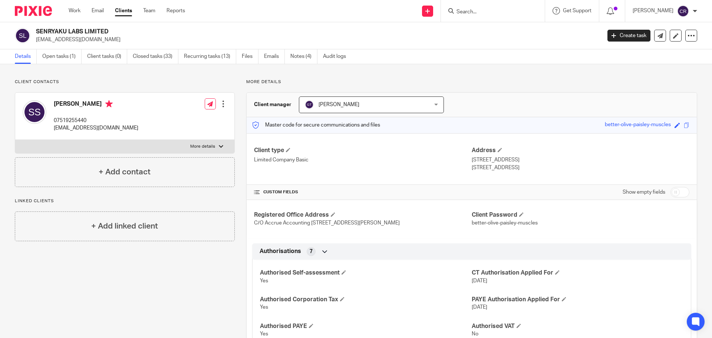
click at [478, 9] on input "Search" at bounding box center [488, 12] width 67 height 7
click at [495, 14] on input "Search" at bounding box center [488, 12] width 67 height 7
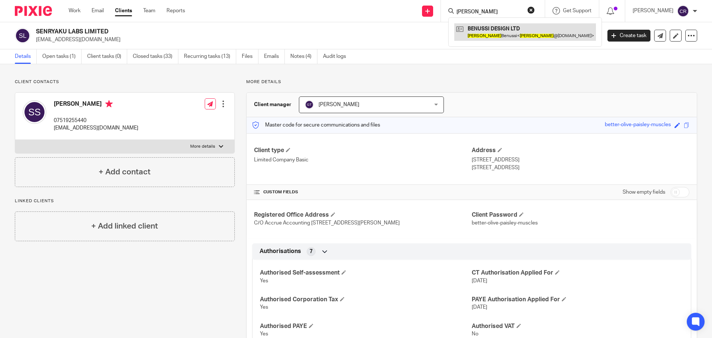
type input "[PERSON_NAME]"
click at [503, 33] on link at bounding box center [525, 31] width 142 height 17
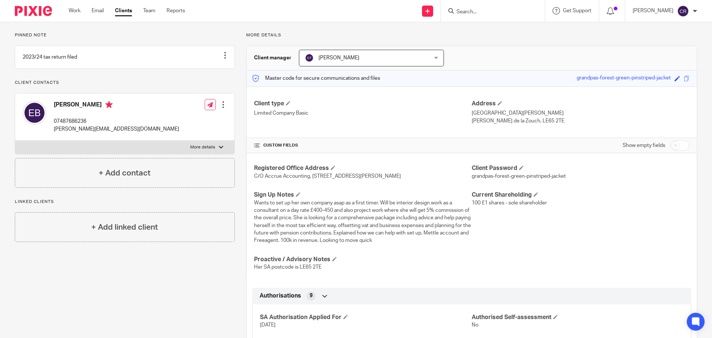
scroll to position [37, 0]
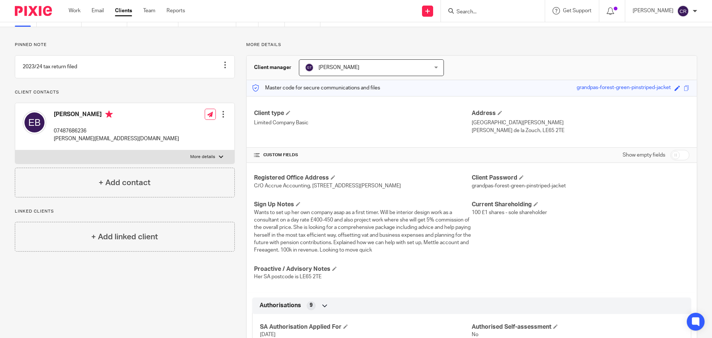
click at [65, 120] on h4 "[PERSON_NAME]" at bounding box center [116, 114] width 125 height 9
copy h4 "[PERSON_NAME]"
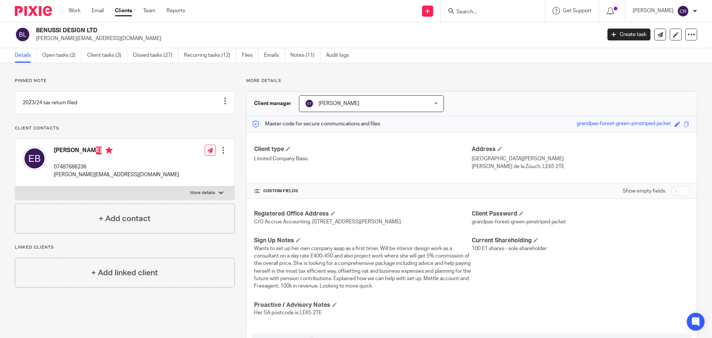
scroll to position [0, 0]
click at [49, 30] on h2 "BENUSSI DESIGN LTD" at bounding box center [260, 32] width 448 height 8
click at [48, 30] on h2 "BENUSSI DESIGN LTD" at bounding box center [260, 32] width 448 height 8
click at [49, 30] on h2 "BENUSSI DESIGN LTD" at bounding box center [260, 32] width 448 height 8
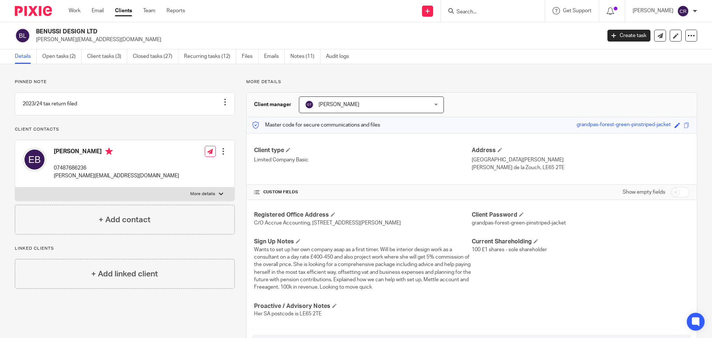
click at [49, 30] on h2 "BENUSSI DESIGN LTD" at bounding box center [260, 32] width 448 height 8
drag, startPoint x: 511, startPoint y: 160, endPoint x: 467, endPoint y: 161, distance: 43.8
click at [471, 161] on p "Upper Farm House, White Gables, Burton Road" at bounding box center [580, 159] width 218 height 7
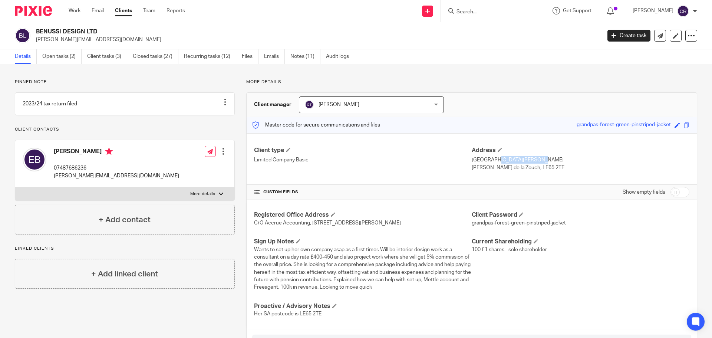
copy p "Upper Farm House"
click at [541, 160] on p "Upper Farm House, White Gables, Burton Road" at bounding box center [580, 159] width 218 height 7
drag, startPoint x: 544, startPoint y: 161, endPoint x: 516, endPoint y: 160, distance: 28.5
click at [516, 160] on p "Upper Farm House, White Gables, Burton Road" at bounding box center [580, 159] width 218 height 7
copy p "White Gables"
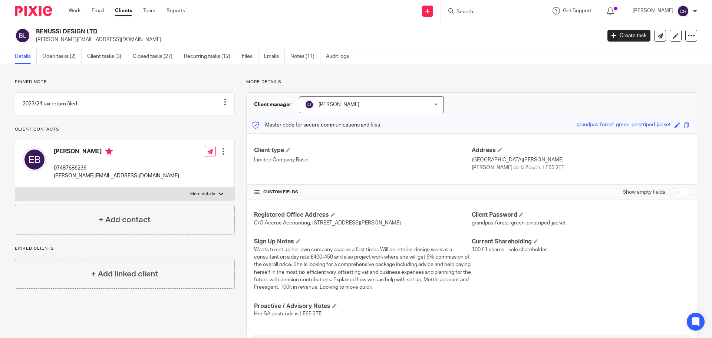
drag, startPoint x: 585, startPoint y: 160, endPoint x: 547, endPoint y: 161, distance: 37.4
click at [547, 161] on p "Upper Farm House, White Gables, Burton Road" at bounding box center [580, 159] width 218 height 7
copy p "Burton Road"
drag, startPoint x: 538, startPoint y: 166, endPoint x: 513, endPoint y: 170, distance: 26.2
click at [513, 170] on p "Ashby de la Zouch, LE65 2TE" at bounding box center [580, 167] width 218 height 7
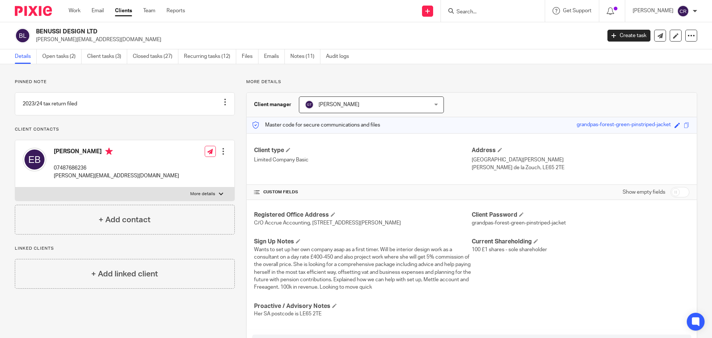
copy p "LE65 2TE"
drag, startPoint x: 74, startPoint y: 179, endPoint x: 52, endPoint y: 177, distance: 21.9
click at [52, 177] on div "Emily Benussi 07487686236 emily@benussidesign.com" at bounding box center [101, 163] width 156 height 39
copy p "07487686236"
click at [126, 197] on label "More details" at bounding box center [124, 193] width 219 height 13
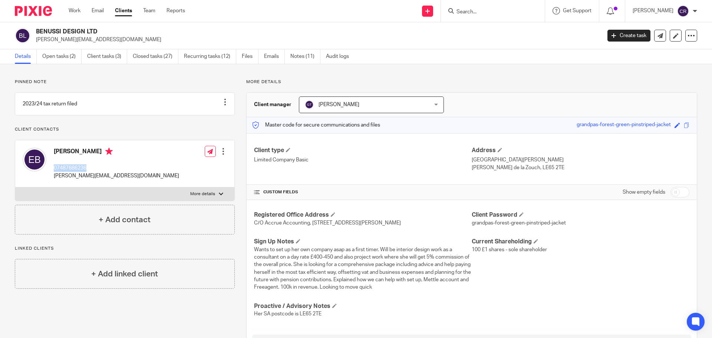
click at [15, 187] on input "More details" at bounding box center [15, 187] width 0 height 0
checkbox input "true"
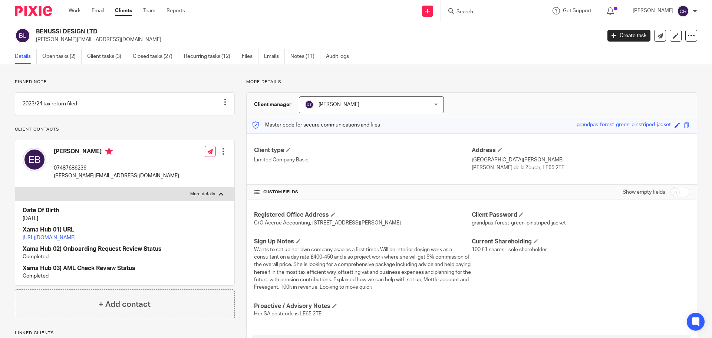
click at [493, 15] on input "Search" at bounding box center [488, 12] width 67 height 7
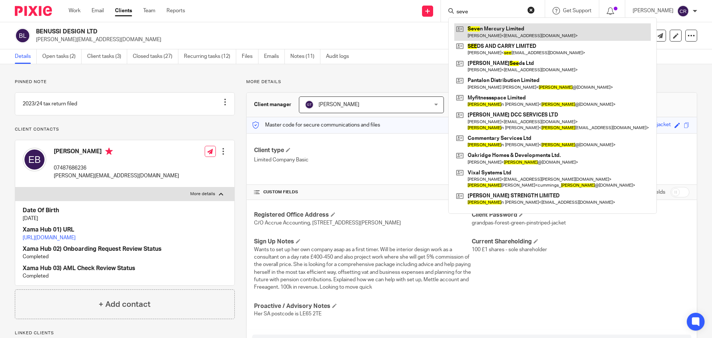
type input "seve"
click at [513, 34] on link at bounding box center [552, 31] width 196 height 17
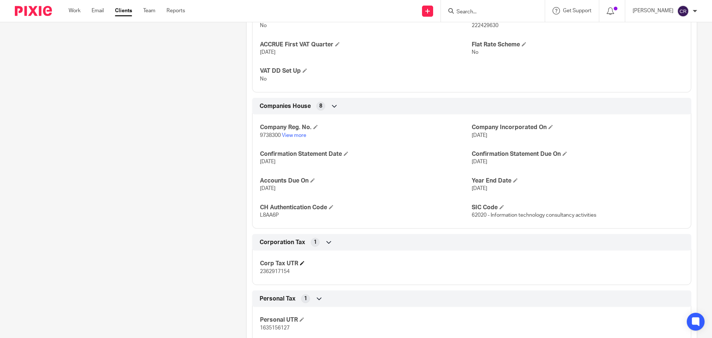
scroll to position [704, 0]
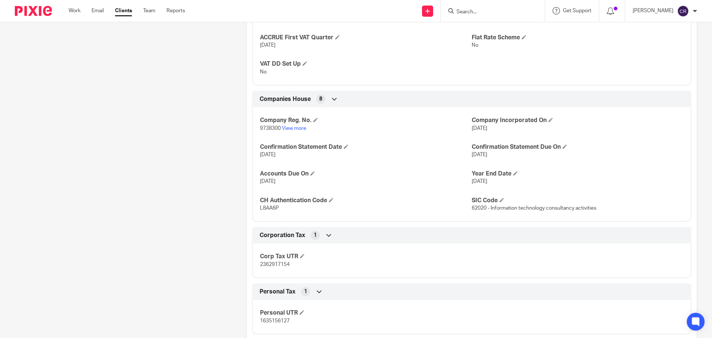
click at [276, 266] on span "2362917154" at bounding box center [275, 264] width 30 height 5
copy p "2362917154"
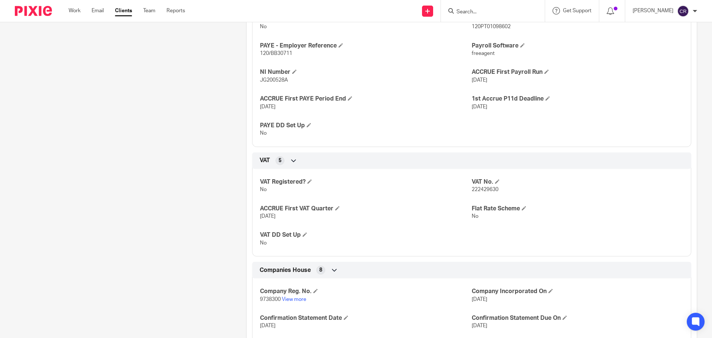
scroll to position [630, 0]
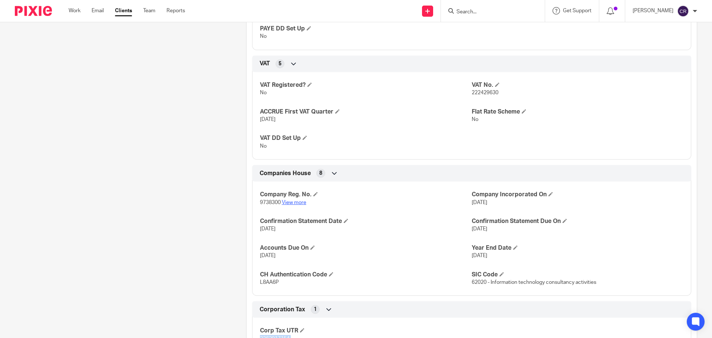
click at [292, 202] on link "View more" at bounding box center [294, 202] width 24 height 5
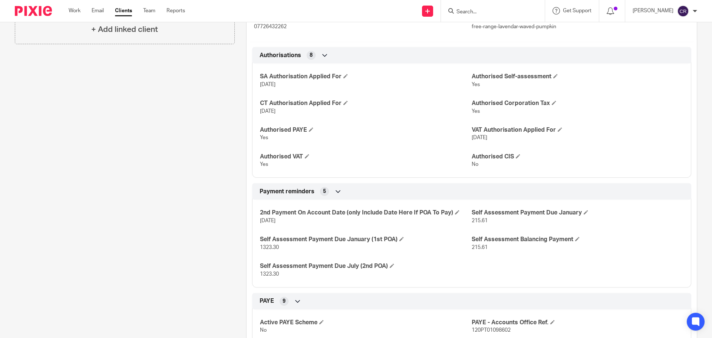
scroll to position [222, 0]
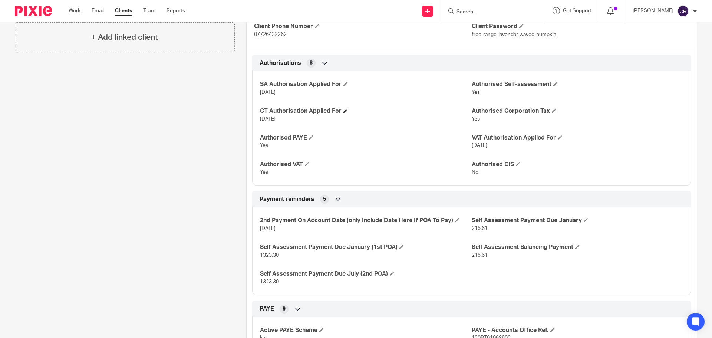
click at [341, 110] on h4 "CT Authorisation Applied For" at bounding box center [366, 111] width 212 height 8
click at [345, 110] on span at bounding box center [345, 110] width 4 height 4
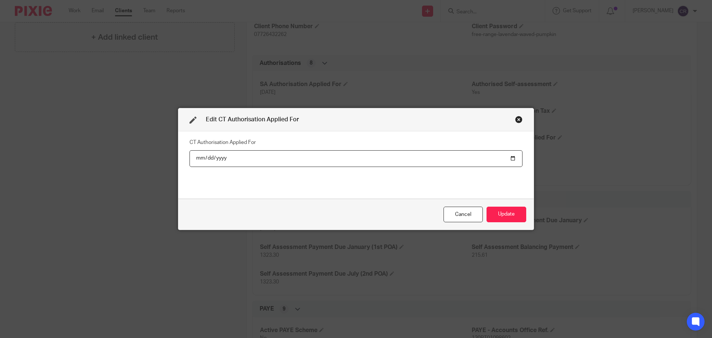
drag, startPoint x: 507, startPoint y: 157, endPoint x: 475, endPoint y: 168, distance: 33.1
click at [507, 157] on input "2023-01-30" at bounding box center [355, 158] width 333 height 17
type input "2025-09-18"
click at [513, 211] on button "Update" at bounding box center [506, 214] width 40 height 16
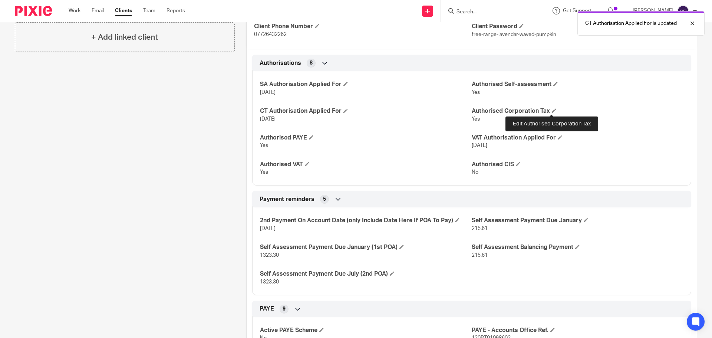
click at [552, 109] on span at bounding box center [553, 110] width 4 height 4
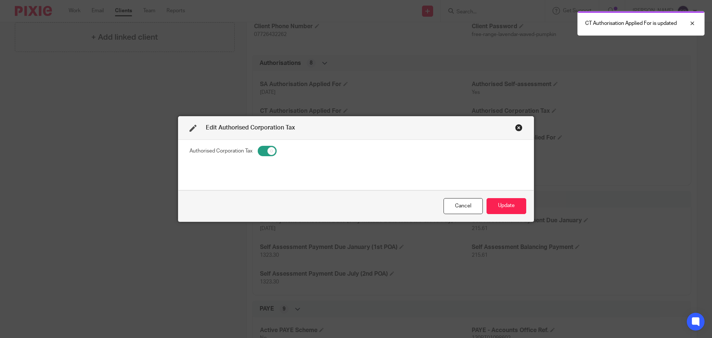
click at [262, 152] on input "checkbox" at bounding box center [267, 151] width 19 height 10
checkbox input "false"
click at [508, 201] on button "Update" at bounding box center [506, 206] width 40 height 16
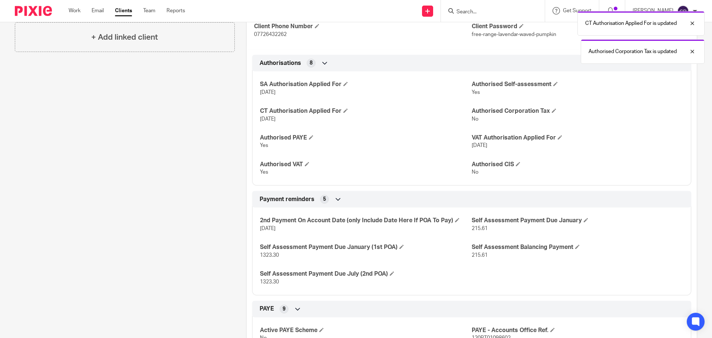
scroll to position [0, 0]
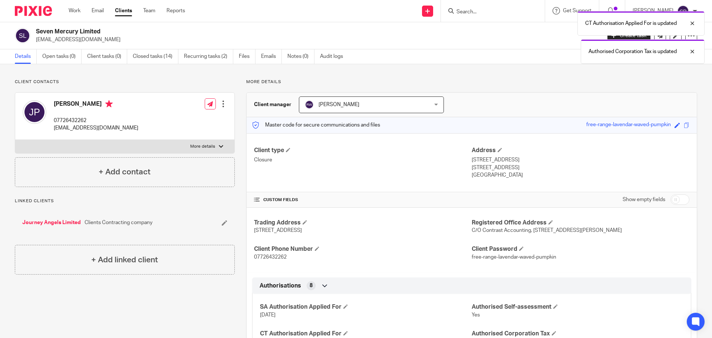
click at [484, 9] on div "CT Authorisation Applied For is updated Authorised Corporation Tax is updated" at bounding box center [530, 35] width 348 height 56
drag, startPoint x: 688, startPoint y: 53, endPoint x: 694, endPoint y: 45, distance: 10.8
click at [688, 53] on div at bounding box center [686, 51] width 20 height 9
click at [691, 25] on div at bounding box center [686, 23] width 20 height 9
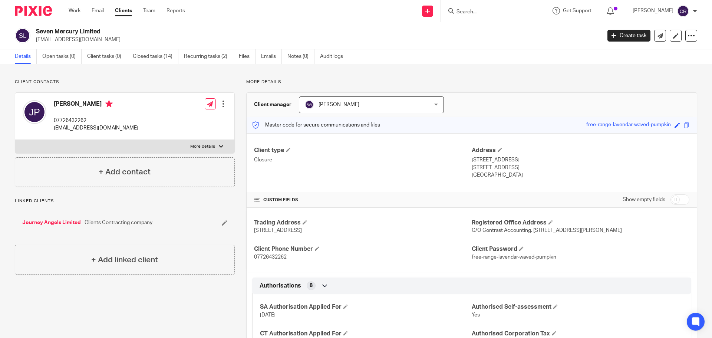
click at [474, 6] on div at bounding box center [493, 11] width 104 height 22
click at [473, 12] on input "Search" at bounding box center [488, 12] width 67 height 7
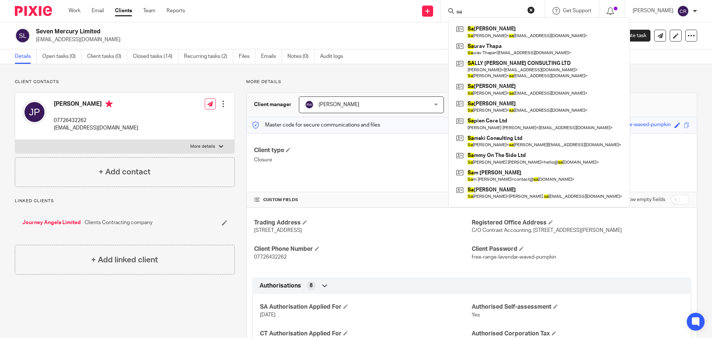
type input "s"
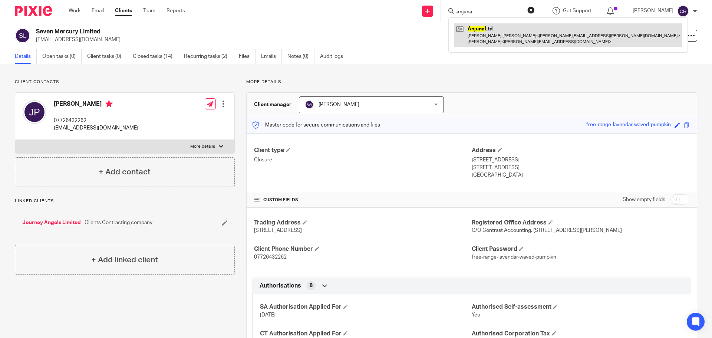
type input "anjuna"
click at [498, 31] on link at bounding box center [568, 34] width 228 height 23
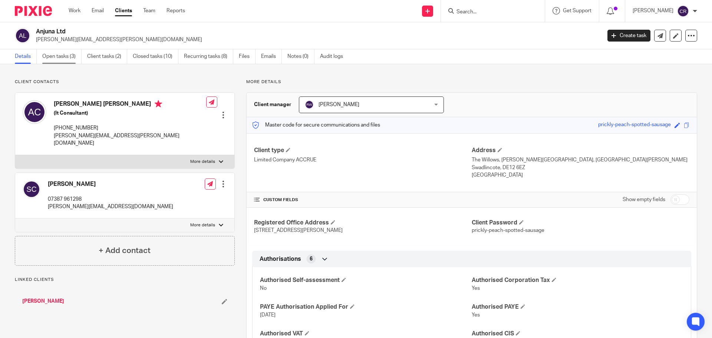
click at [55, 59] on link "Open tasks (3)" at bounding box center [61, 56] width 39 height 14
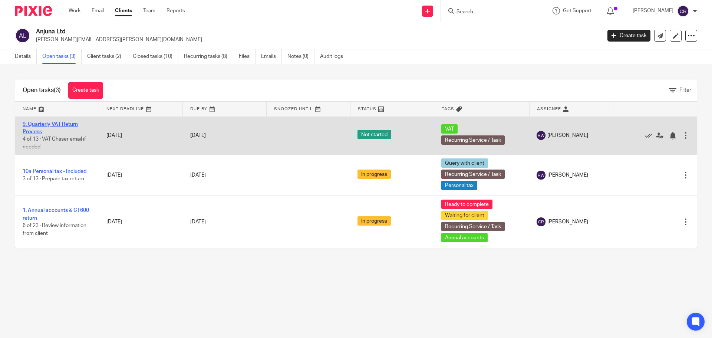
click at [54, 123] on link "9. Quarterly VAT Return Process" at bounding box center [50, 128] width 55 height 13
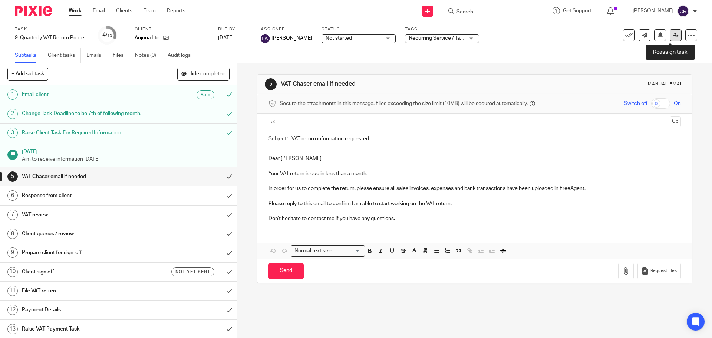
click at [673, 36] on icon at bounding box center [676, 35] width 6 height 6
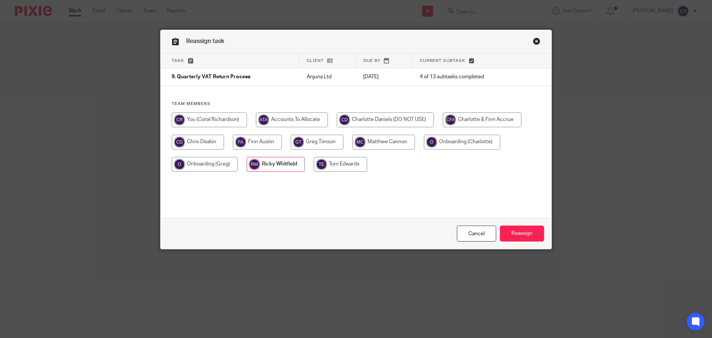
click at [212, 119] on input "radio" at bounding box center [209, 119] width 75 height 15
radio input "true"
click at [530, 233] on input "Reassign" at bounding box center [522, 233] width 44 height 16
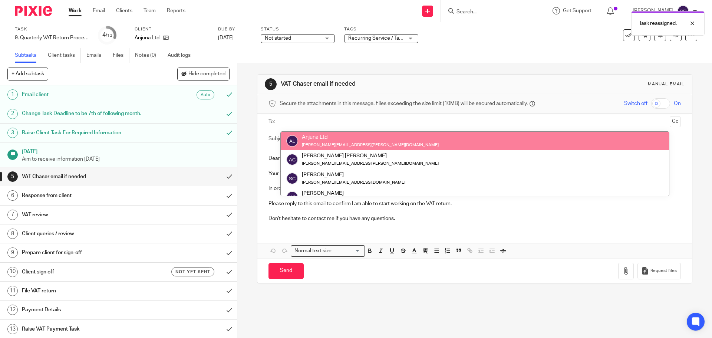
drag, startPoint x: 355, startPoint y: 135, endPoint x: 347, endPoint y: 137, distance: 8.6
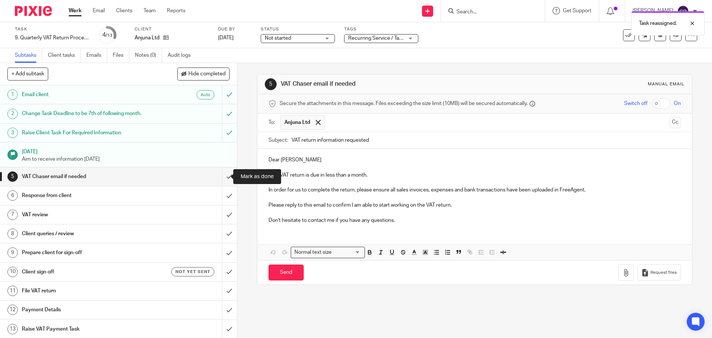
drag, startPoint x: 219, startPoint y: 173, endPoint x: 213, endPoint y: 191, distance: 18.3
click at [219, 175] on input "submit" at bounding box center [118, 176] width 237 height 19
click at [213, 191] on link "6 Response from client" at bounding box center [111, 195] width 222 height 19
click at [216, 216] on input "submit" at bounding box center [118, 214] width 237 height 19
click at [219, 228] on input "submit" at bounding box center [118, 233] width 237 height 19
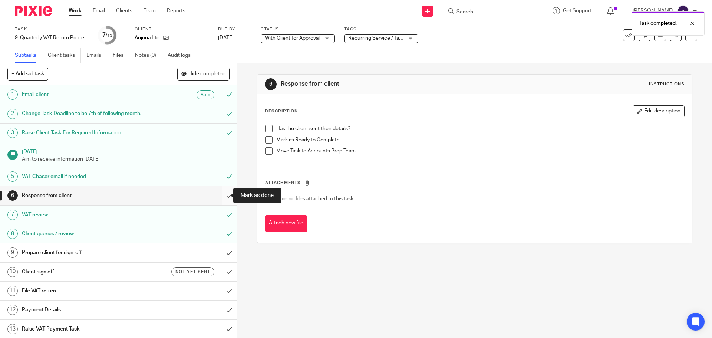
click at [226, 196] on input "submit" at bounding box center [118, 195] width 237 height 19
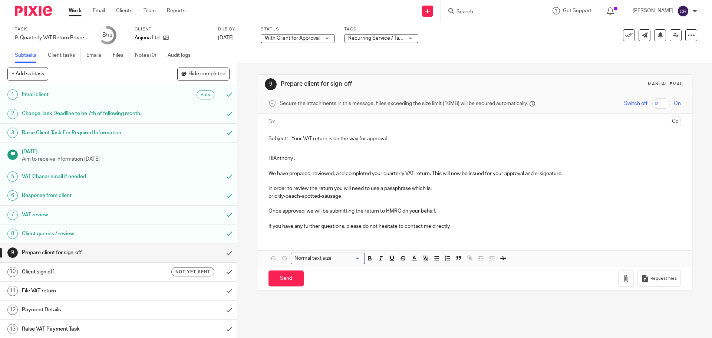
click at [322, 119] on input "text" at bounding box center [474, 121] width 384 height 9
click at [271, 161] on p "HiAnthony ," at bounding box center [474, 159] width 412 height 7
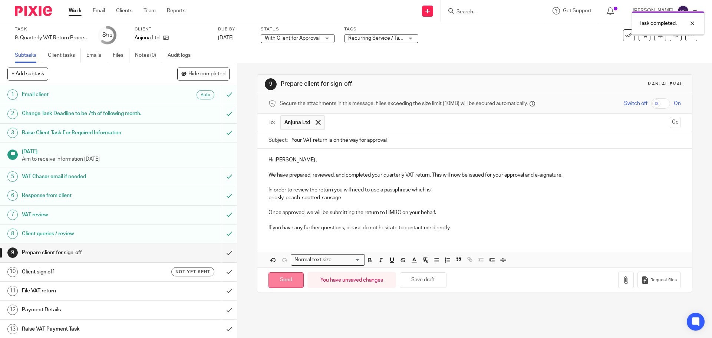
click at [279, 275] on input "Send" at bounding box center [285, 280] width 35 height 16
click at [110, 268] on h1 "Client sign off" at bounding box center [86, 271] width 128 height 11
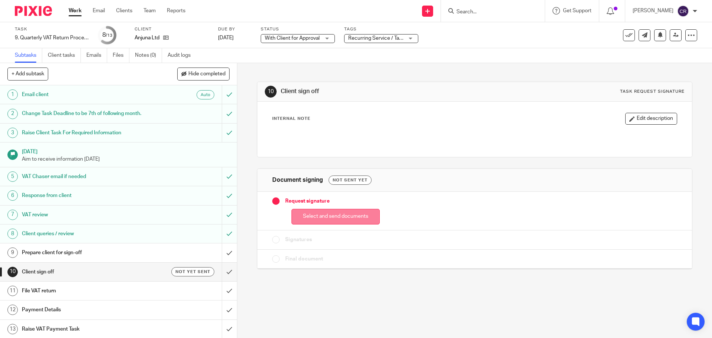
click at [331, 220] on button "Select and send documents" at bounding box center [335, 217] width 88 height 16
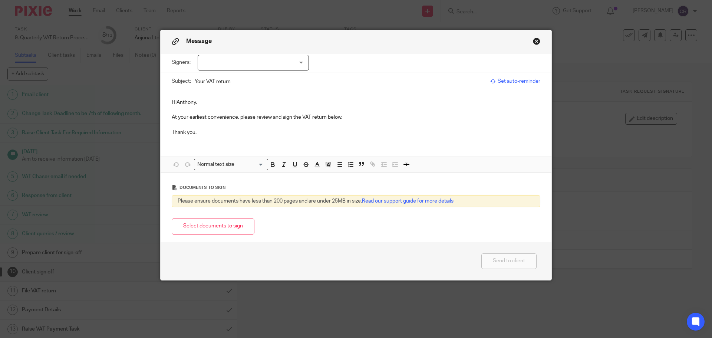
click at [269, 64] on div at bounding box center [253, 63] width 111 height 16
click at [263, 77] on li "Anthony Liam Cullen" at bounding box center [250, 77] width 110 height 15
checkbox input "true"
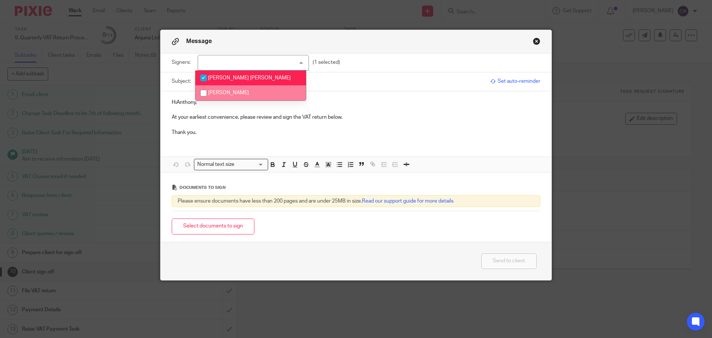
click at [175, 105] on p "HiAnthony," at bounding box center [356, 102] width 368 height 7
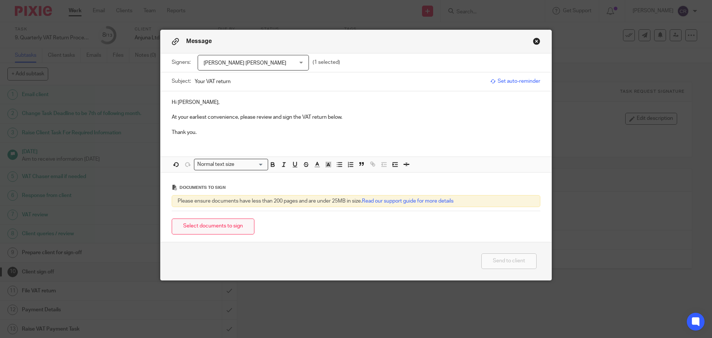
click at [232, 226] on button "Select documents to sign" at bounding box center [213, 226] width 83 height 16
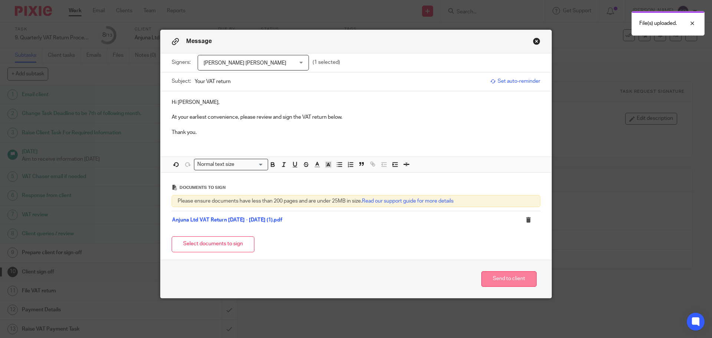
click at [501, 278] on button "Send to client" at bounding box center [508, 279] width 55 height 16
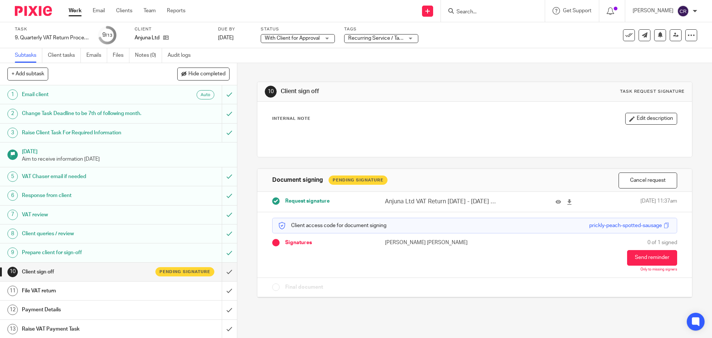
drag, startPoint x: 388, startPoint y: 37, endPoint x: 388, endPoint y: 43, distance: 6.3
click at [388, 39] on span "Recurring Service / Task + 1" at bounding box center [380, 38] width 64 height 5
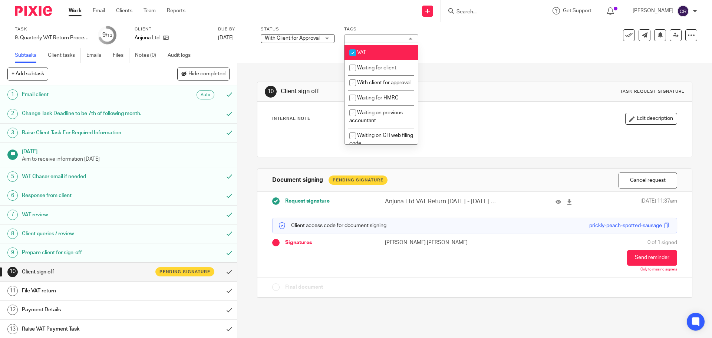
scroll to position [408, 0]
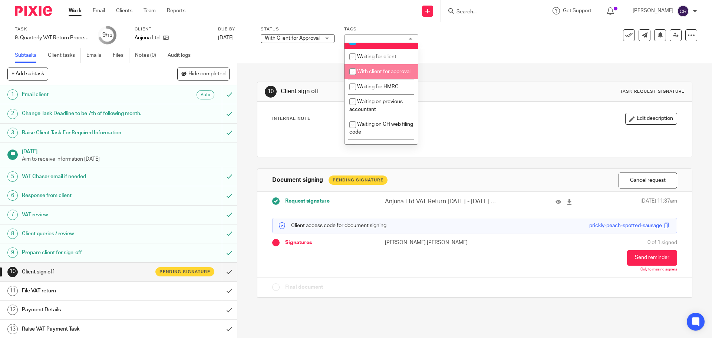
click at [382, 79] on li "With client for approval" at bounding box center [380, 71] width 73 height 15
checkbox input "true"
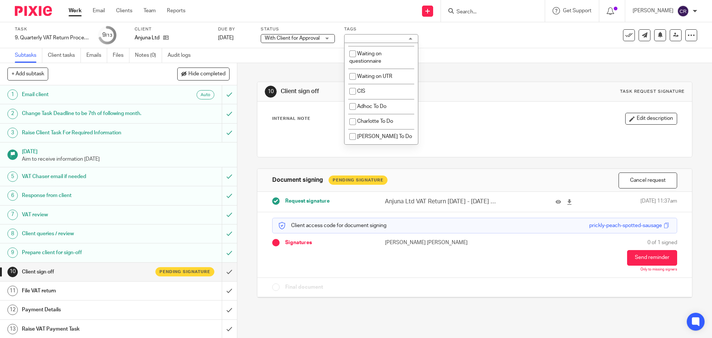
scroll to position [667, 0]
click at [571, 119] on div "Internal Note Edit description" at bounding box center [474, 119] width 404 height 12
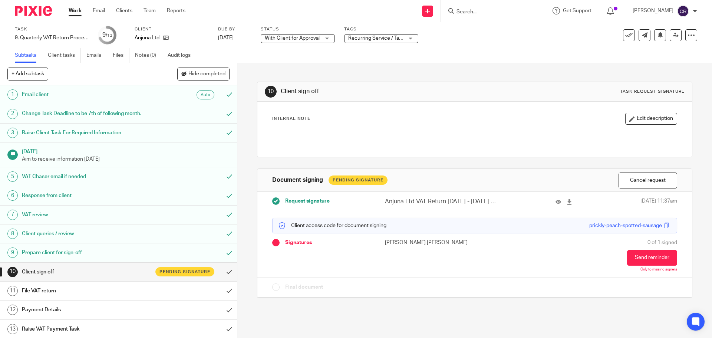
click at [492, 11] on input "Search" at bounding box center [488, 12] width 67 height 7
type input "pualina"
click at [491, 33] on link at bounding box center [525, 31] width 142 height 17
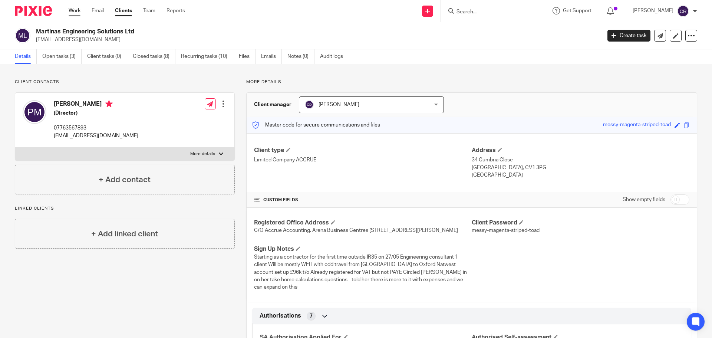
click at [69, 10] on link "Work" at bounding box center [75, 10] width 12 height 7
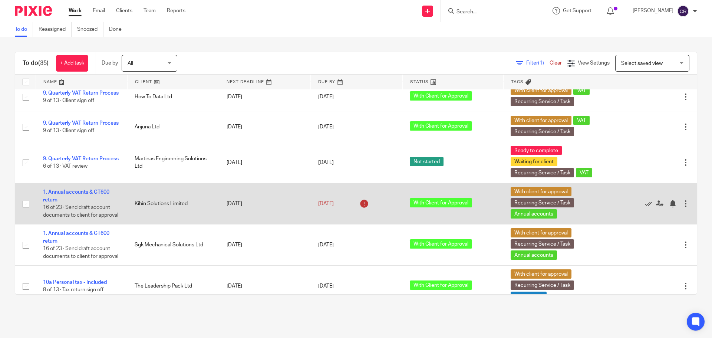
scroll to position [334, 0]
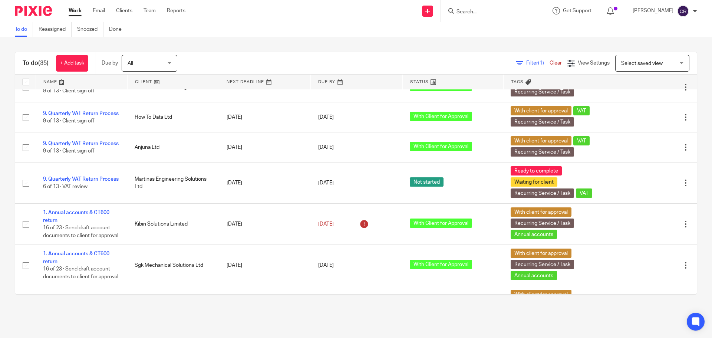
click at [475, 16] on form at bounding box center [494, 10] width 79 height 9
click at [476, 11] on input "Search" at bounding box center [488, 12] width 67 height 7
type input "emi"
click at [518, 28] on link at bounding box center [524, 31] width 140 height 17
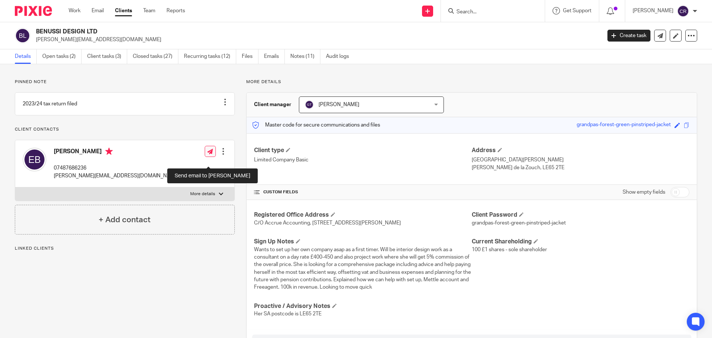
click at [205, 155] on link at bounding box center [210, 151] width 11 height 11
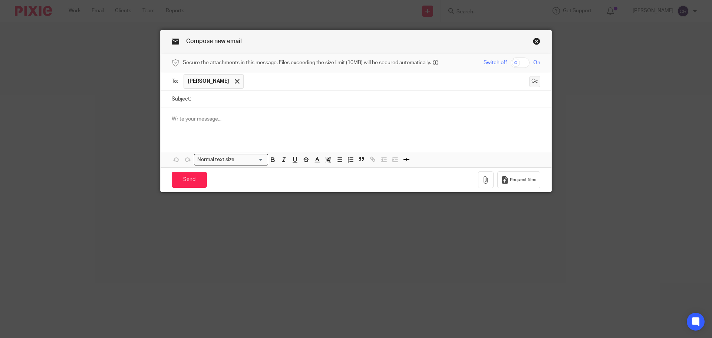
click at [529, 80] on button "Cc" at bounding box center [534, 81] width 11 height 11
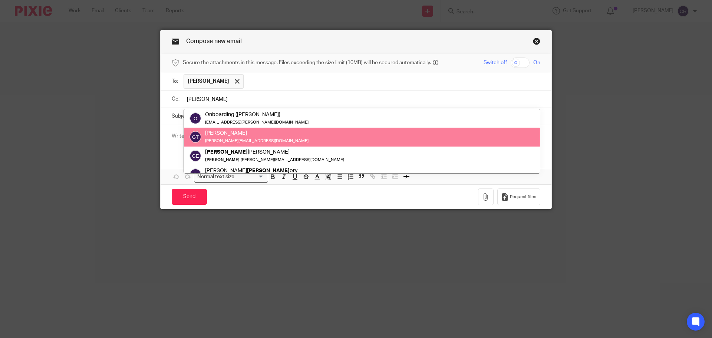
type input "greg"
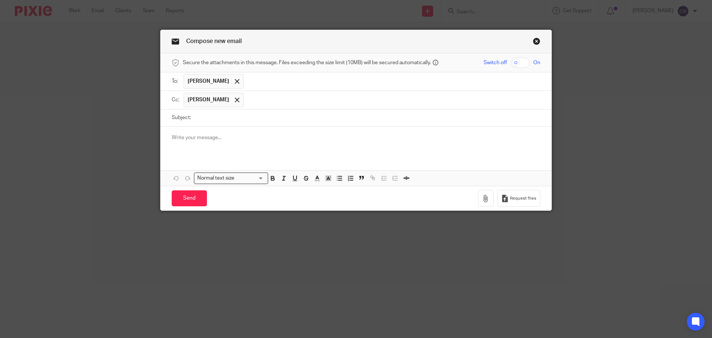
click at [252, 115] on input "Subject:" at bounding box center [367, 117] width 345 height 17
type input "68-8 Form"
drag, startPoint x: 351, startPoint y: 144, endPoint x: 355, endPoint y: 139, distance: 7.1
click at [350, 144] on div at bounding box center [355, 140] width 391 height 29
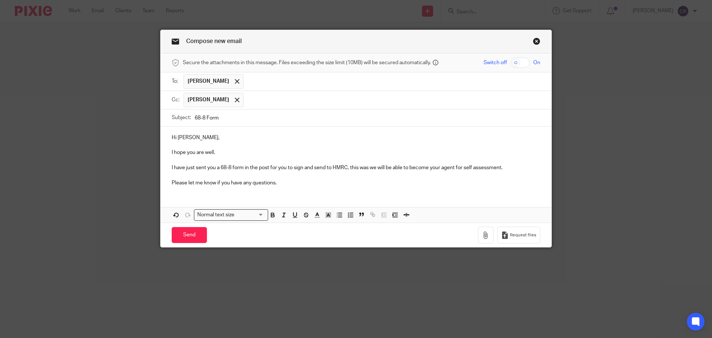
click at [316, 168] on p "I have just sent you a 68-8 form in the post for you to sign and send to HMRC, …" at bounding box center [356, 167] width 368 height 7
click at [370, 168] on p "I have just sent you a 68-8 form in the post for you to sign and forward to HMR…" at bounding box center [356, 167] width 368 height 7
click at [378, 169] on p "I have just sent you a 68-8 form in the post for you to sign and forward to HMR…" at bounding box center [356, 167] width 368 height 7
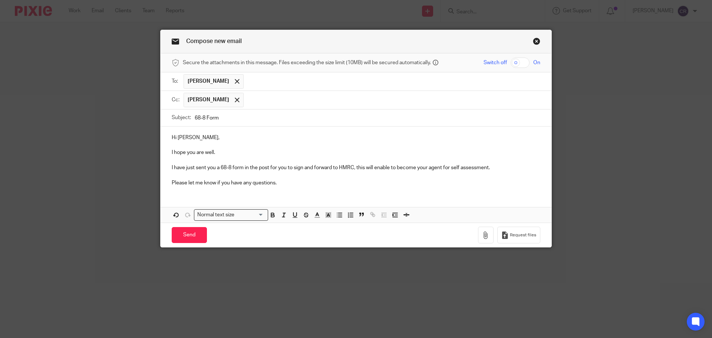
click at [388, 170] on p "I have just sent you a 68-8 form in the post for you to sign and forward to HMR…" at bounding box center [356, 167] width 368 height 7
click at [175, 231] on input "Send" at bounding box center [189, 235] width 35 height 16
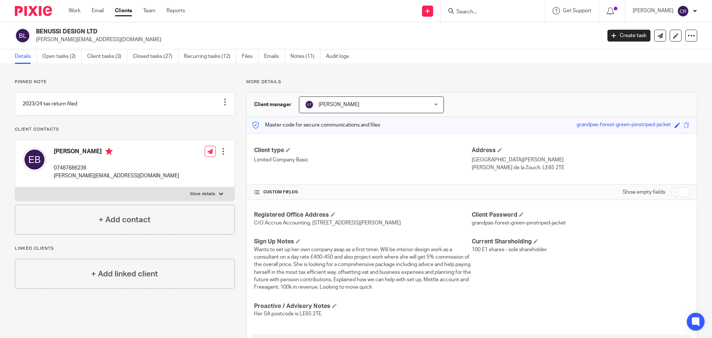
click at [500, 14] on input "Search" at bounding box center [488, 12] width 67 height 7
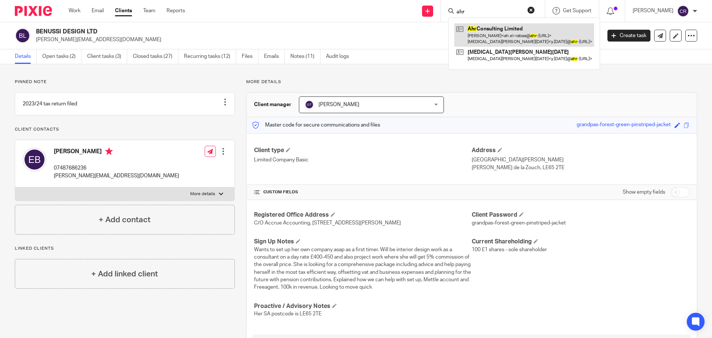
type input "ahr"
click at [508, 36] on link at bounding box center [524, 34] width 140 height 23
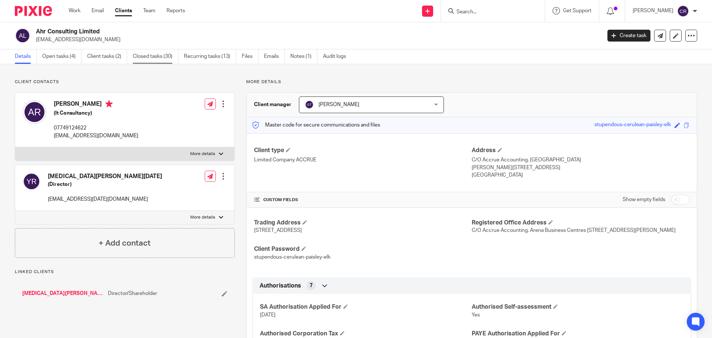
click at [149, 56] on link "Closed tasks (30)" at bounding box center [156, 56] width 46 height 14
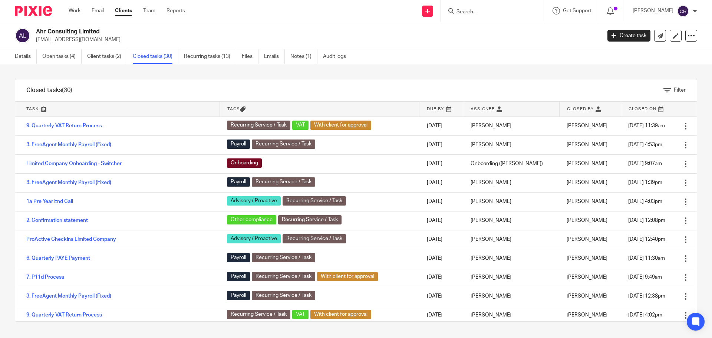
click at [490, 11] on input "Search" at bounding box center [488, 12] width 67 height 7
type input "ged"
click at [513, 33] on link at bounding box center [524, 31] width 141 height 17
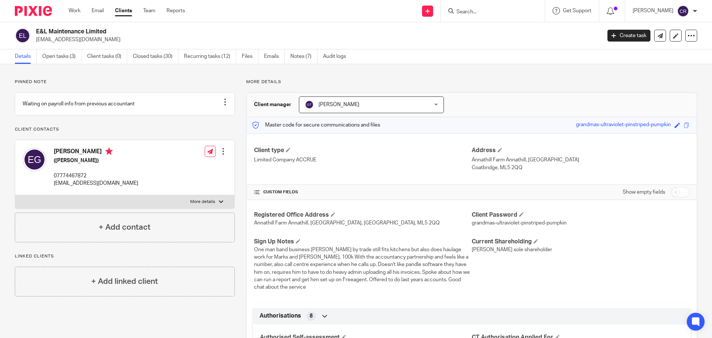
click at [484, 10] on input "Search" at bounding box center [488, 12] width 67 height 7
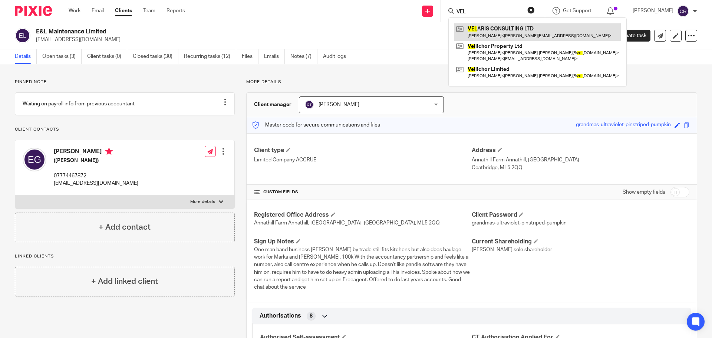
type input "VEL"
click at [501, 25] on link at bounding box center [537, 31] width 166 height 17
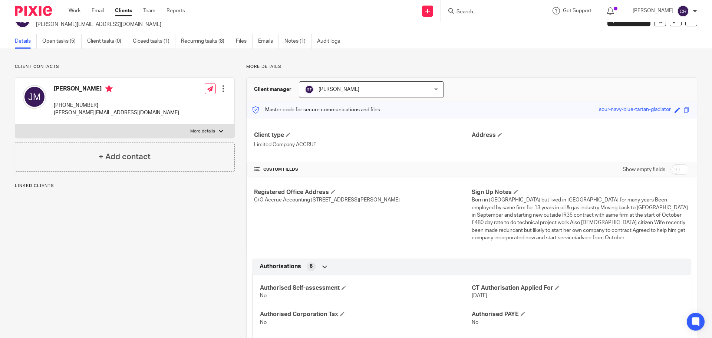
scroll to position [111, 0]
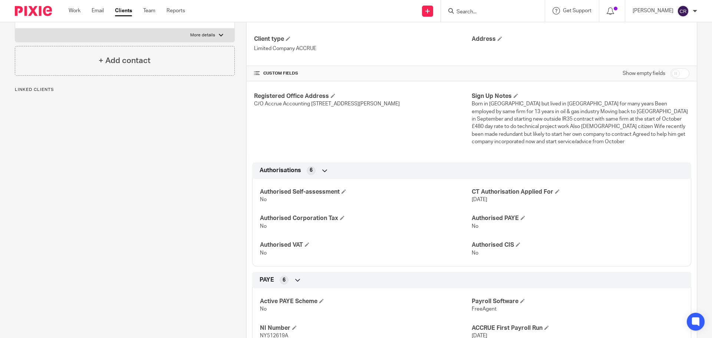
click at [682, 73] on input "checkbox" at bounding box center [679, 73] width 19 height 10
checkbox input "true"
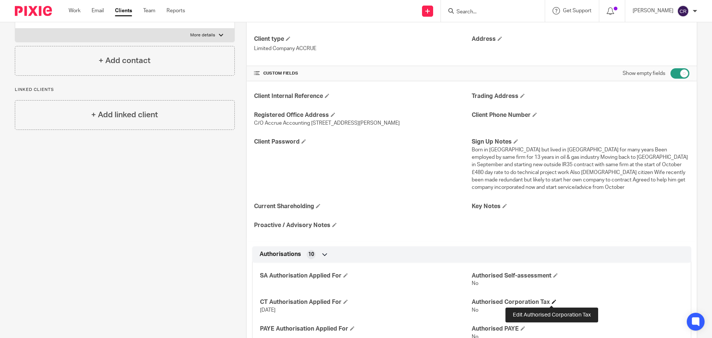
click at [551, 299] on span at bounding box center [553, 301] width 4 height 4
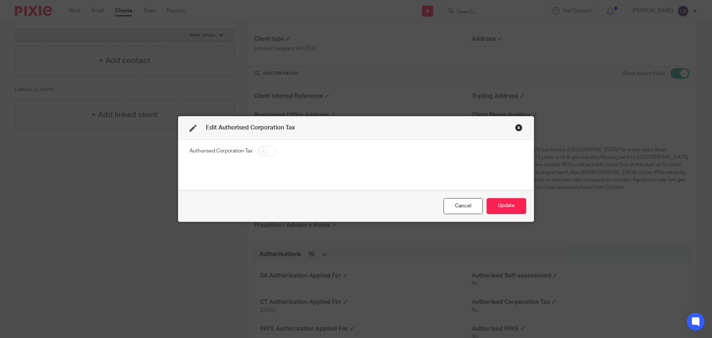
click at [261, 151] on input "checkbox" at bounding box center [267, 151] width 19 height 10
checkbox input "true"
click at [511, 208] on button "Update" at bounding box center [506, 206] width 40 height 16
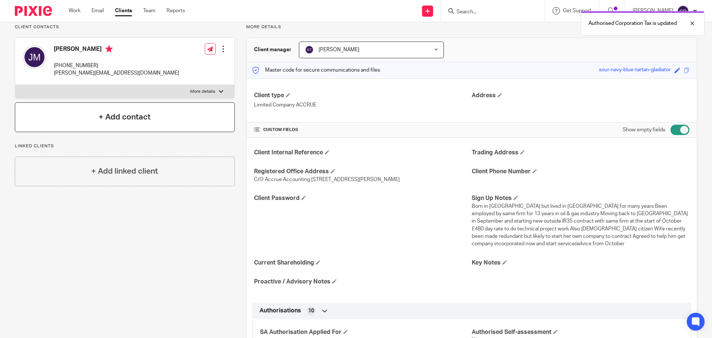
scroll to position [0, 0]
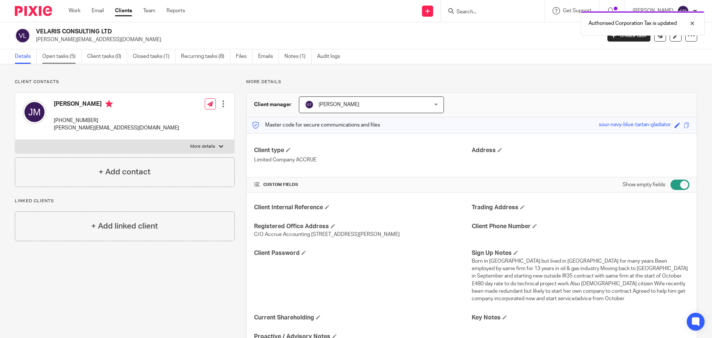
click at [56, 55] on link "Open tasks (5)" at bounding box center [61, 56] width 39 height 14
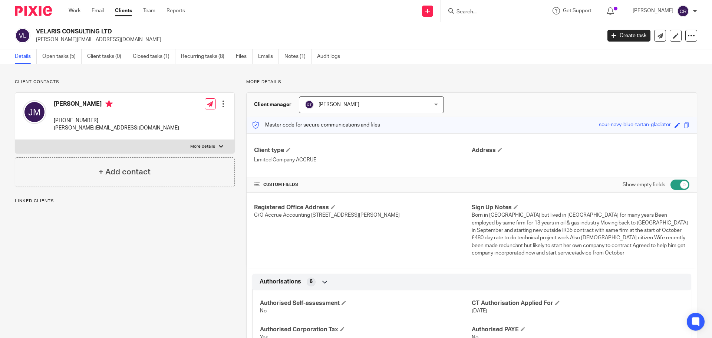
click at [468, 15] on input "Search" at bounding box center [488, 12] width 67 height 7
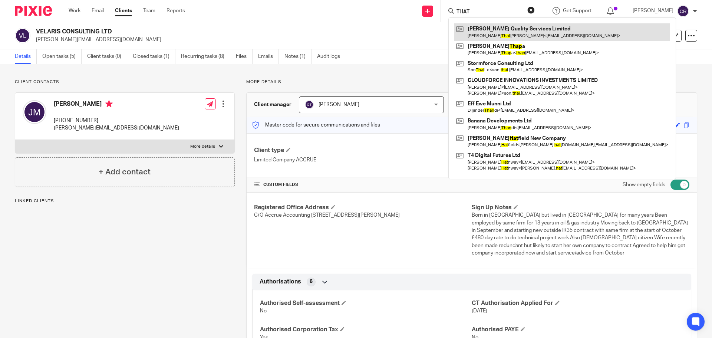
type input "THAT"
click at [498, 27] on link at bounding box center [562, 31] width 216 height 17
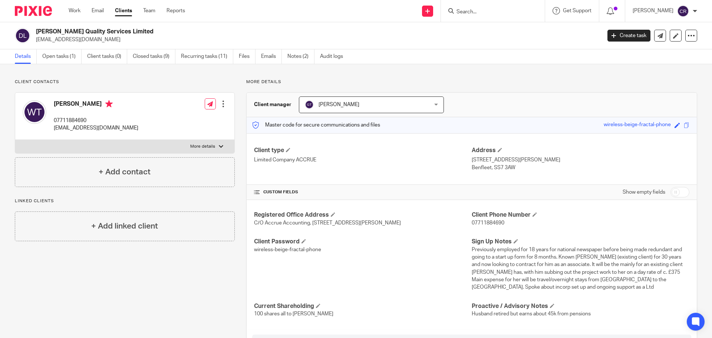
click at [477, 14] on input "Search" at bounding box center [488, 12] width 67 height 7
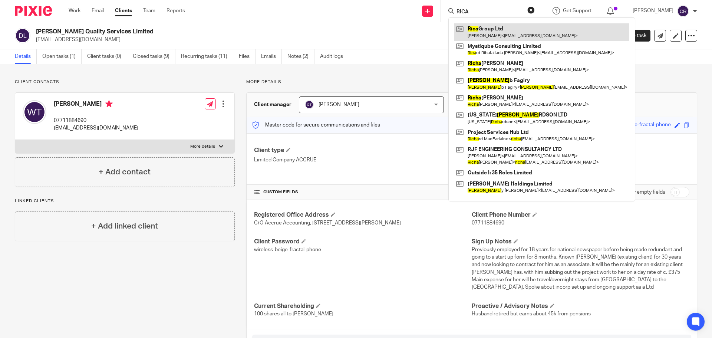
type input "RICA"
click at [521, 32] on link at bounding box center [541, 31] width 175 height 17
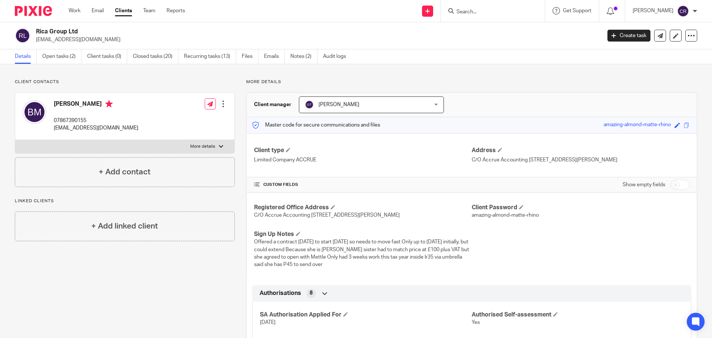
click at [676, 190] on input "checkbox" at bounding box center [679, 184] width 19 height 10
checkbox input "true"
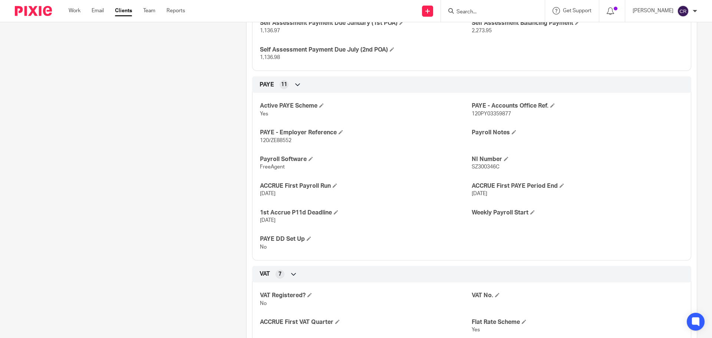
scroll to position [630, 0]
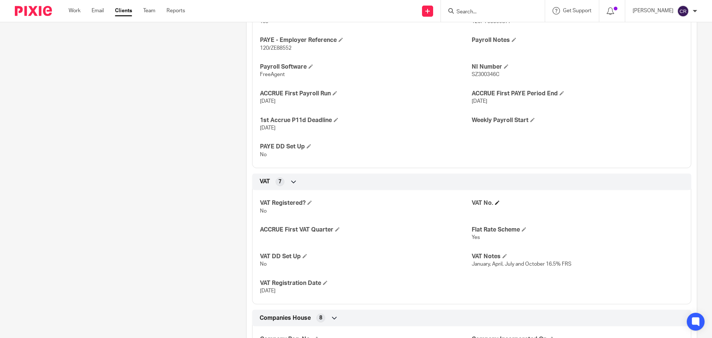
click at [497, 207] on h4 "VAT No." at bounding box center [577, 203] width 212 height 8
click at [495, 205] on span at bounding box center [497, 202] width 4 height 4
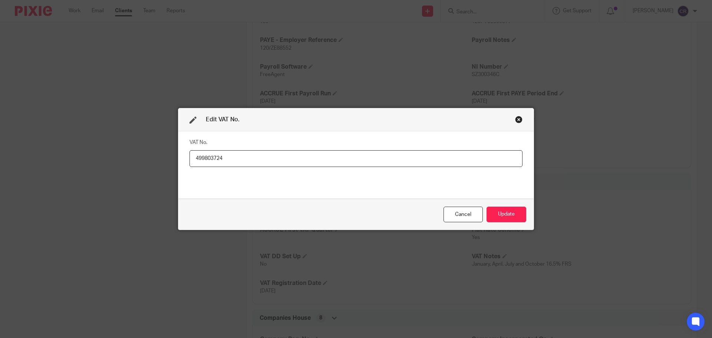
click at [204, 158] on input "499803724" at bounding box center [355, 158] width 333 height 17
type input "499803724"
click at [508, 212] on button "Update" at bounding box center [506, 214] width 40 height 16
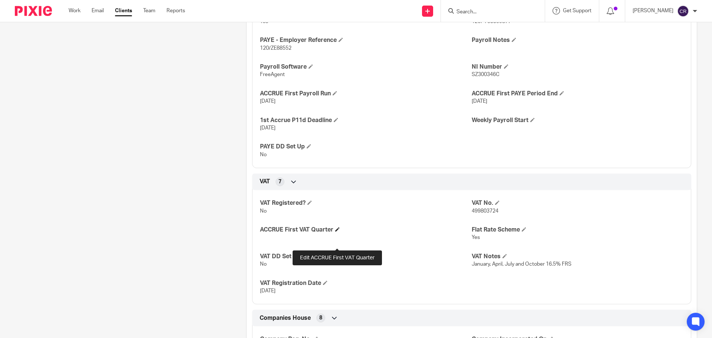
click at [338, 231] on span at bounding box center [337, 229] width 4 height 4
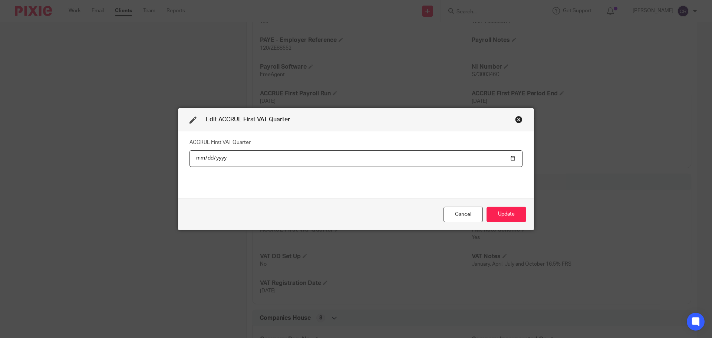
click at [513, 156] on input "date" at bounding box center [355, 158] width 333 height 17
click at [508, 156] on input "date" at bounding box center [355, 158] width 333 height 17
type input "2025-10-31"
drag, startPoint x: 505, startPoint y: 216, endPoint x: 443, endPoint y: 168, distance: 78.7
click at [505, 216] on button "Update" at bounding box center [506, 214] width 40 height 16
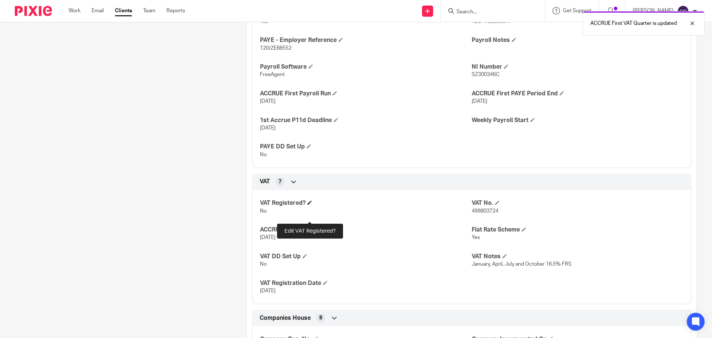
click at [311, 205] on span at bounding box center [309, 202] width 4 height 4
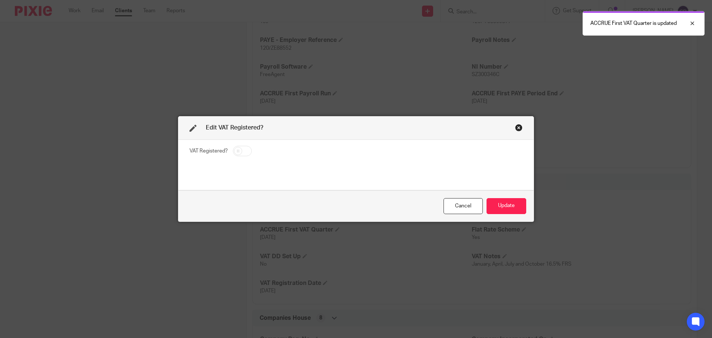
drag, startPoint x: 243, startPoint y: 150, endPoint x: 548, endPoint y: 207, distance: 309.9
click at [243, 150] on input "checkbox" at bounding box center [242, 151] width 19 height 10
checkbox input "true"
click at [514, 203] on button "Update" at bounding box center [506, 206] width 40 height 16
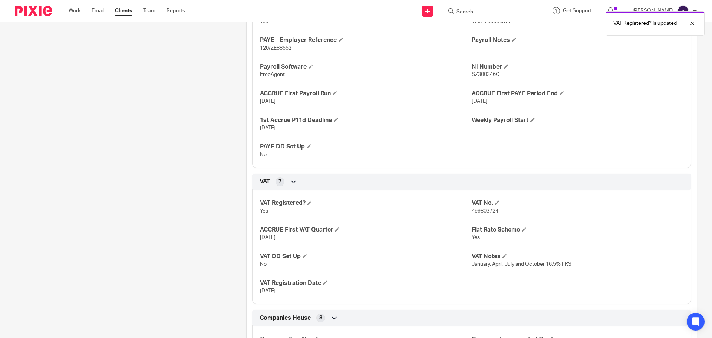
click at [478, 213] on span "499803724" at bounding box center [484, 210] width 27 height 5
copy span "499803724"
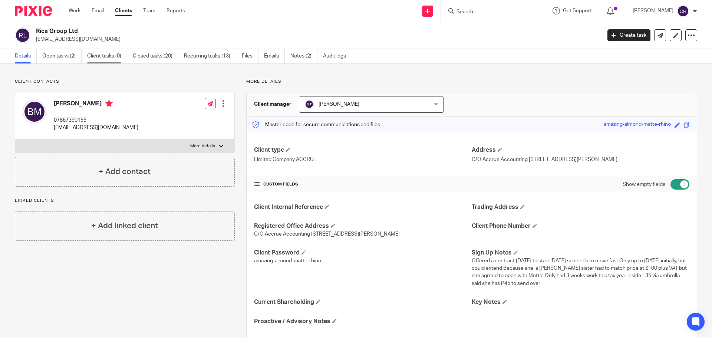
scroll to position [0, 0]
click at [50, 51] on link "Open tasks (2)" at bounding box center [61, 56] width 39 height 14
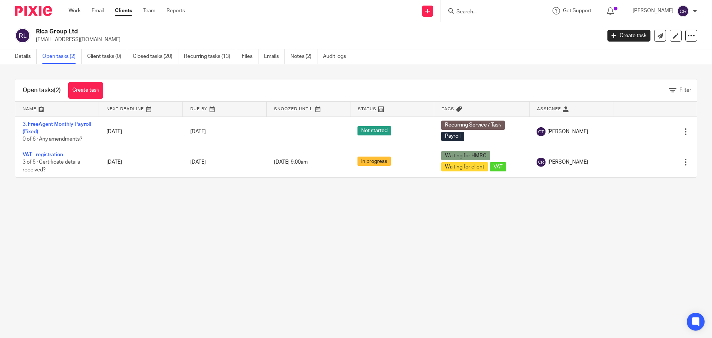
click at [482, 9] on input "Search" at bounding box center [488, 12] width 67 height 7
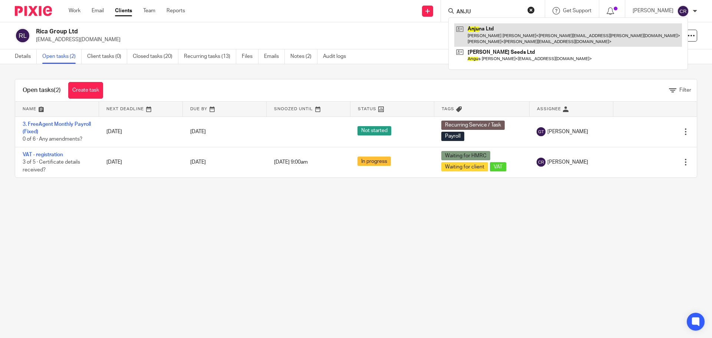
type input "ANJU"
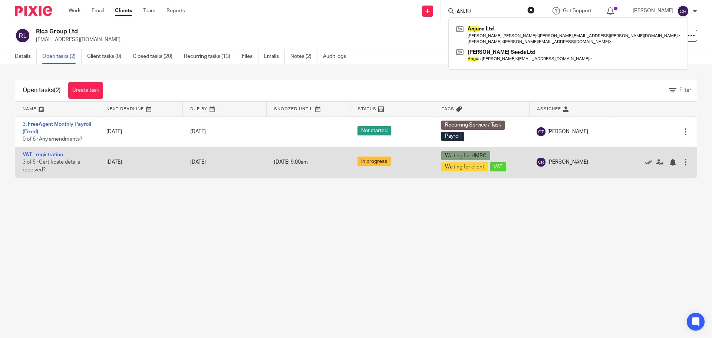
click at [644, 162] on icon at bounding box center [647, 162] width 7 height 7
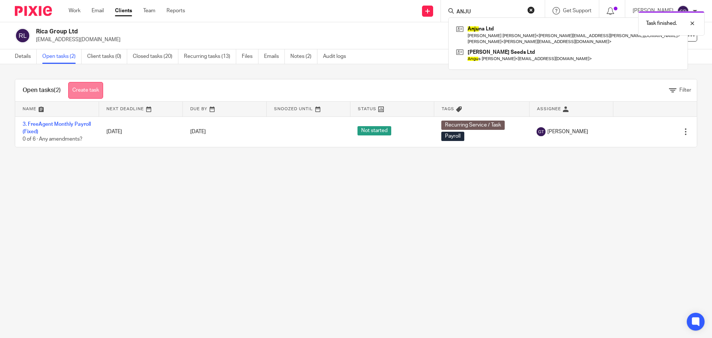
click at [85, 89] on link "Create task" at bounding box center [85, 90] width 35 height 17
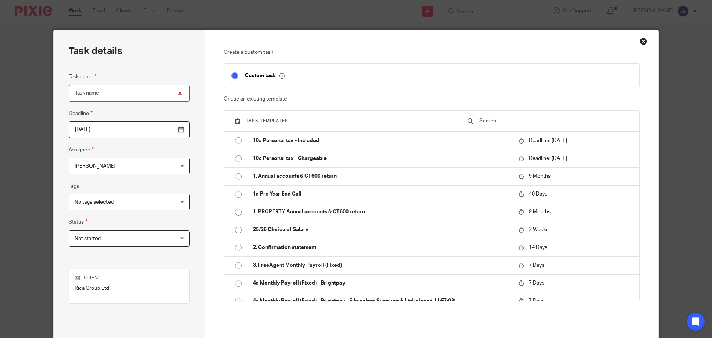
click at [530, 120] on input "text" at bounding box center [554, 121] width 153 height 8
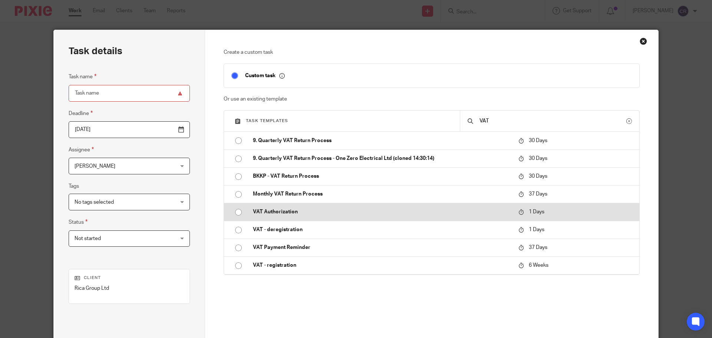
type input "VAT"
click at [314, 215] on p "VAT Authorization" at bounding box center [382, 211] width 258 height 7
type input "2025-09-19"
type input "VAT Authorization"
checkbox input "false"
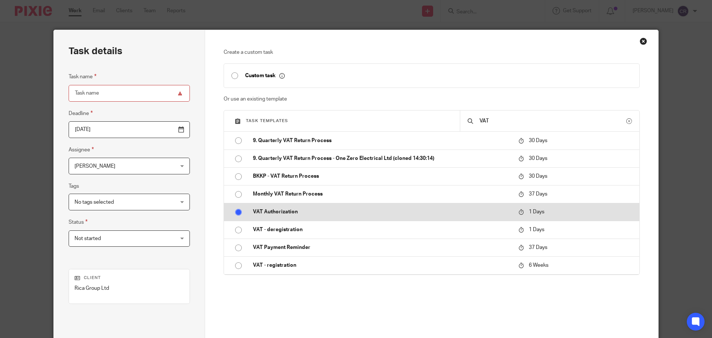
radio input "true"
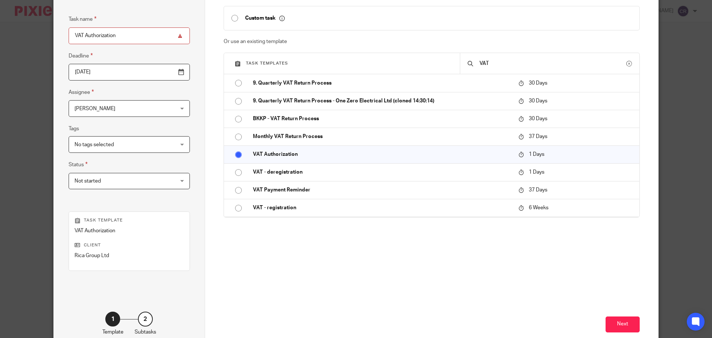
scroll to position [100, 0]
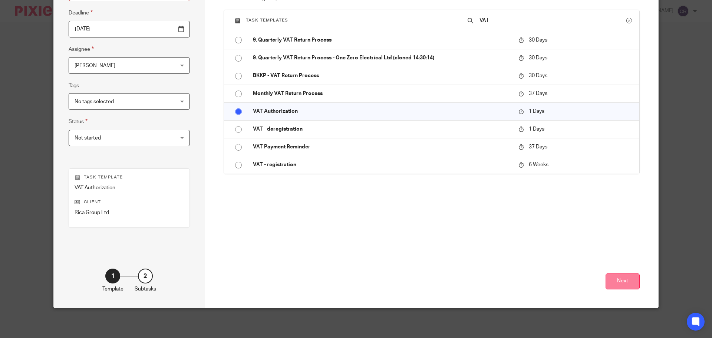
click at [614, 284] on button "Next" at bounding box center [622, 281] width 34 height 16
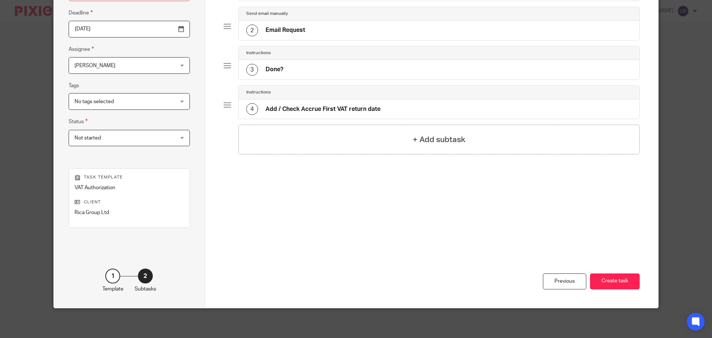
drag, startPoint x: 620, startPoint y: 279, endPoint x: 563, endPoint y: 231, distance: 74.4
click at [619, 279] on button "Create task" at bounding box center [615, 281] width 50 height 16
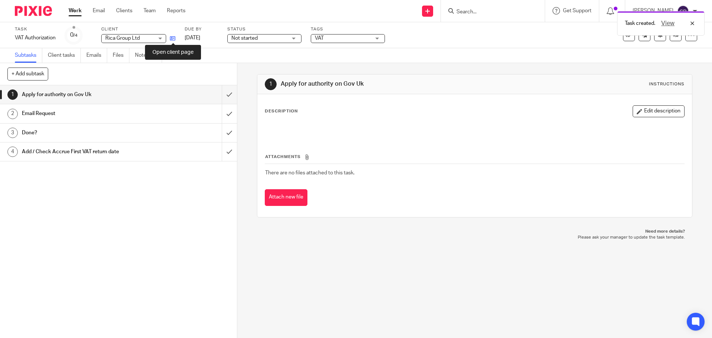
click at [173, 40] on icon at bounding box center [173, 39] width 6 height 6
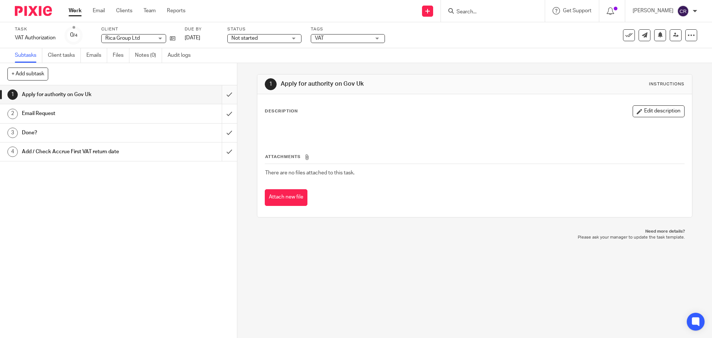
click at [222, 92] on input "submit" at bounding box center [118, 94] width 237 height 19
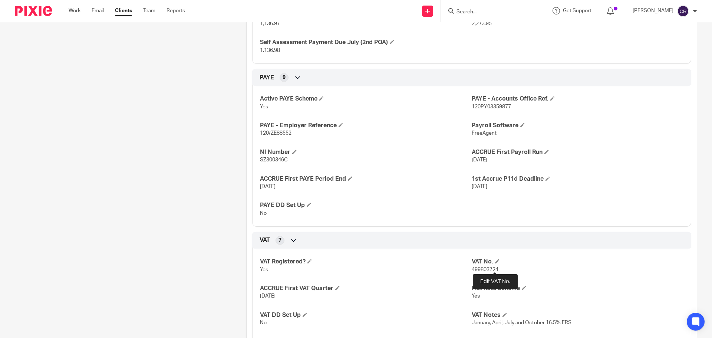
scroll to position [482, 0]
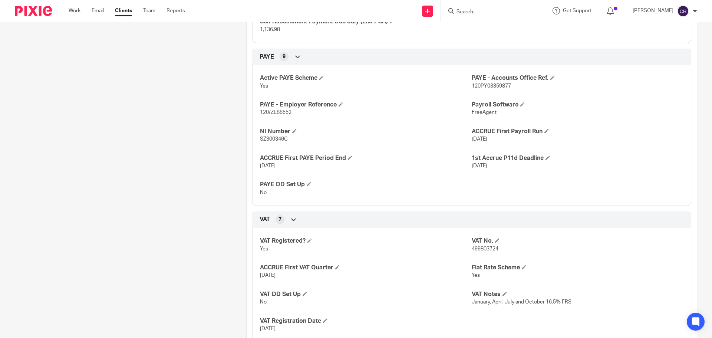
click at [480, 251] on span "499803724" at bounding box center [484, 248] width 27 height 5
copy span "499803724"
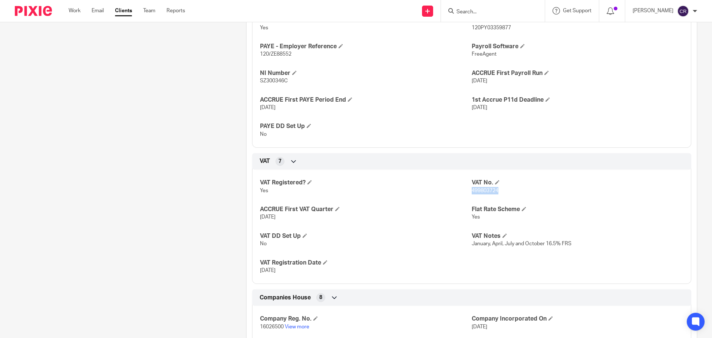
scroll to position [556, 0]
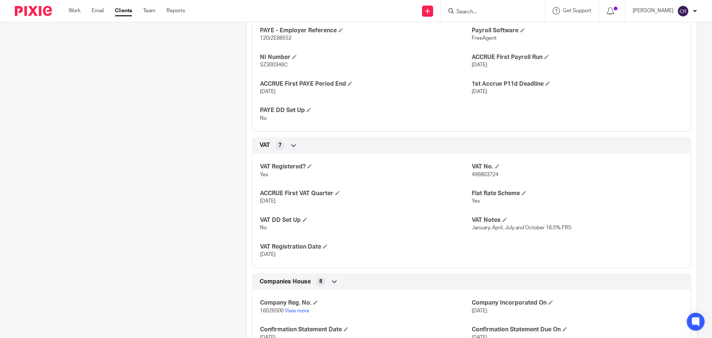
click at [488, 10] on input "Search" at bounding box center [488, 12] width 67 height 7
type input "fmb"
click at [509, 29] on link at bounding box center [520, 31] width 133 height 17
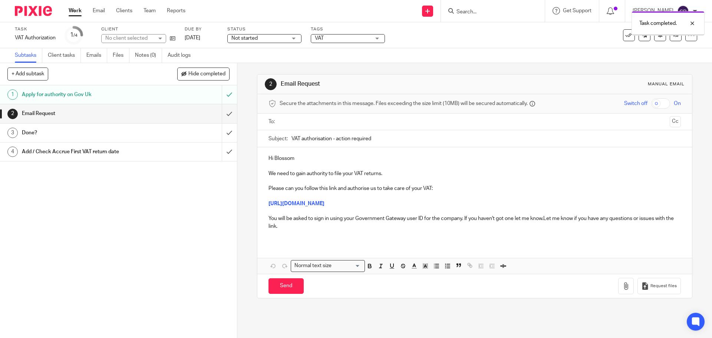
click at [296, 117] on input "text" at bounding box center [474, 121] width 384 height 9
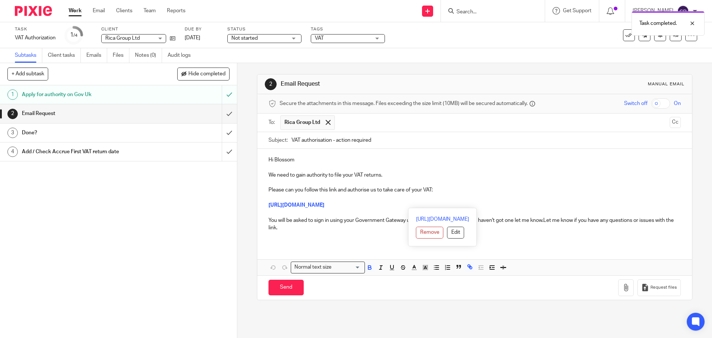
drag, startPoint x: 591, startPoint y: 212, endPoint x: 632, endPoint y: 207, distance: 41.5
click at [632, 207] on div "Hi Blossom We need to gain authority to file your VAT returns. Please can you f…" at bounding box center [474, 197] width 434 height 96
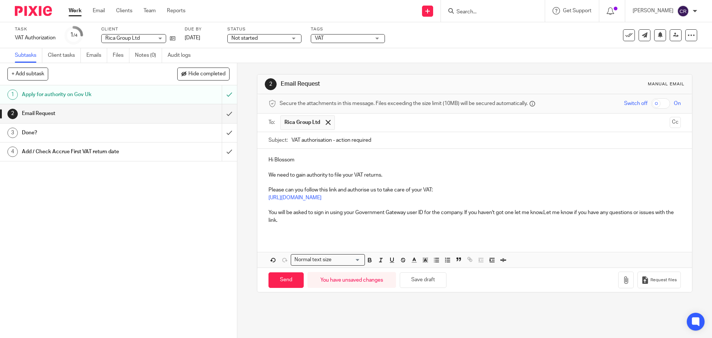
click at [543, 213] on p "You will be asked to sign in using your Government Gateway user ID for the comp…" at bounding box center [474, 216] width 412 height 15
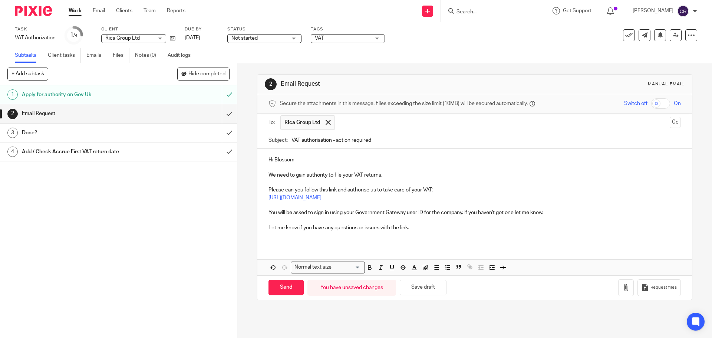
drag, startPoint x: 541, startPoint y: 212, endPoint x: 542, endPoint y: 221, distance: 9.6
click at [542, 213] on p "You will be asked to sign in using your Government Gateway user ID for the comp…" at bounding box center [474, 212] width 412 height 7
click at [546, 214] on p "You will be asked to sign in using your Government Gateway user ID for the comp…" at bounding box center [474, 212] width 412 height 7
click at [564, 214] on p "You will be asked to sign in using your Government Gateway user ID for the comp…" at bounding box center [474, 212] width 412 height 7
click at [354, 212] on p "You will be asked to sign in using your Government Gateway user ID for the comp…" at bounding box center [474, 212] width 412 height 7
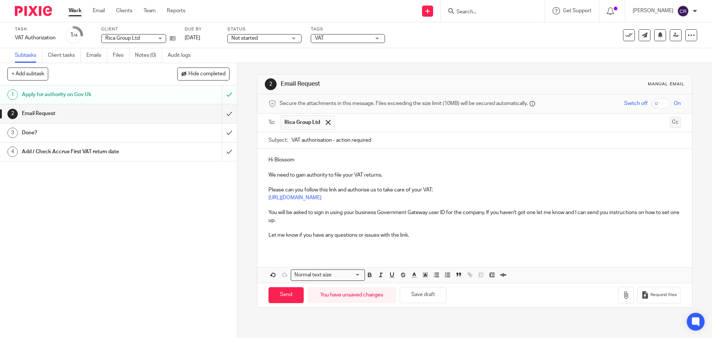
click at [669, 122] on button "Cc" at bounding box center [674, 122] width 11 height 11
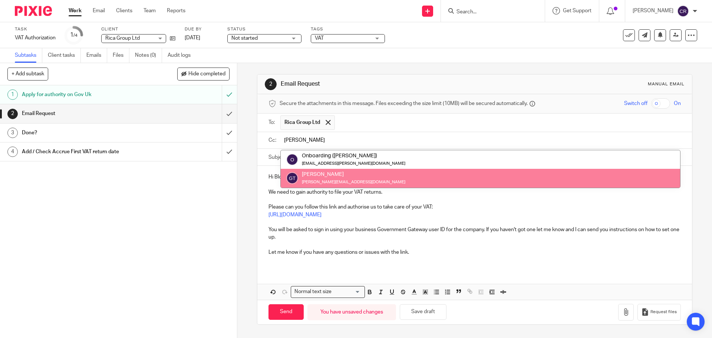
type input "greg"
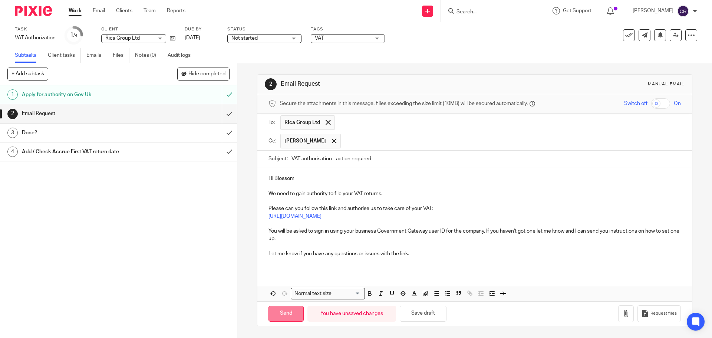
click at [279, 312] on input "Send" at bounding box center [285, 313] width 35 height 16
drag, startPoint x: 284, startPoint y: 36, endPoint x: 283, endPoint y: 40, distance: 4.2
click at [283, 37] on span "Not started" at bounding box center [259, 38] width 56 height 8
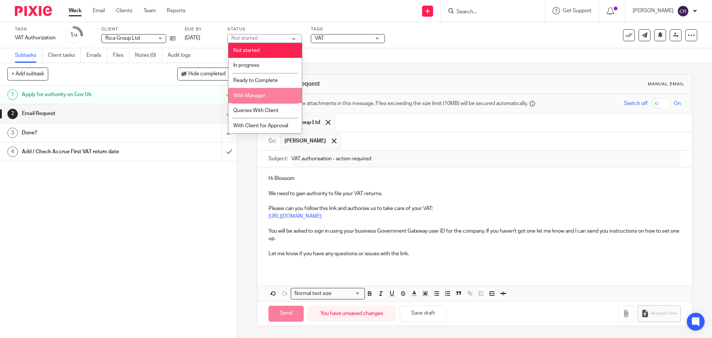
type input "Sent"
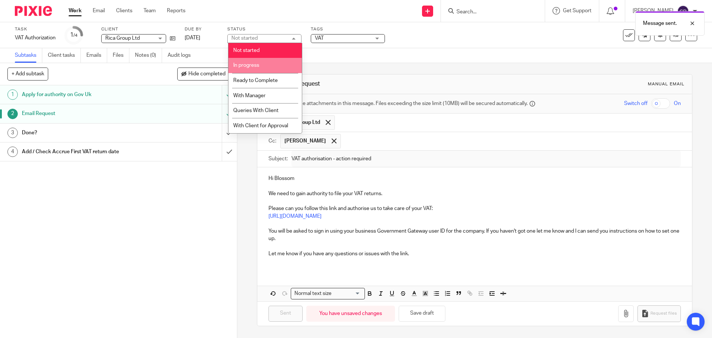
click at [269, 61] on li "In progress" at bounding box center [264, 65] width 73 height 15
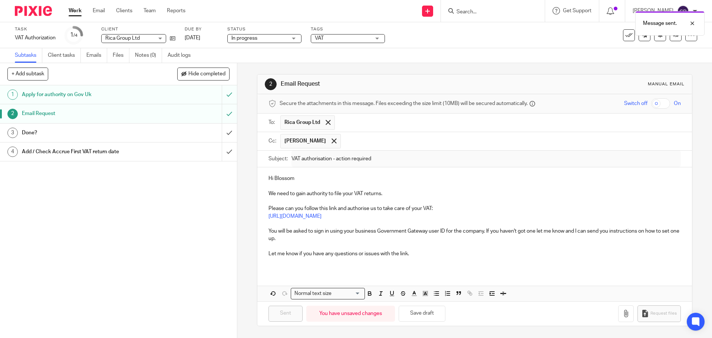
click at [322, 38] on span "VAT" at bounding box center [319, 38] width 9 height 5
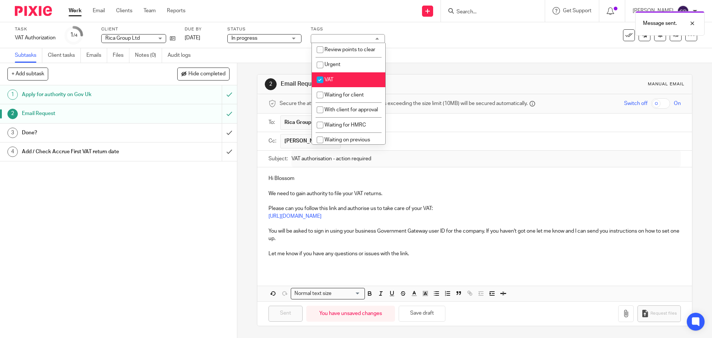
scroll to position [371, 0]
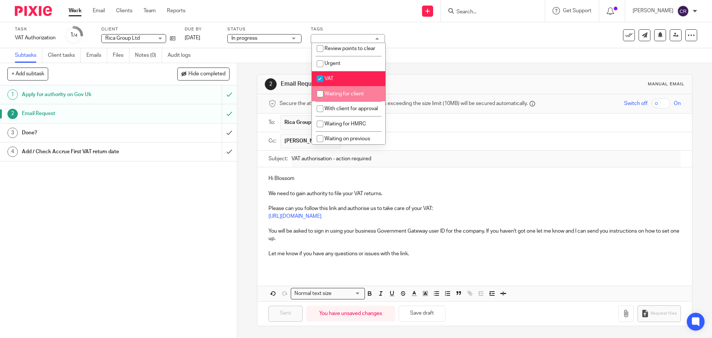
click at [357, 101] on li "Waiting for client" at bounding box center [348, 93] width 73 height 15
checkbox input "true"
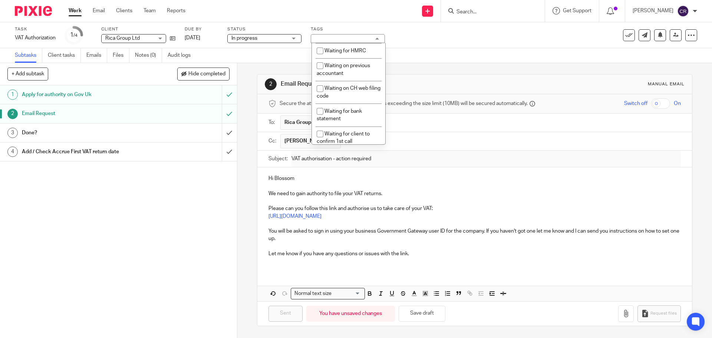
scroll to position [445, 0]
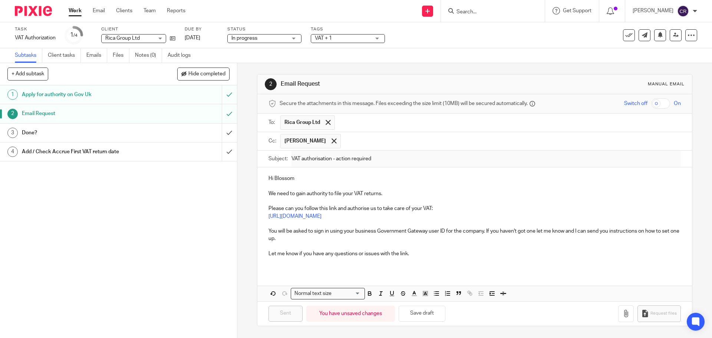
drag, startPoint x: 437, startPoint y: 56, endPoint x: 351, endPoint y: 41, distance: 88.0
click at [436, 57] on div "Subtasks Client tasks Emails Files Notes (0) Audit logs" at bounding box center [356, 55] width 712 height 15
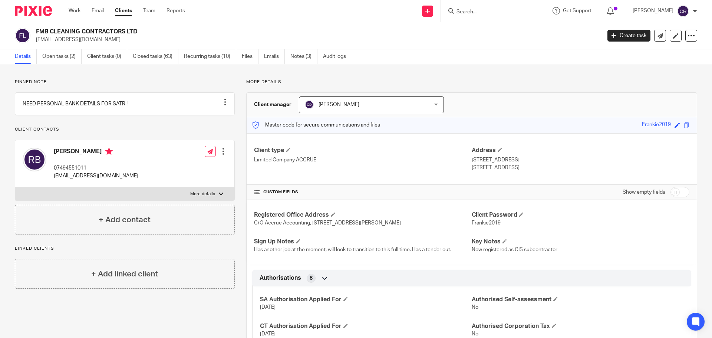
click at [485, 14] on input "Search" at bounding box center [488, 12] width 67 height 7
type input "l"
type input "L"
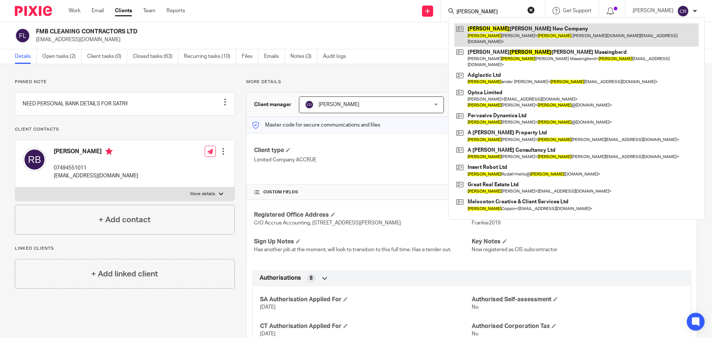
type input "ALEX"
click at [500, 32] on link at bounding box center [576, 34] width 244 height 23
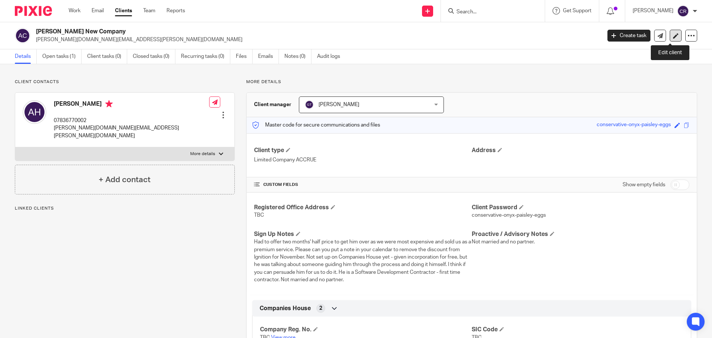
click at [673, 35] on icon at bounding box center [676, 36] width 6 height 6
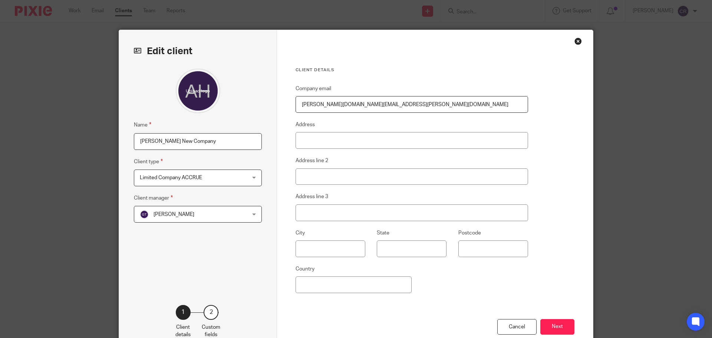
drag, startPoint x: 0, startPoint y: 155, endPoint x: 4, endPoint y: 157, distance: 5.0
click at [3, 158] on div "Edit client Name [PERSON_NAME] New Company Client type Limited Company ACCRUE L…" at bounding box center [356, 169] width 712 height 338
type input "l"
type input "LX FIELD SOLUTIONS LTD"
click at [565, 326] on button "Next" at bounding box center [557, 327] width 34 height 16
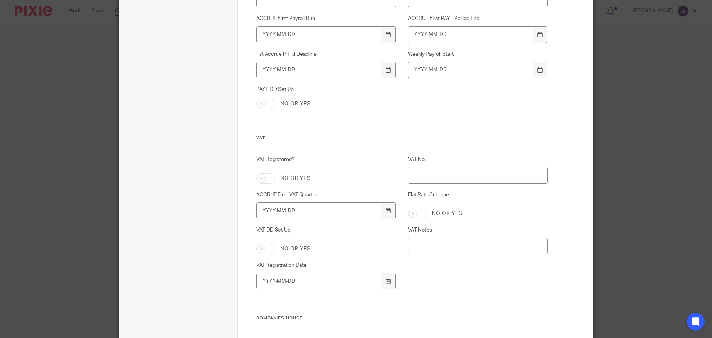
scroll to position [1001, 0]
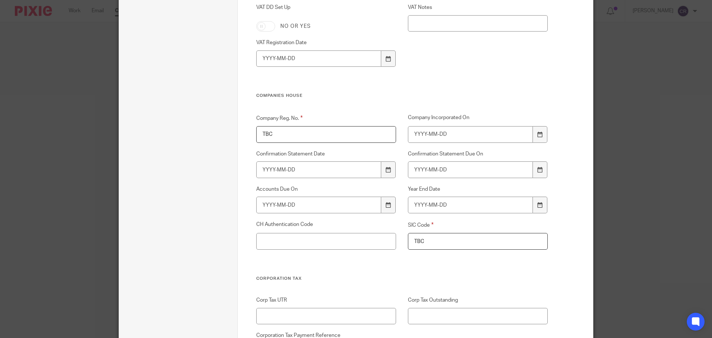
drag, startPoint x: 289, startPoint y: 131, endPoint x: 206, endPoint y: 133, distance: 83.0
click at [206, 133] on div "Edit client Client name LX FIELD SOLUTIONS LTD Client type 1 Client details 2 C…" at bounding box center [356, 40] width 474 height 2022
drag, startPoint x: 434, startPoint y: 244, endPoint x: 396, endPoint y: 246, distance: 37.5
click at [396, 246] on div "SIC Code TBC" at bounding box center [472, 234] width 152 height 29
click at [331, 246] on input "CH Authentication Code" at bounding box center [326, 241] width 140 height 17
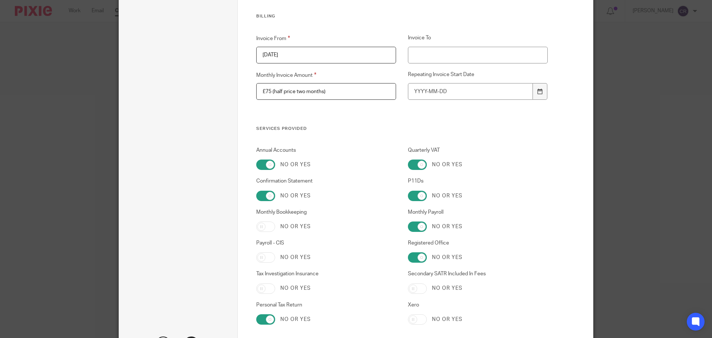
scroll to position [1745, 0]
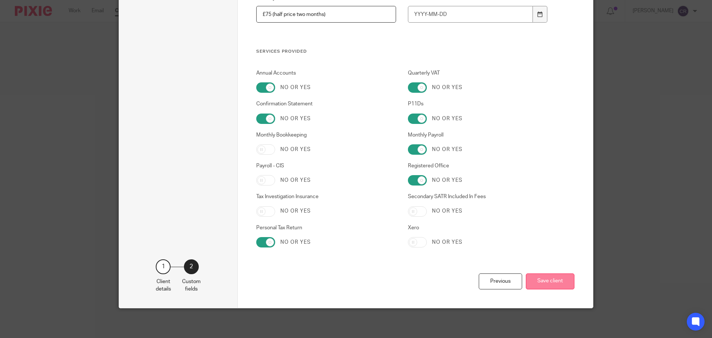
type input "QHMRWG"
click at [546, 284] on button "Save client" at bounding box center [549, 281] width 49 height 16
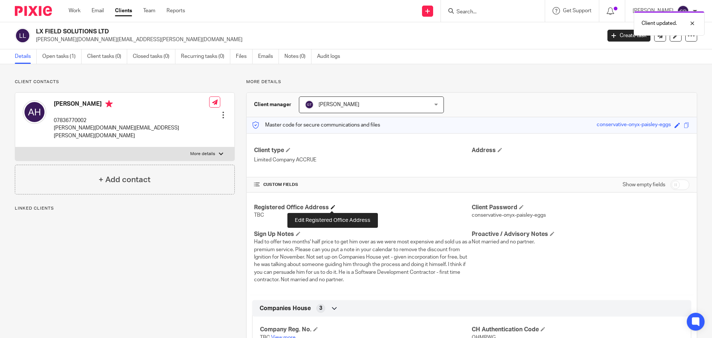
click at [334, 206] on span at bounding box center [333, 207] width 4 height 4
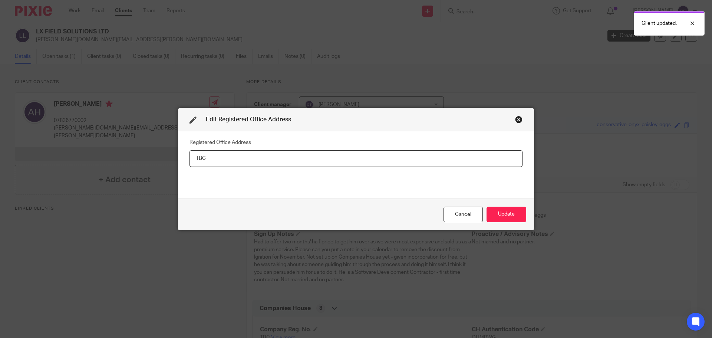
drag, startPoint x: 228, startPoint y: 159, endPoint x: 57, endPoint y: 158, distance: 171.6
click at [57, 158] on div "Edit Registered Office Address Registered Office Address TBC Cancel Update" at bounding box center [356, 169] width 712 height 338
click at [510, 120] on div "Edit Registered Office Address" at bounding box center [355, 119] width 355 height 23
click at [519, 116] on div "Close this dialog window" at bounding box center [518, 119] width 7 height 7
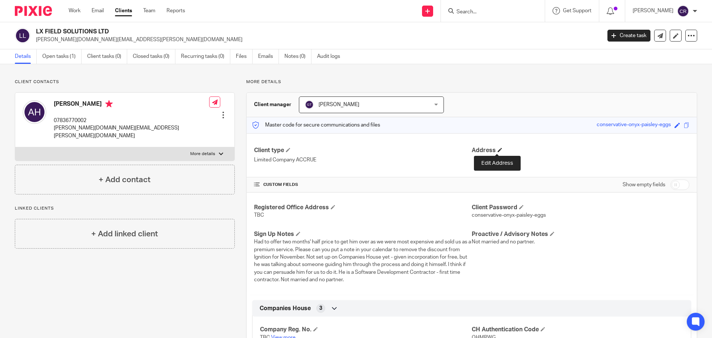
click at [497, 149] on span at bounding box center [499, 149] width 4 height 4
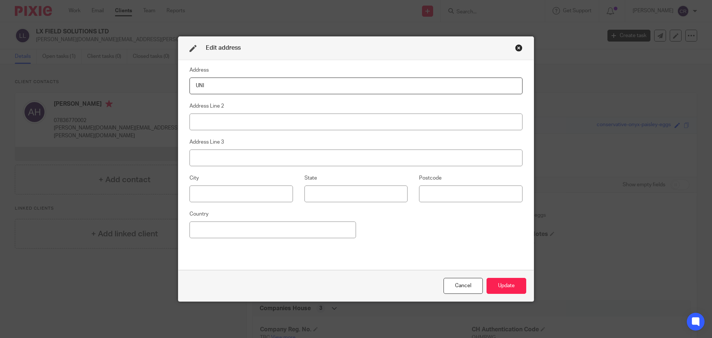
type input "[GEOGRAPHIC_DATA]"
type input "Holyrood Close"
type input "[PERSON_NAME]"
type input "[GEOGRAPHIC_DATA]"
type input "BH17 7FP"
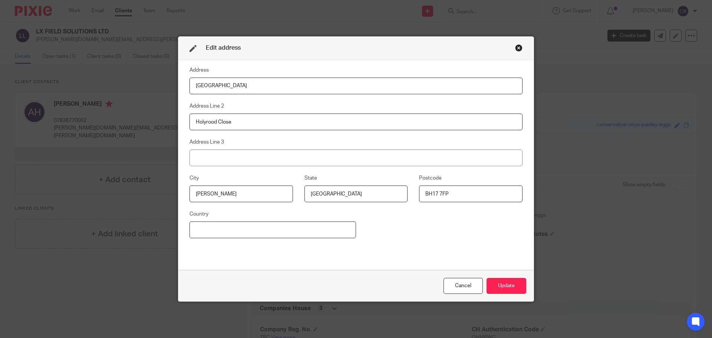
type input "[GEOGRAPHIC_DATA]"
click at [517, 287] on button "Update" at bounding box center [506, 286] width 40 height 16
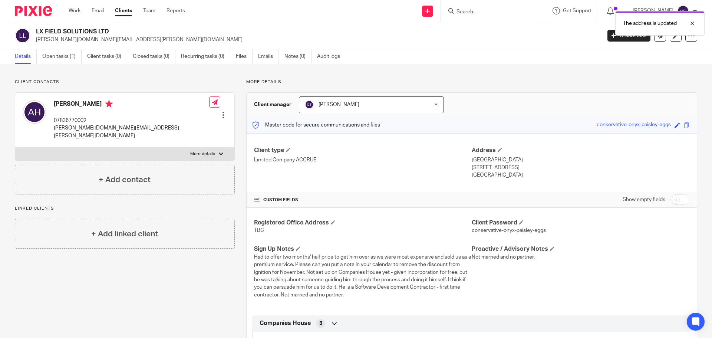
drag, startPoint x: 496, startPoint y: 163, endPoint x: 467, endPoint y: 159, distance: 28.8
click at [471, 159] on div "Address Unit E4 Arena Business Centre, Holyrood Close Poole, Dorset, BH17 7FP U…" at bounding box center [580, 162] width 218 height 33
copy div "Unit E4 Arena Business Centre, Holyrood Close Poole, Dorset, BH17 7FP"
click at [329, 224] on h4 "Registered Office Address" at bounding box center [363, 223] width 218 height 8
click at [332, 220] on span at bounding box center [333, 222] width 4 height 4
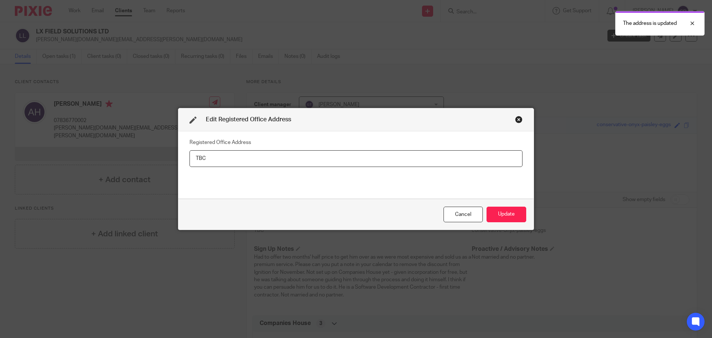
drag, startPoint x: 213, startPoint y: 160, endPoint x: 98, endPoint y: 158, distance: 114.9
click at [98, 158] on div "Edit Registered Office Address Registered Office Address TBC Cancel Update" at bounding box center [356, 169] width 712 height 338
type input "Unit E4 Arena Business Centre, Holyrood Close Poole, Dorset, BH17 7FP"
click at [495, 212] on button "Update" at bounding box center [506, 214] width 40 height 16
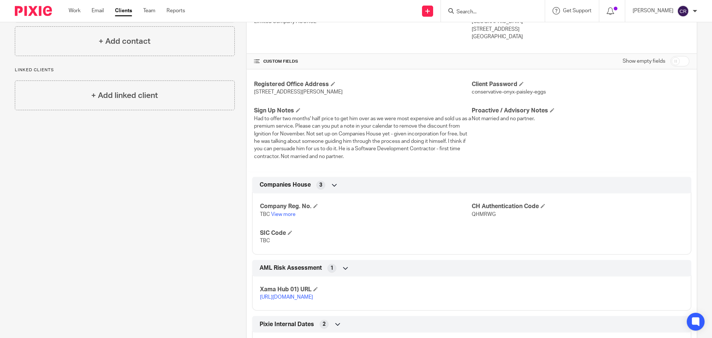
scroll to position [185, 0]
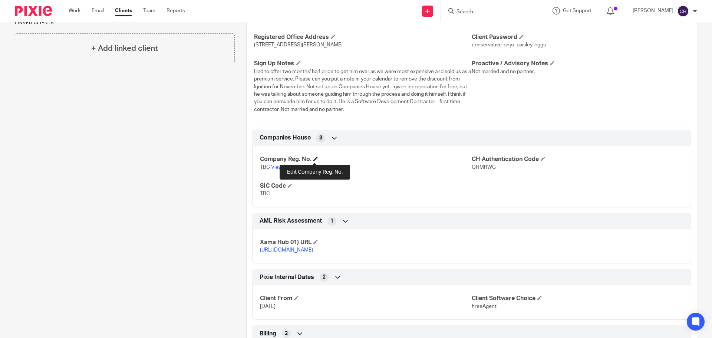
click at [314, 158] on span at bounding box center [315, 158] width 4 height 4
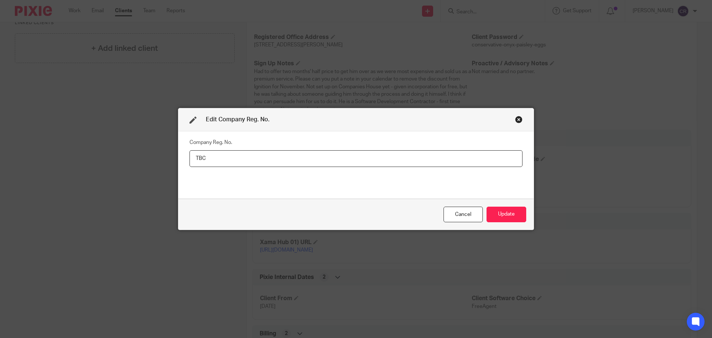
drag, startPoint x: 215, startPoint y: 156, endPoint x: 141, endPoint y: 160, distance: 73.9
click at [141, 160] on div "Edit Company Reg. No. Company Reg. No. TBC Cancel Update" at bounding box center [356, 169] width 712 height 338
type input "16718760"
click at [510, 210] on button "Update" at bounding box center [506, 214] width 40 height 16
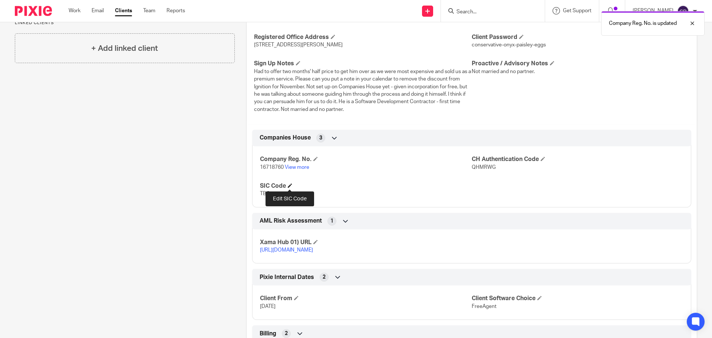
click at [289, 184] on span at bounding box center [290, 185] width 4 height 4
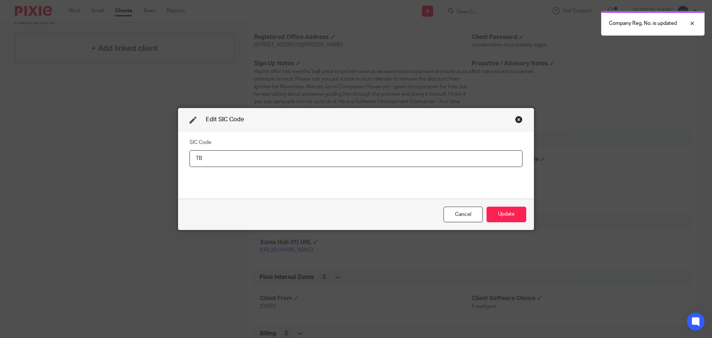
type input "T"
type input "62012 - Business and domestic software development"
click at [498, 215] on button "Update" at bounding box center [506, 214] width 40 height 16
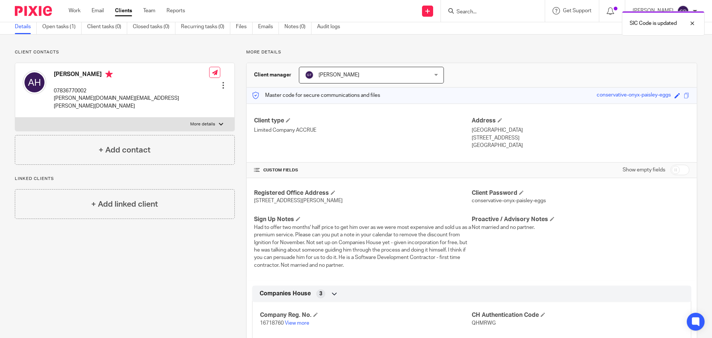
scroll to position [0, 0]
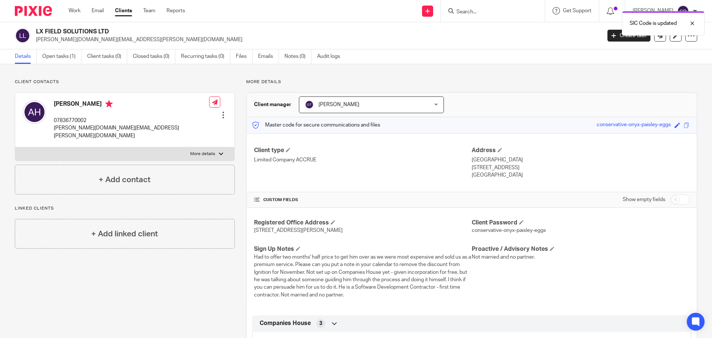
click at [672, 200] on input "checkbox" at bounding box center [679, 199] width 19 height 10
checkbox input "true"
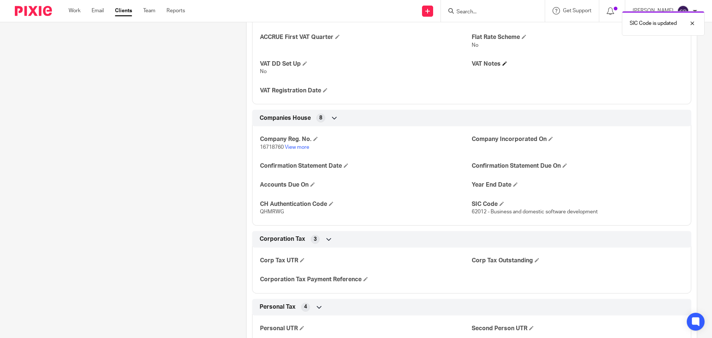
scroll to position [815, 0]
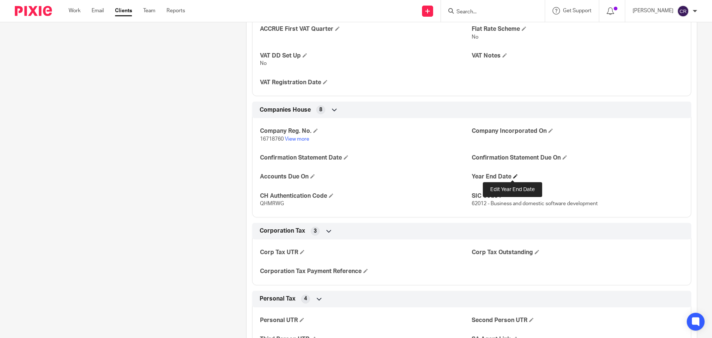
click at [513, 175] on span at bounding box center [515, 176] width 4 height 4
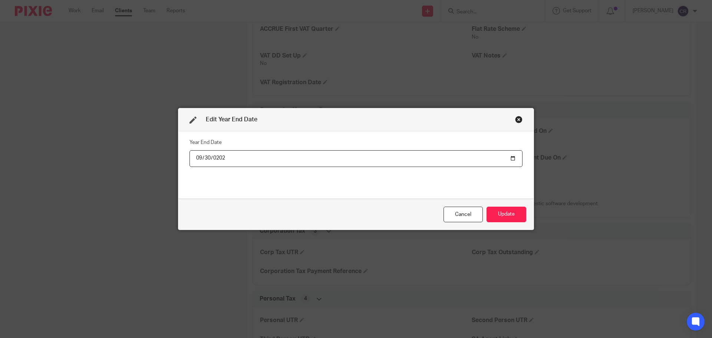
type input "2026-09-30"
click at [507, 210] on button "Update" at bounding box center [506, 214] width 40 height 16
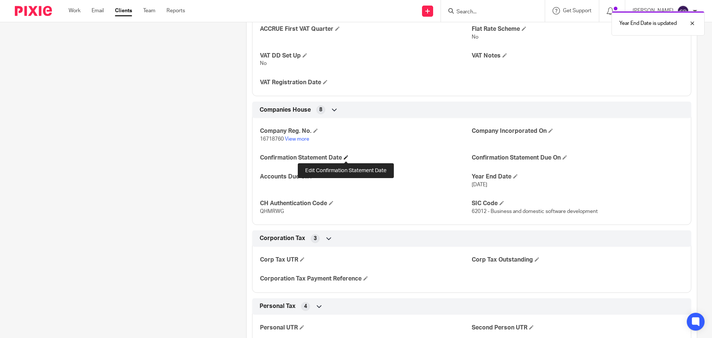
click at [347, 159] on span at bounding box center [346, 157] width 4 height 4
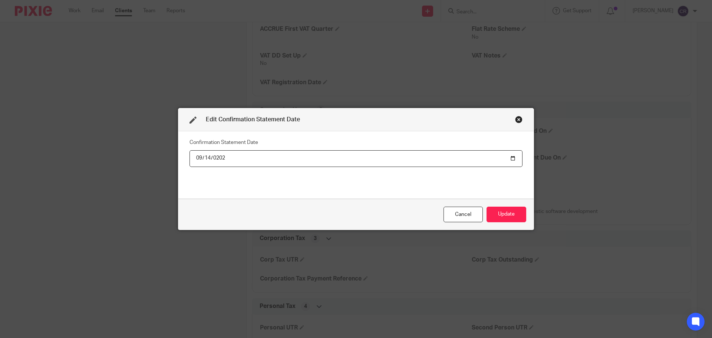
type input "2026-09-14"
click at [504, 220] on button "Update" at bounding box center [506, 214] width 40 height 16
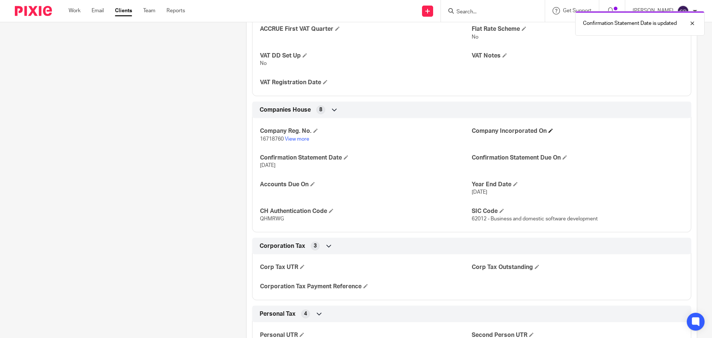
click at [547, 128] on h4 "Company Incorporated On" at bounding box center [577, 131] width 212 height 8
click at [548, 130] on span at bounding box center [550, 130] width 4 height 4
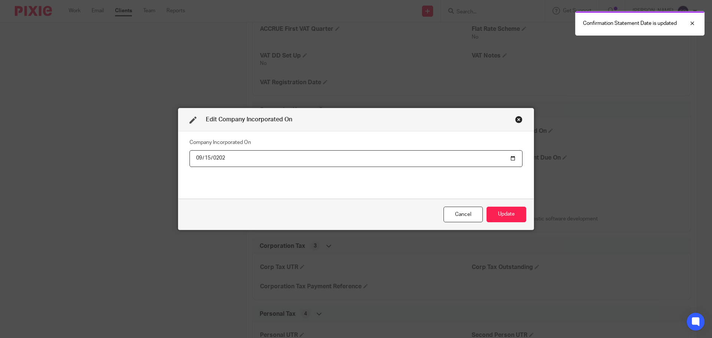
type input "2025-09-15"
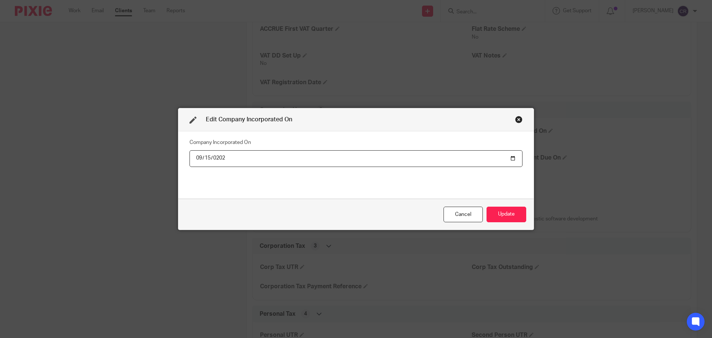
drag, startPoint x: 497, startPoint y: 215, endPoint x: 369, endPoint y: 97, distance: 173.9
click at [496, 214] on button "Update" at bounding box center [506, 214] width 40 height 16
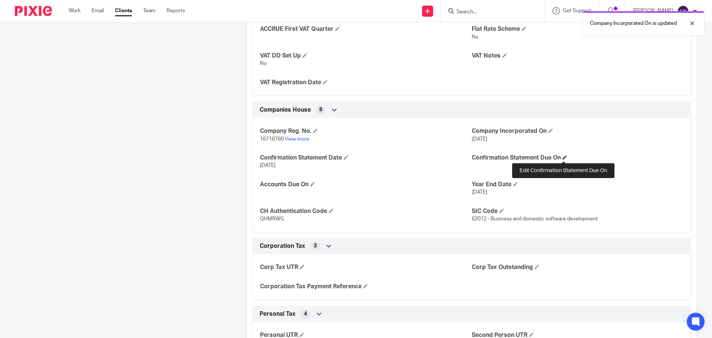
click at [564, 157] on span at bounding box center [564, 157] width 4 height 4
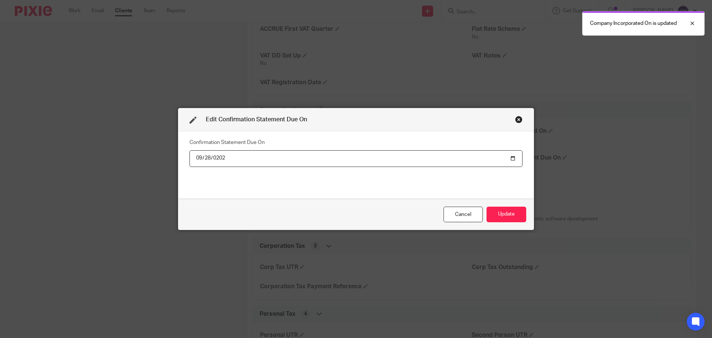
type input "2026-09-28"
click at [510, 213] on button "Update" at bounding box center [506, 214] width 40 height 16
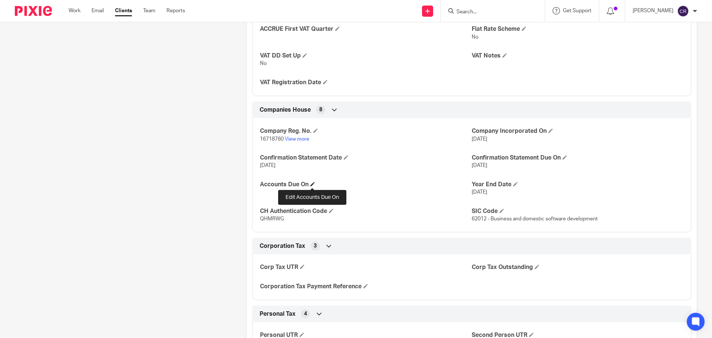
click at [313, 182] on span at bounding box center [312, 184] width 4 height 4
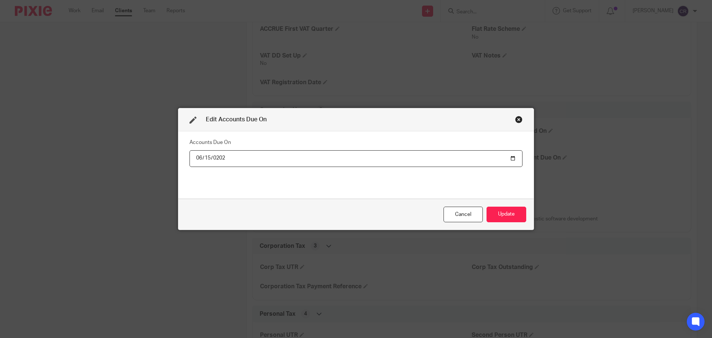
type input "2027-06-15"
click at [506, 220] on button "Update" at bounding box center [506, 214] width 40 height 16
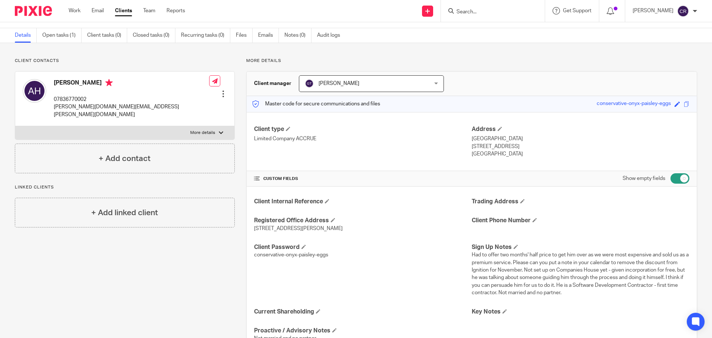
scroll to position [17, 0]
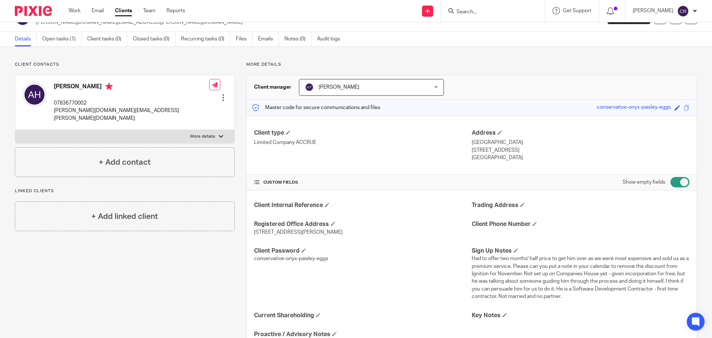
click at [64, 100] on p "07836770002" at bounding box center [131, 102] width 155 height 7
copy div "07836770002"
click at [532, 223] on span at bounding box center [534, 223] width 4 height 4
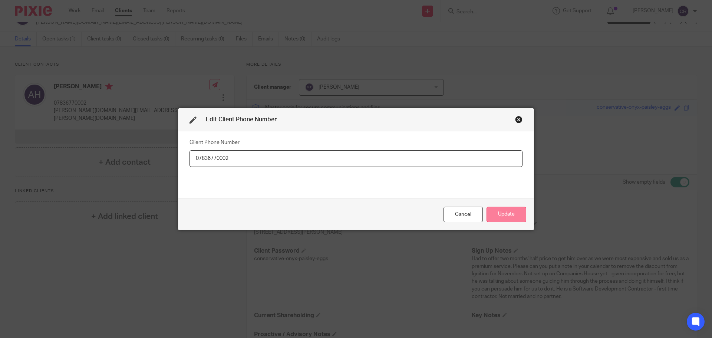
type input "07836770002"
click at [504, 219] on button "Update" at bounding box center [506, 214] width 40 height 16
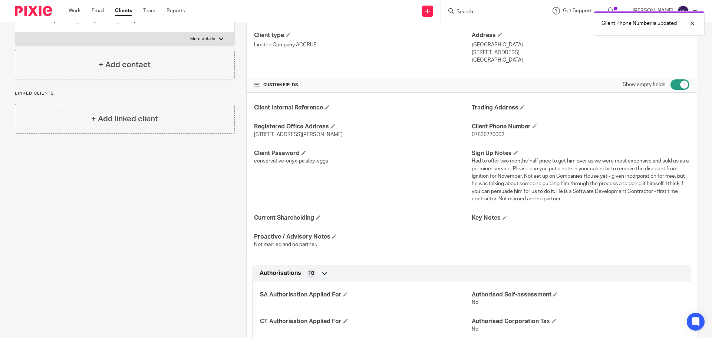
scroll to position [129, 0]
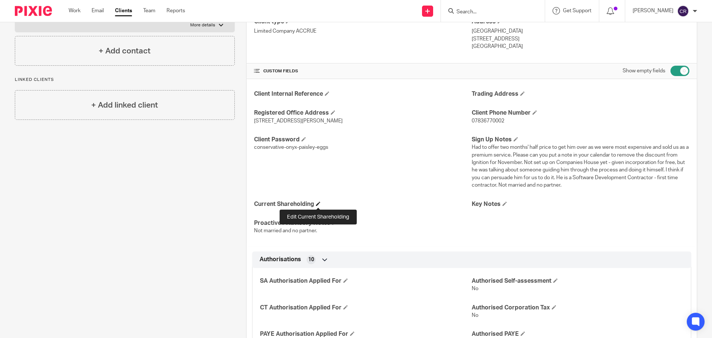
click at [319, 204] on span at bounding box center [318, 203] width 4 height 4
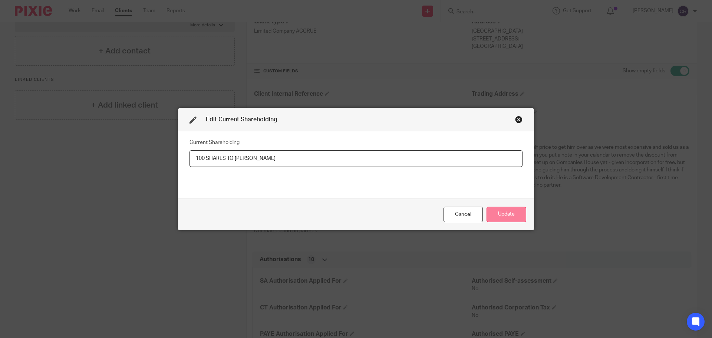
type input "100 SHARES TO ALEX"
click at [515, 213] on button "Update" at bounding box center [506, 214] width 40 height 16
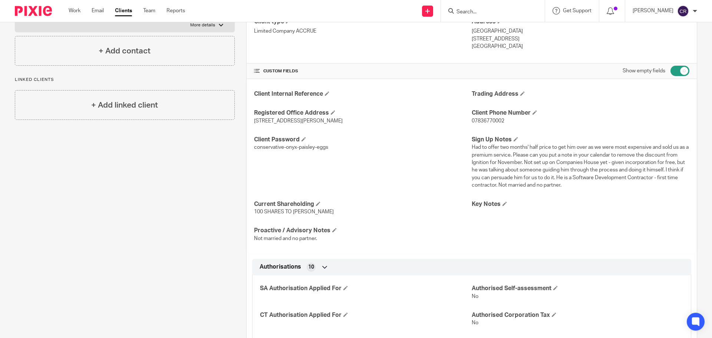
click at [467, 6] on form at bounding box center [494, 10] width 79 height 9
click at [468, 9] on input "Search" at bounding box center [488, 12] width 67 height 7
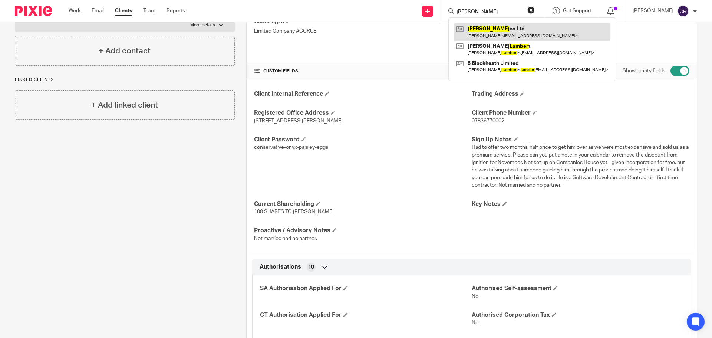
type input "LABER"
click at [545, 33] on link at bounding box center [532, 31] width 156 height 17
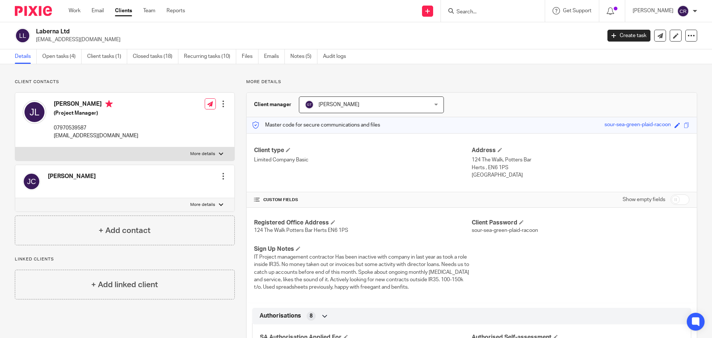
drag, startPoint x: 482, startPoint y: 15, endPoint x: 469, endPoint y: 10, distance: 13.8
click at [482, 15] on input "Search" at bounding box center [488, 12] width 67 height 7
type input "I"
type input "KL"
click at [485, 38] on link at bounding box center [516, 31] width 125 height 17
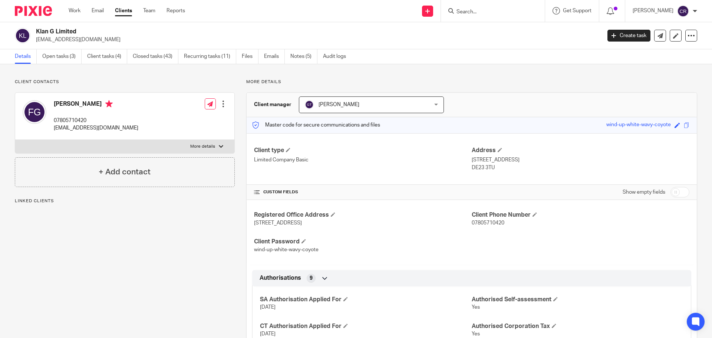
click at [484, 7] on form at bounding box center [494, 10] width 79 height 9
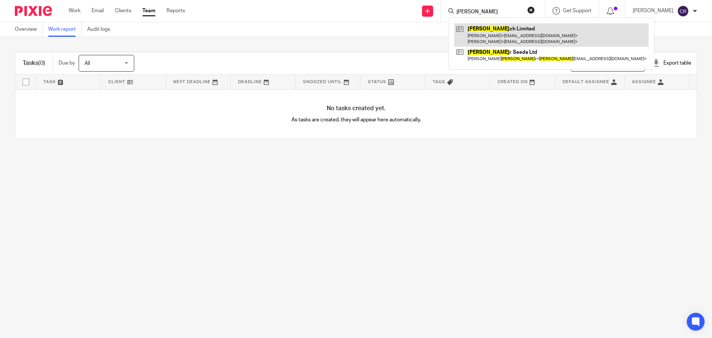
type input "HARTE"
click at [487, 34] on link at bounding box center [551, 34] width 194 height 23
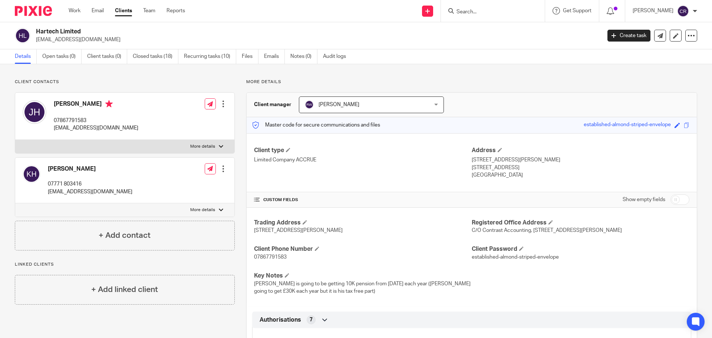
click at [511, 11] on input "Search" at bounding box center [488, 12] width 67 height 7
type input "fmb"
click at [519, 32] on link at bounding box center [520, 31] width 133 height 17
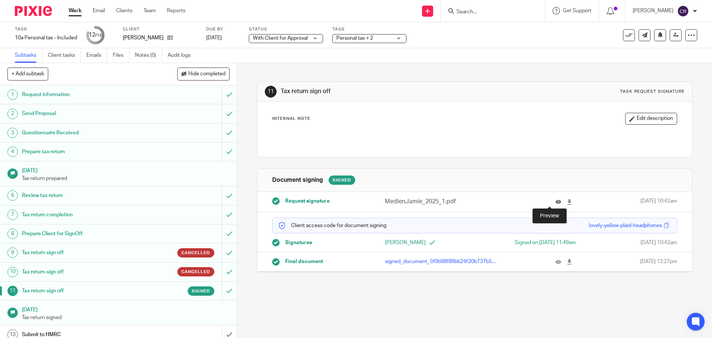
click at [555, 200] on icon at bounding box center [558, 202] width 6 height 6
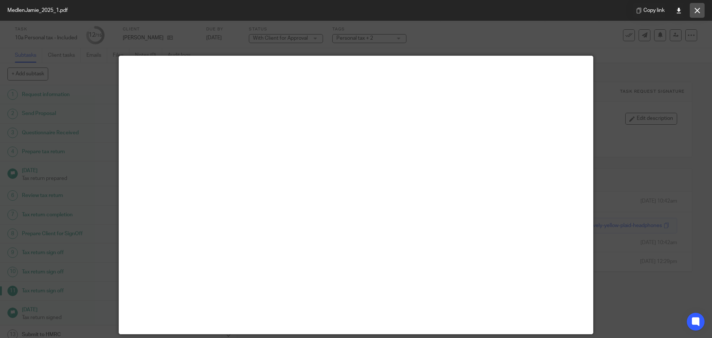
click at [693, 12] on button at bounding box center [696, 10] width 15 height 15
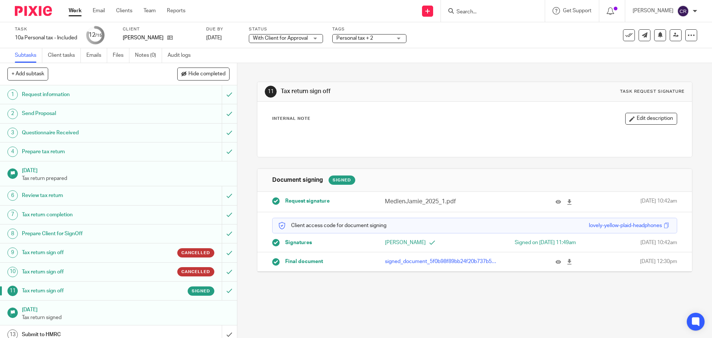
click at [265, 42] on span "With Client for Approval" at bounding box center [281, 38] width 56 height 8
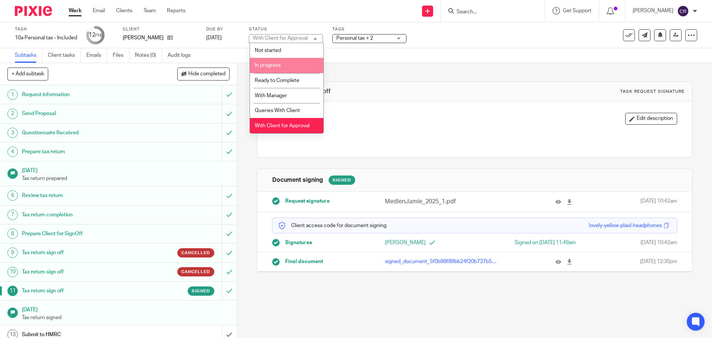
click at [358, 70] on div "11 Tax return sign off Task request signature Internal Note Edit description Do…" at bounding box center [474, 171] width 435 height 216
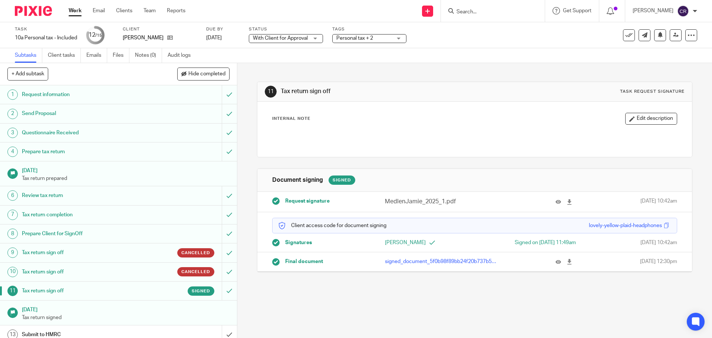
click at [348, 34] on div "Tags Personal tax + 2 Admin Tasks Advisory / Proactive Annual accounts Bookkeep…" at bounding box center [369, 35] width 74 height 18
click at [348, 35] on span "Personal tax + 2" at bounding box center [364, 38] width 56 height 8
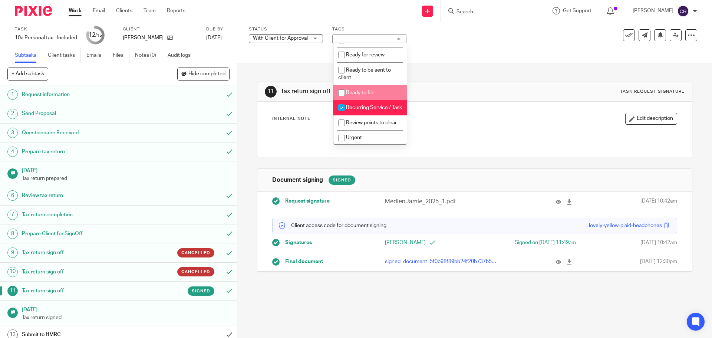
click at [368, 95] on span "Ready to file" at bounding box center [360, 92] width 29 height 5
checkbox input "true"
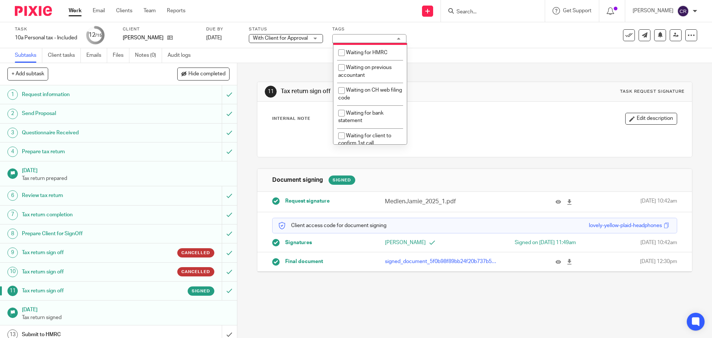
scroll to position [445, 0]
click at [374, 42] on li "With client for approval" at bounding box center [369, 34] width 73 height 15
checkbox input "false"
click at [438, 81] on div "11 Tax return sign off Task request signature Internal Note Edit description Do…" at bounding box center [474, 171] width 435 height 216
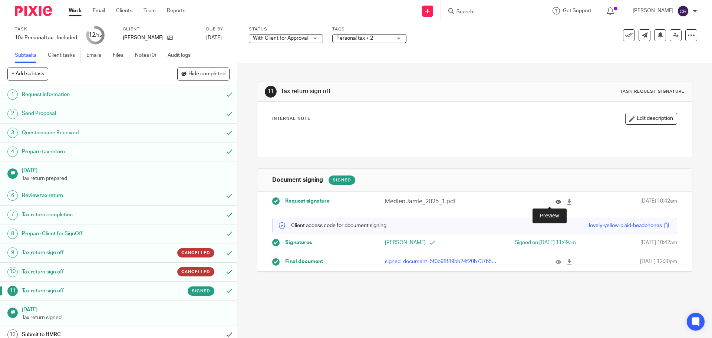
click at [555, 201] on icon at bounding box center [558, 202] width 6 height 6
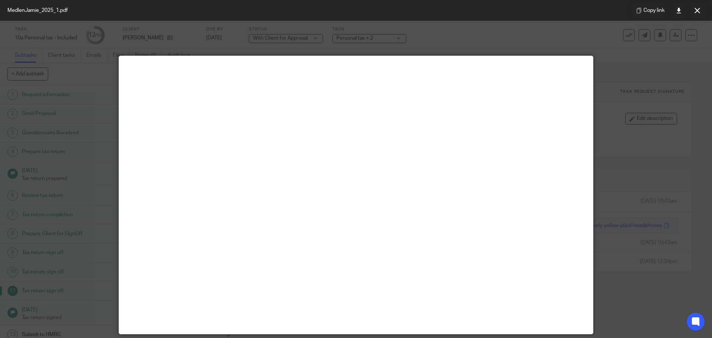
click at [703, 8] on button at bounding box center [696, 10] width 15 height 15
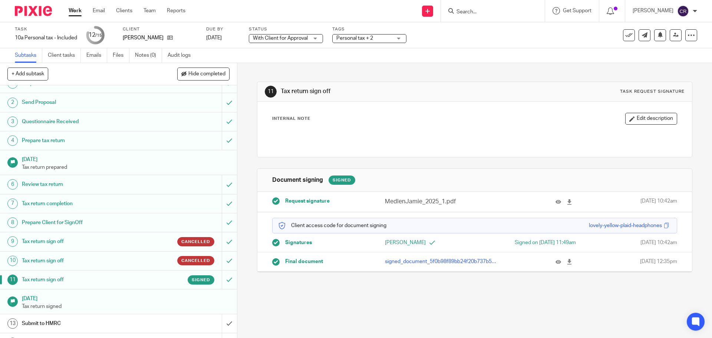
scroll to position [52, 0]
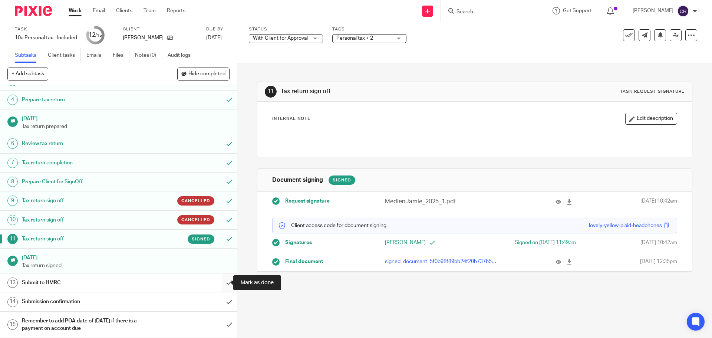
click at [218, 283] on input "submit" at bounding box center [118, 282] width 237 height 19
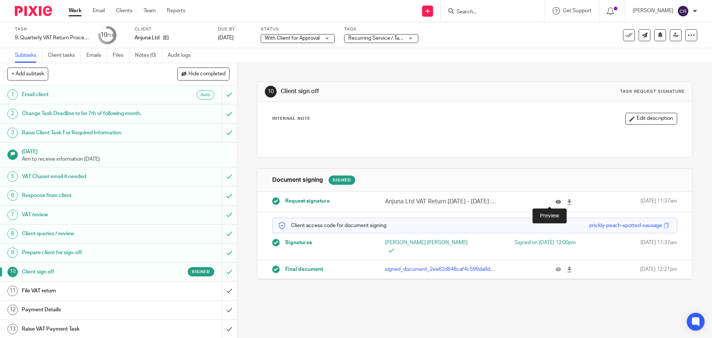
click at [555, 199] on icon at bounding box center [558, 202] width 6 height 6
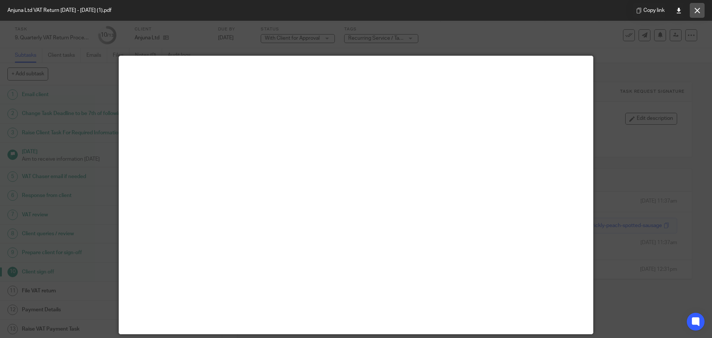
click at [697, 6] on button at bounding box center [696, 10] width 15 height 15
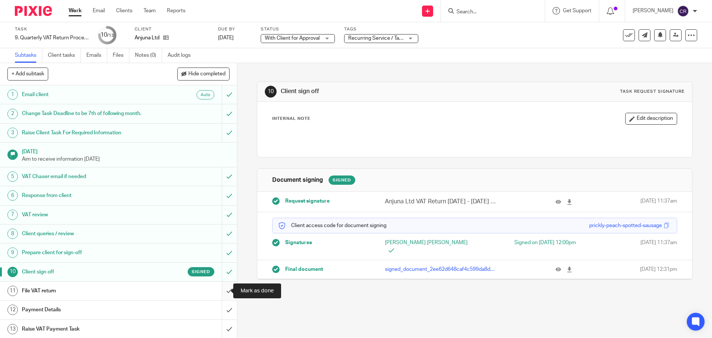
click at [221, 290] on input "submit" at bounding box center [118, 290] width 237 height 19
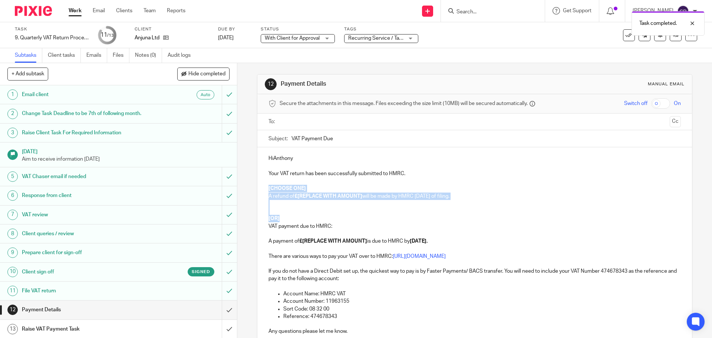
drag, startPoint x: 279, startPoint y: 219, endPoint x: 258, endPoint y: 190, distance: 35.0
click at [258, 190] on div "HiAnthony Your VAT return has been successfully submitted to HMRC. [CHOOSE ONE]…" at bounding box center [474, 247] width 434 height 201
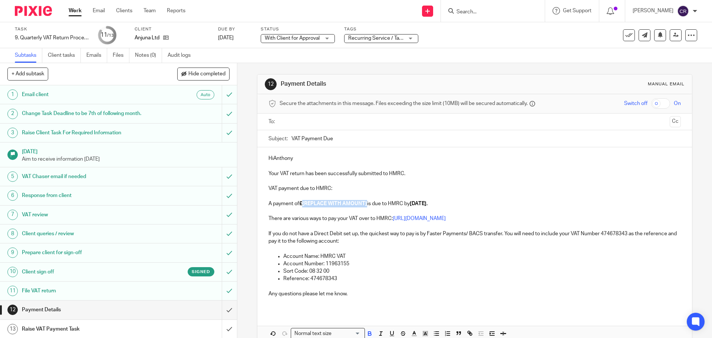
drag, startPoint x: 366, startPoint y: 205, endPoint x: 302, endPoint y: 206, distance: 64.1
click at [302, 206] on p "A payment of £[REPLACE WITH AMOUNT] is due to HMRC by 7 Oct 2025." at bounding box center [474, 203] width 412 height 7
click at [271, 156] on p "HiAnthony" at bounding box center [474, 158] width 412 height 7
click at [294, 158] on p "Hi Anthony" at bounding box center [474, 158] width 412 height 7
drag, startPoint x: 329, startPoint y: 120, endPoint x: 331, endPoint y: 126, distance: 6.0
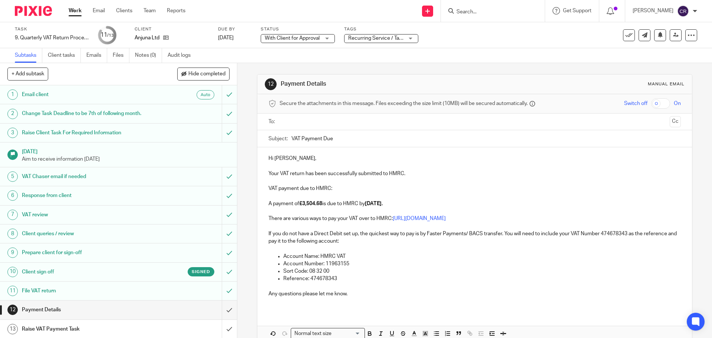
click at [330, 121] on input "text" at bounding box center [474, 121] width 384 height 9
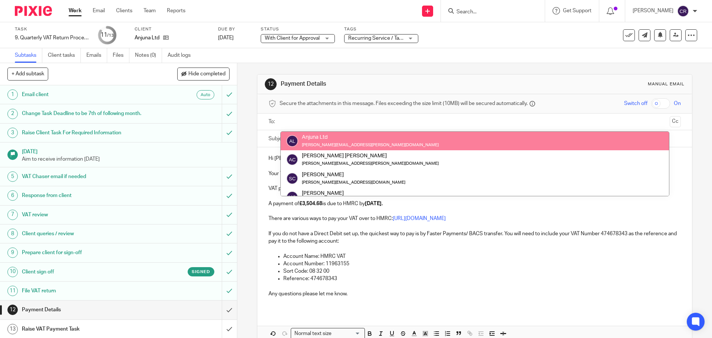
drag, startPoint x: 351, startPoint y: 139, endPoint x: 358, endPoint y: 160, distance: 22.9
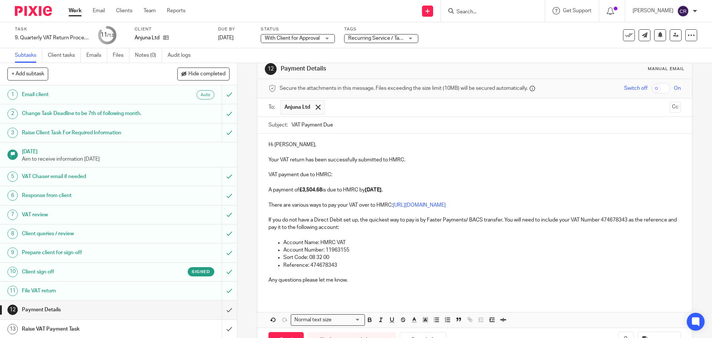
scroll to position [41, 0]
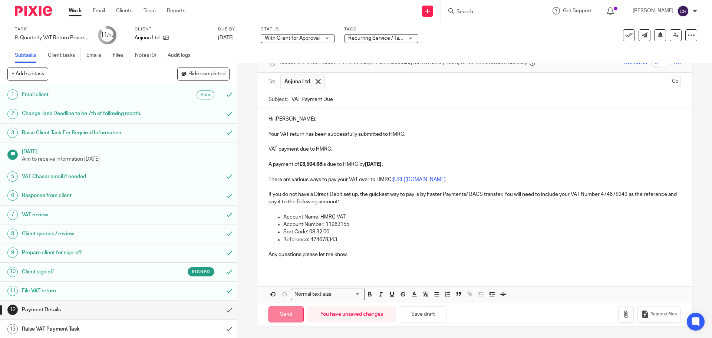
click at [284, 313] on input "Send" at bounding box center [285, 314] width 35 height 16
type input "Sent"
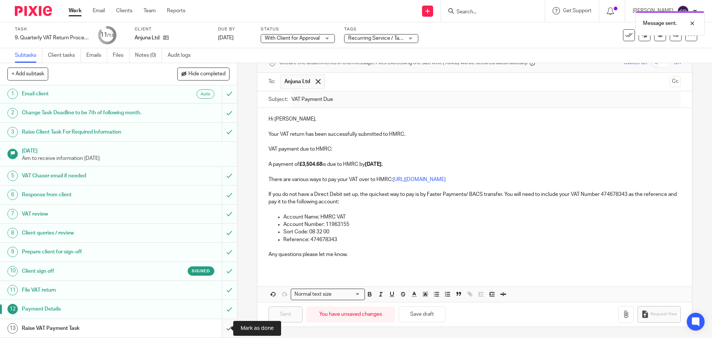
click at [219, 328] on input "submit" at bounding box center [118, 328] width 237 height 19
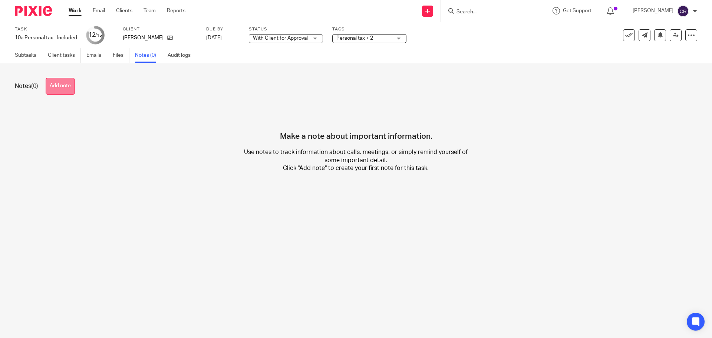
click at [60, 82] on button "Add note" at bounding box center [60, 86] width 29 height 17
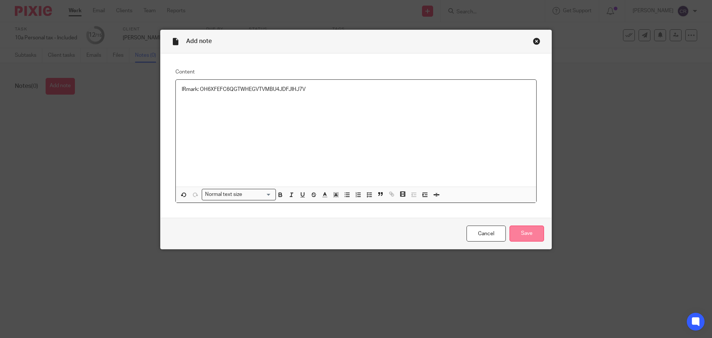
click at [524, 232] on input "Save" at bounding box center [526, 233] width 34 height 16
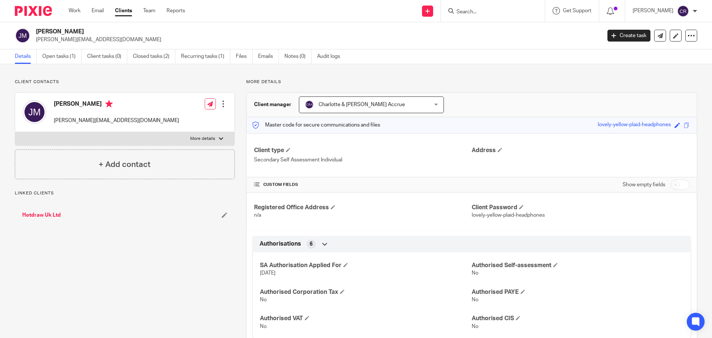
click at [672, 182] on input "checkbox" at bounding box center [679, 184] width 19 height 10
checkbox input "true"
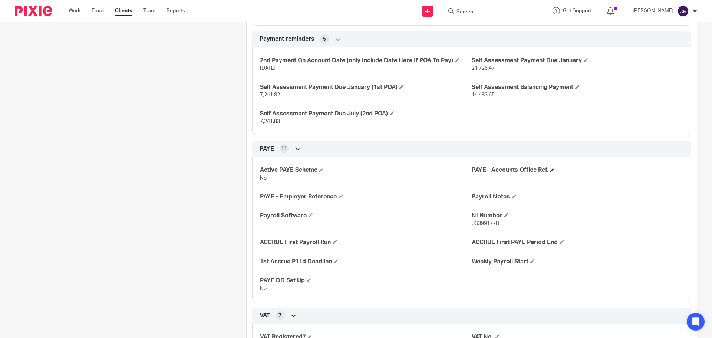
scroll to position [445, 0]
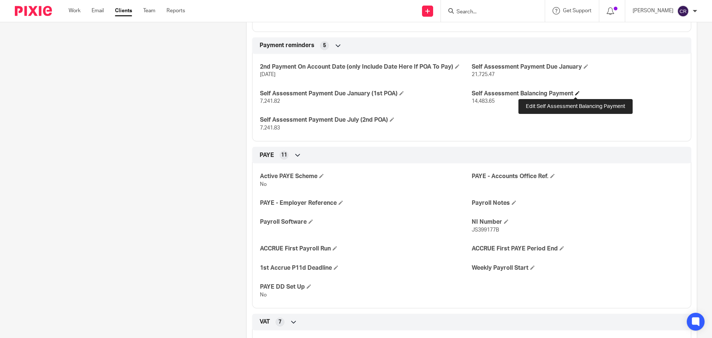
click at [576, 93] on span at bounding box center [577, 93] width 4 height 4
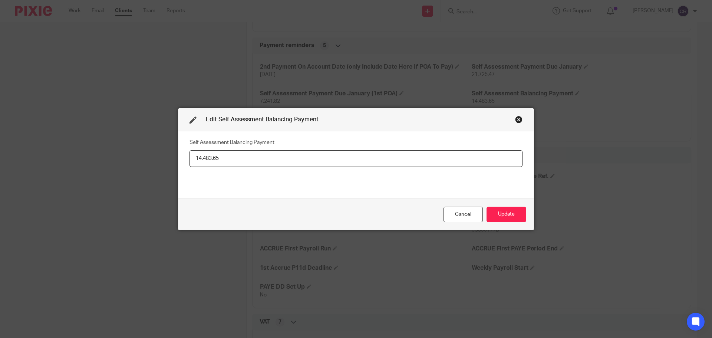
click at [249, 157] on input "14,483.65" at bounding box center [355, 158] width 333 height 17
click at [250, 156] on input "14,483.65" at bounding box center [355, 158] width 333 height 17
drag, startPoint x: 250, startPoint y: 156, endPoint x: 255, endPoint y: 157, distance: 4.5
click at [251, 157] on input "14,483.65" at bounding box center [355, 158] width 333 height 17
type input "5,021.15"
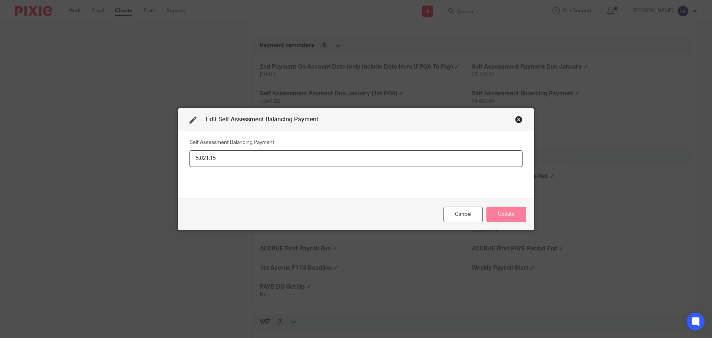
click at [506, 213] on button "Update" at bounding box center [506, 214] width 40 height 16
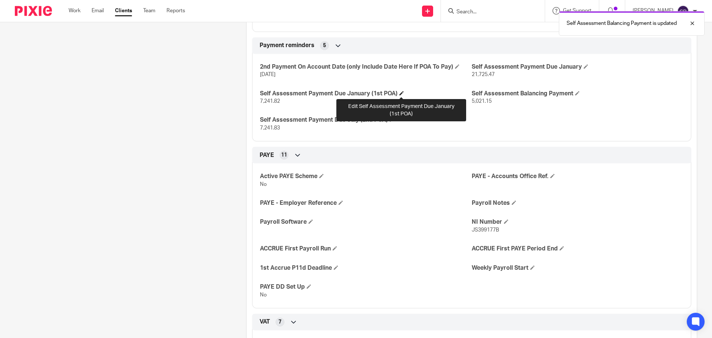
click at [403, 94] on span at bounding box center [401, 93] width 4 height 4
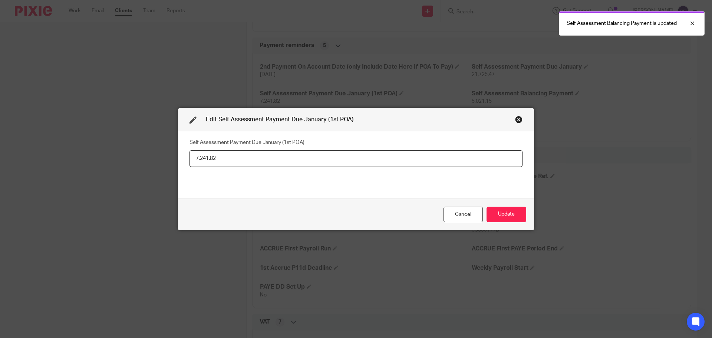
click at [220, 159] on input "7,241.82" at bounding box center [355, 158] width 333 height 17
type input "2,510.57"
click at [522, 210] on button "Update" at bounding box center [506, 214] width 40 height 16
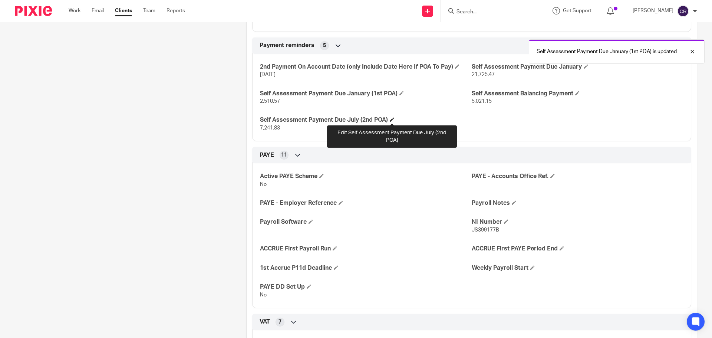
click at [392, 119] on span at bounding box center [391, 119] width 4 height 4
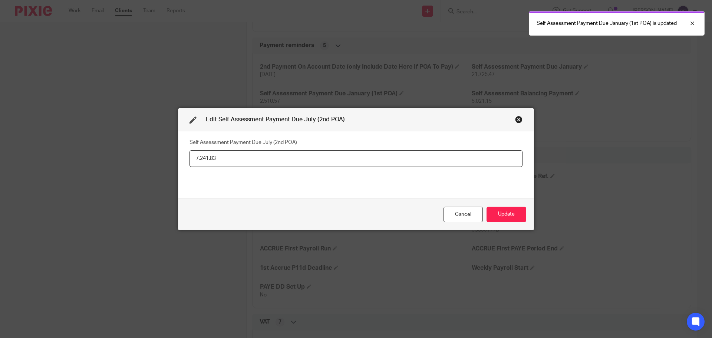
click at [269, 161] on input "7,241.83" at bounding box center [355, 158] width 333 height 17
type input "2,510.57"
drag, startPoint x: 500, startPoint y: 212, endPoint x: 686, endPoint y: 218, distance: 186.9
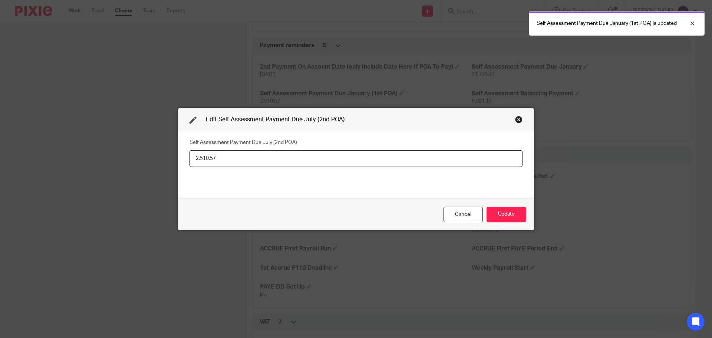
click at [500, 212] on button "Update" at bounding box center [506, 214] width 40 height 16
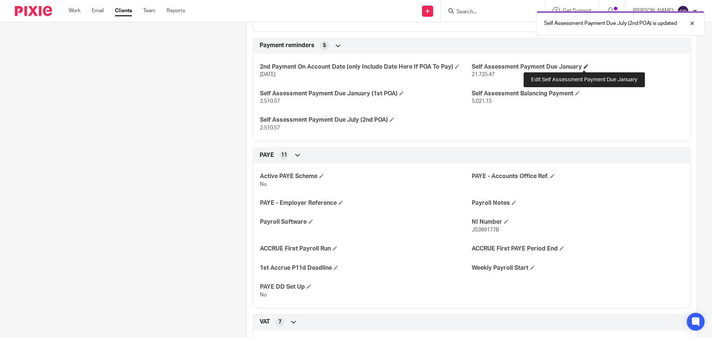
click at [583, 67] on span at bounding box center [585, 66] width 4 height 4
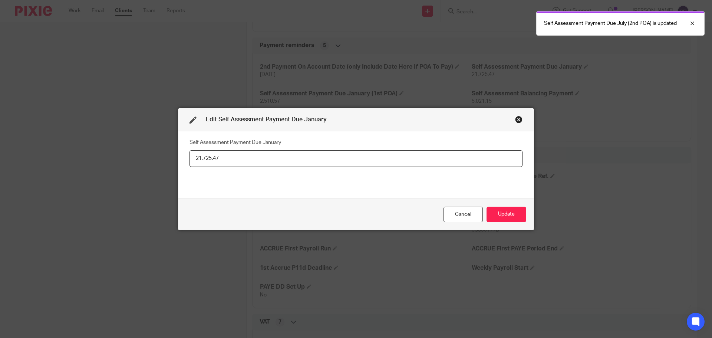
click at [222, 155] on input "21,725.47" at bounding box center [355, 158] width 333 height 17
type input "7,531.72"
click at [518, 213] on button "Update" at bounding box center [506, 214] width 40 height 16
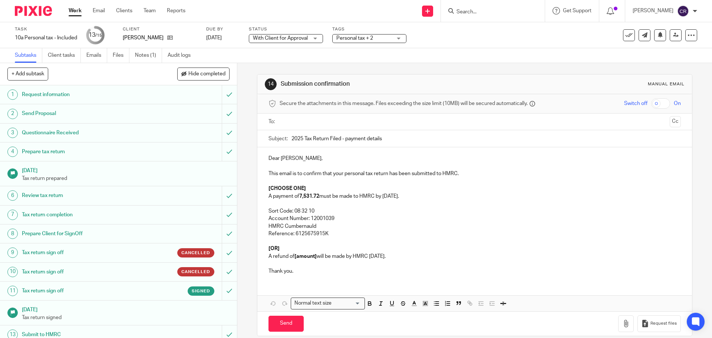
click at [299, 196] on strong "7,531.72" at bounding box center [309, 195] width 20 height 5
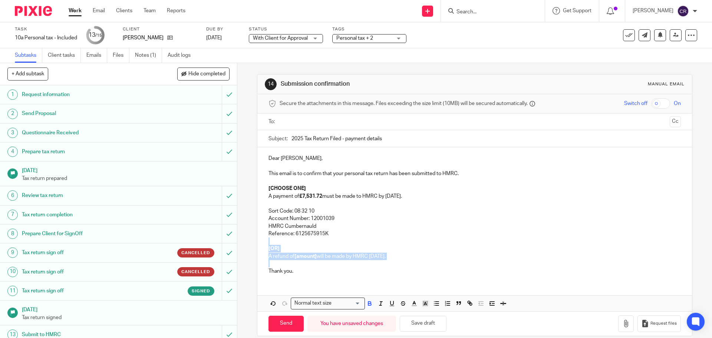
drag, startPoint x: 274, startPoint y: 262, endPoint x: 266, endPoint y: 242, distance: 21.0
click at [266, 242] on div "Dear [PERSON_NAME], This email is to confirm that your personal tax return has …" at bounding box center [474, 213] width 434 height 133
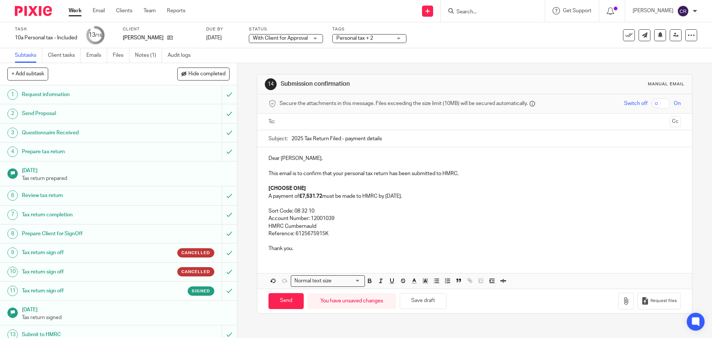
drag, startPoint x: 318, startPoint y: 183, endPoint x: 261, endPoint y: 181, distance: 56.7
click at [253, 182] on div "14 Submission confirmation Manual email Secure the attachments in this message.…" at bounding box center [474, 200] width 474 height 275
drag, startPoint x: 317, startPoint y: 186, endPoint x: 230, endPoint y: 204, distance: 88.9
click at [252, 191] on div "14 Submission confirmation Manual email Secure the attachments in this message.…" at bounding box center [474, 200] width 474 height 275
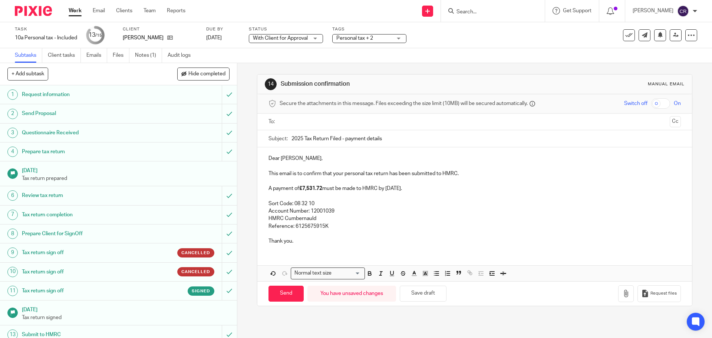
drag, startPoint x: 372, startPoint y: 118, endPoint x: 371, endPoint y: 123, distance: 4.6
click at [371, 123] on input "text" at bounding box center [474, 121] width 384 height 9
click at [669, 123] on button "Cc" at bounding box center [674, 122] width 11 height 11
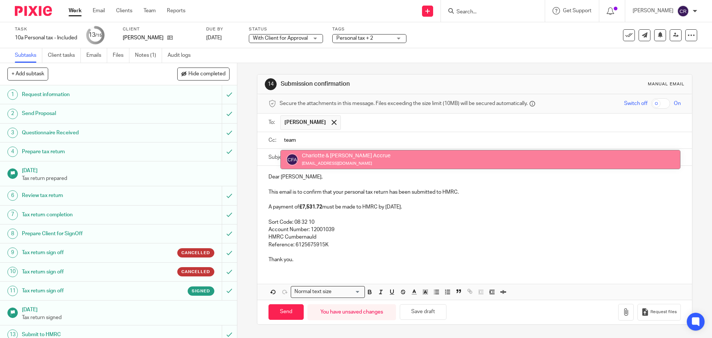
type input "team"
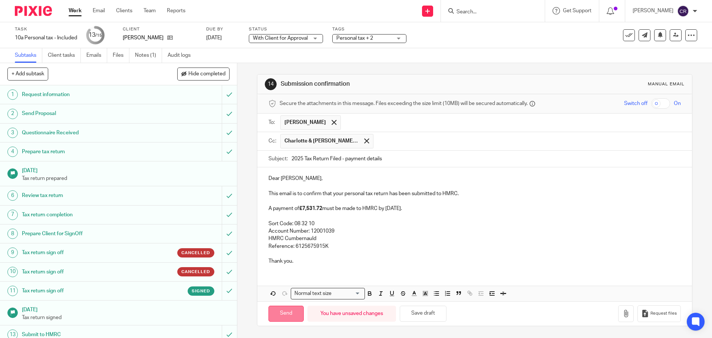
click at [285, 314] on input "Send" at bounding box center [285, 313] width 35 height 16
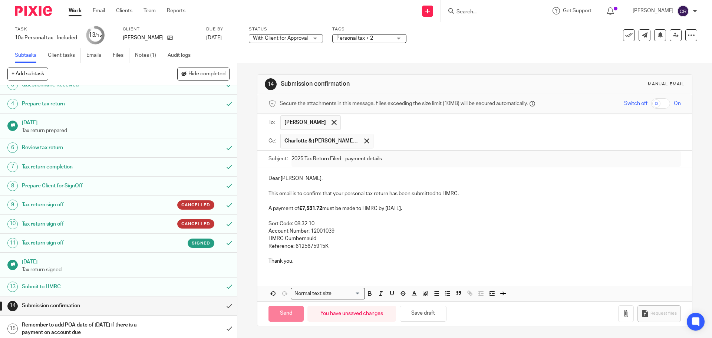
scroll to position [52, 0]
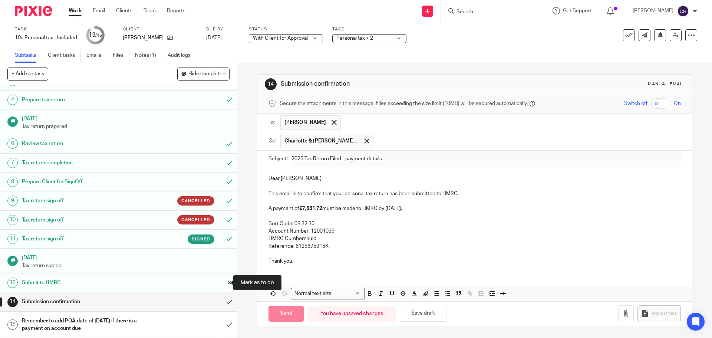
type input "Sent"
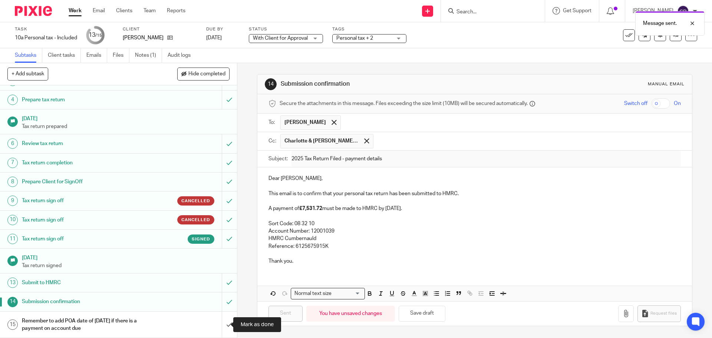
drag, startPoint x: 218, startPoint y: 319, endPoint x: 287, endPoint y: 308, distance: 69.9
click at [218, 319] on input "submit" at bounding box center [118, 324] width 237 height 26
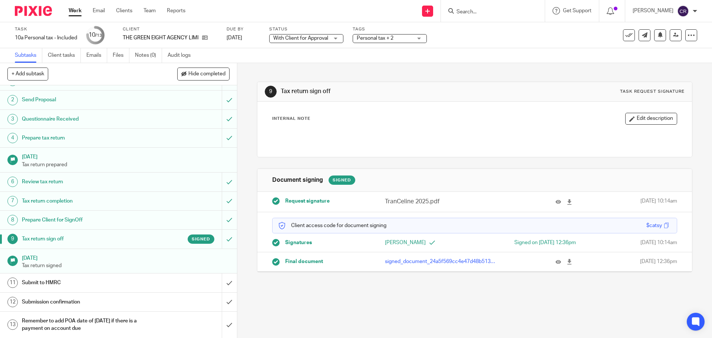
scroll to position [14, 0]
click at [555, 202] on icon at bounding box center [558, 202] width 6 height 6
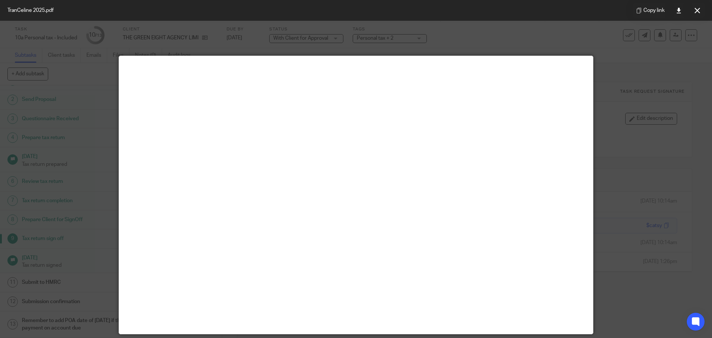
drag, startPoint x: 694, startPoint y: 14, endPoint x: 693, endPoint y: 26, distance: 11.1
click at [694, 14] on button at bounding box center [696, 10] width 15 height 15
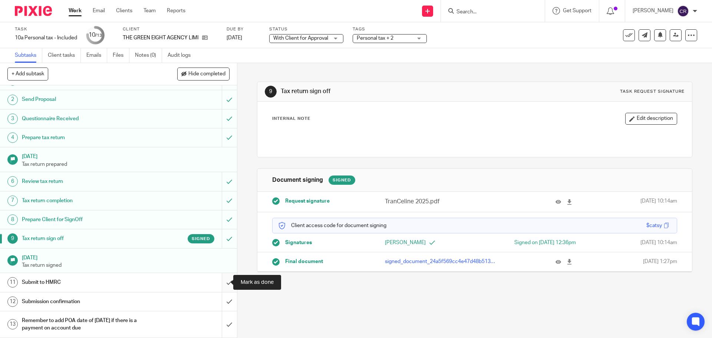
click at [222, 280] on input "submit" at bounding box center [118, 282] width 237 height 19
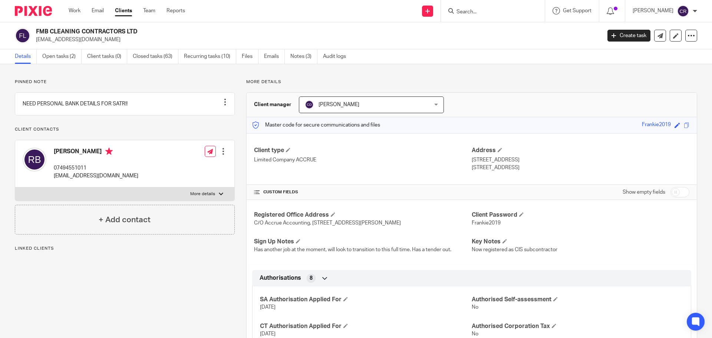
click at [77, 33] on h2 "FMB CLEANING CONTRACTORS LTD" at bounding box center [260, 32] width 448 height 8
copy div "FMB CLEANING CONTRACTORS LTD"
click at [501, 11] on input "Search" at bounding box center [488, 12] width 67 height 7
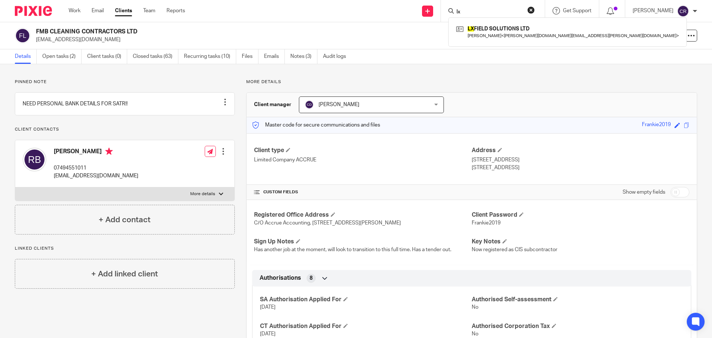
type input "lx"
click at [529, 7] on button "reset" at bounding box center [530, 9] width 7 height 7
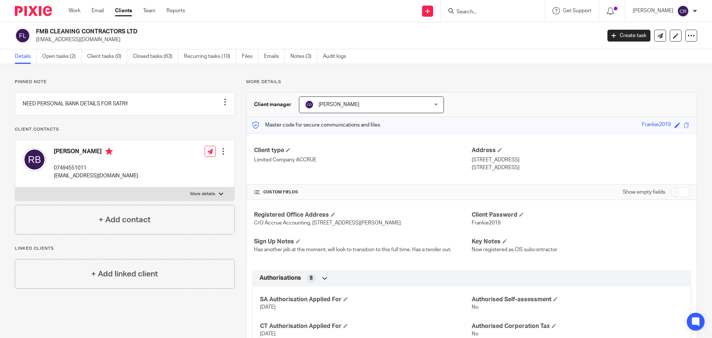
drag, startPoint x: 471, startPoint y: 13, endPoint x: 476, endPoint y: 11, distance: 4.9
click at [471, 13] on input "Search" at bounding box center [488, 12] width 67 height 7
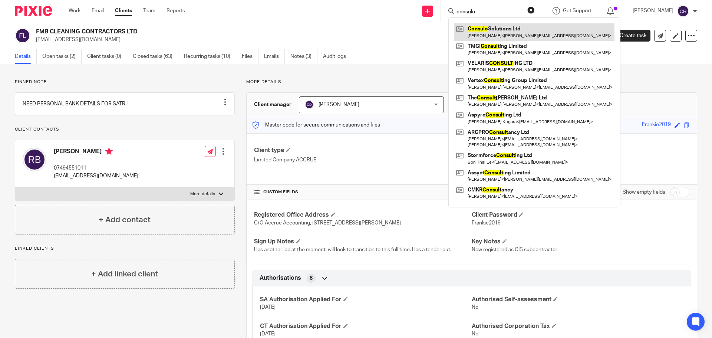
type input "consulo"
click at [482, 28] on link at bounding box center [534, 31] width 160 height 17
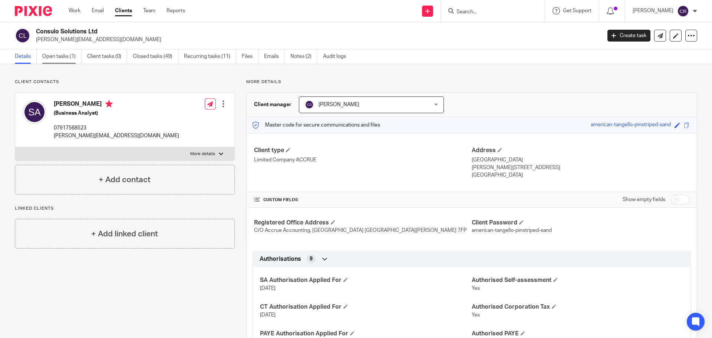
click at [55, 56] on link "Open tasks (1)" at bounding box center [61, 56] width 39 height 14
click at [491, 15] on input "Search" at bounding box center [488, 12] width 67 height 7
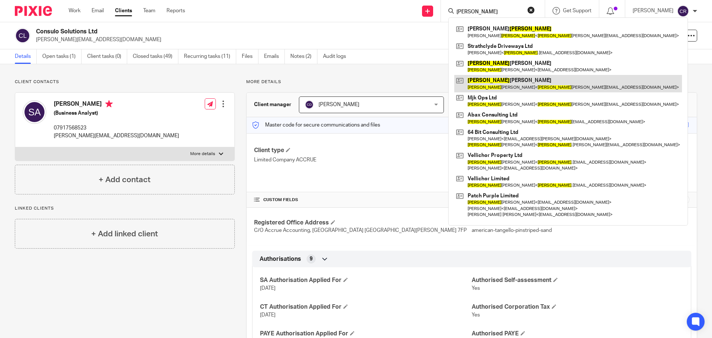
type input "[PERSON_NAME]"
click at [510, 80] on link at bounding box center [568, 83] width 228 height 17
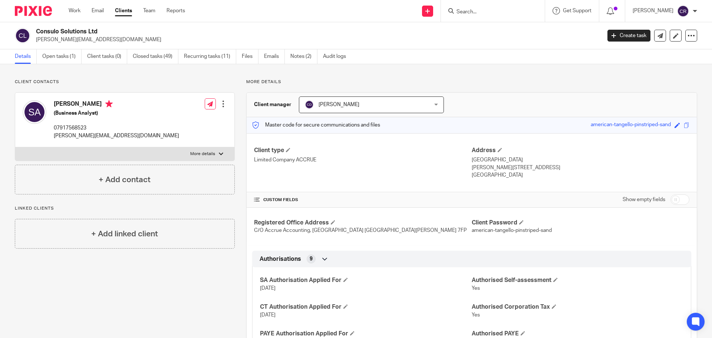
click at [66, 30] on h2 "Consulo Solutions Ltd" at bounding box center [260, 32] width 448 height 8
copy div "Consulo Solutions Ltd"
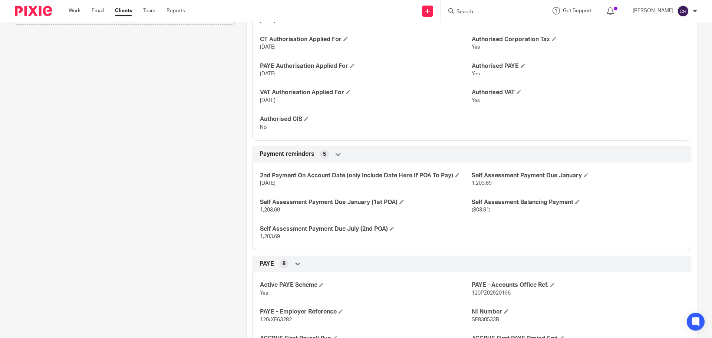
scroll to position [296, 0]
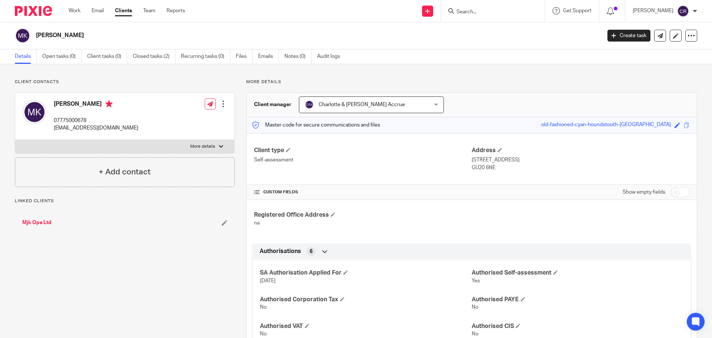
click at [40, 220] on link "Mjk Ops Ltd" at bounding box center [36, 222] width 29 height 7
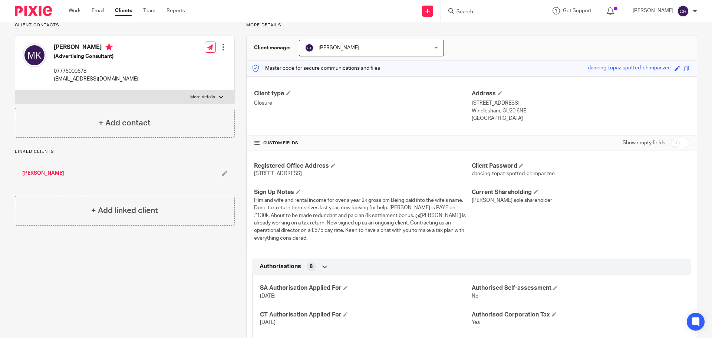
scroll to position [37, 0]
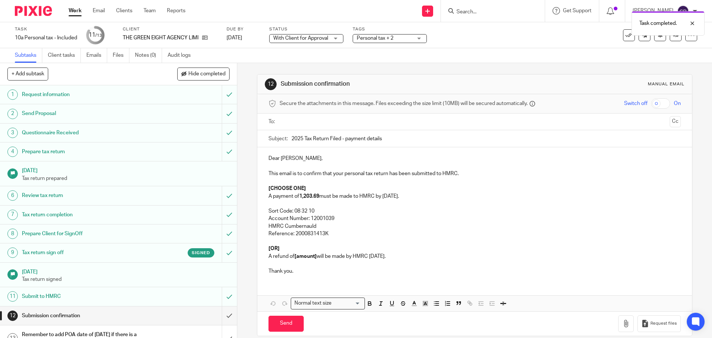
click at [297, 196] on p "A payment of 1,203.69 must be made to HMRC by 31 January." at bounding box center [474, 195] width 412 height 7
click at [412, 198] on p "A payment of £1,203.69 must be made to HMRC by 31 January." at bounding box center [474, 195] width 412 height 7
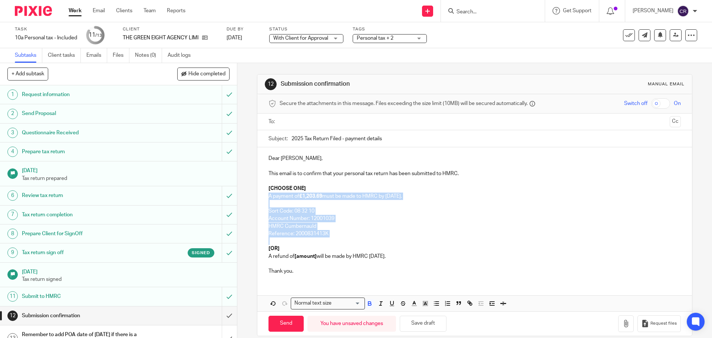
drag, startPoint x: 310, startPoint y: 235, endPoint x: 262, endPoint y: 195, distance: 62.1
click at [262, 195] on div "Dear Celine, This email is to confirm that your personal tax return has been su…" at bounding box center [474, 213] width 434 height 133
copy div "A payment of £1,203.69 must be made to HMRC by 31 January 2026. Sort Code: 08 3…"
click at [340, 242] on p at bounding box center [474, 240] width 412 height 7
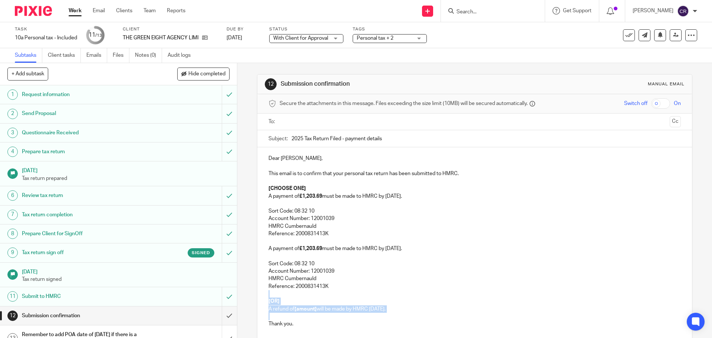
drag, startPoint x: 266, startPoint y: 314, endPoint x: 259, endPoint y: 295, distance: 20.4
click at [259, 295] on div "Dear Celine, This email is to confirm that your personal tax return has been su…" at bounding box center [474, 240] width 434 height 186
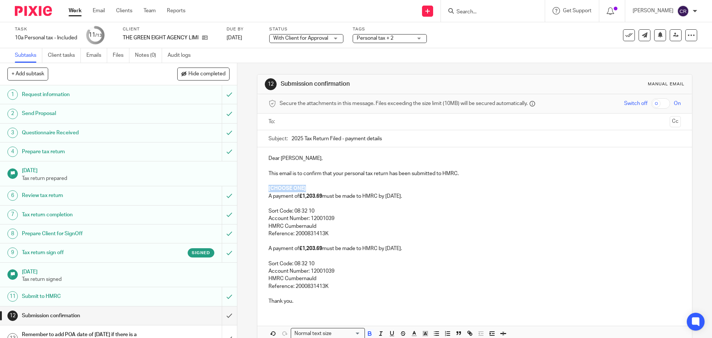
drag, startPoint x: 266, startPoint y: 185, endPoint x: 255, endPoint y: 185, distance: 11.5
click at [257, 185] on div "12 Submission confirmation Manual email Secure the attachments in this message.…" at bounding box center [474, 220] width 435 height 292
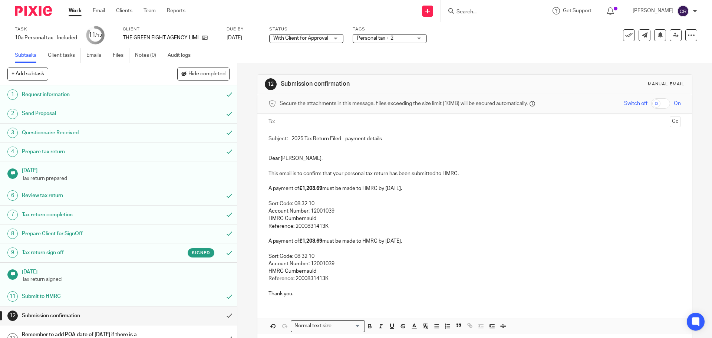
click at [272, 157] on p "Dear Celine," at bounding box center [474, 158] width 412 height 7
drag, startPoint x: 321, startPoint y: 188, endPoint x: 302, endPoint y: 191, distance: 18.7
click at [302, 191] on strong "£1,203.69" at bounding box center [310, 188] width 23 height 5
click at [407, 241] on p "A payment of £1,203.69 must be made to HMRC by 31 January 2026." at bounding box center [474, 240] width 412 height 7
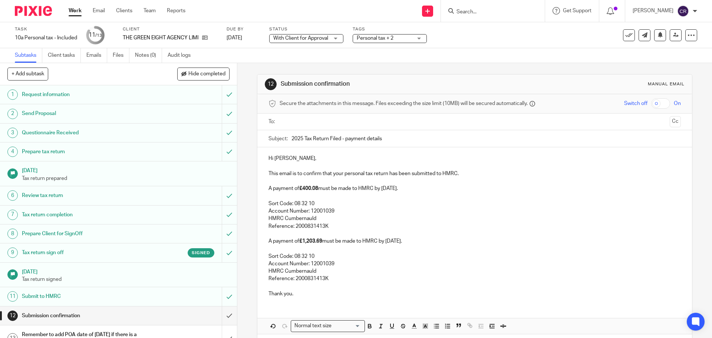
click at [407, 241] on p "A payment of £1,203.69 must be made to HMRC by 31 January 2026." at bounding box center [474, 240] width 412 height 7
drag, startPoint x: 336, startPoint y: 128, endPoint x: 339, endPoint y: 126, distance: 4.3
click at [338, 126] on div at bounding box center [474, 121] width 389 height 17
click at [340, 123] on input "text" at bounding box center [474, 121] width 384 height 9
click at [669, 122] on button "Cc" at bounding box center [674, 122] width 11 height 11
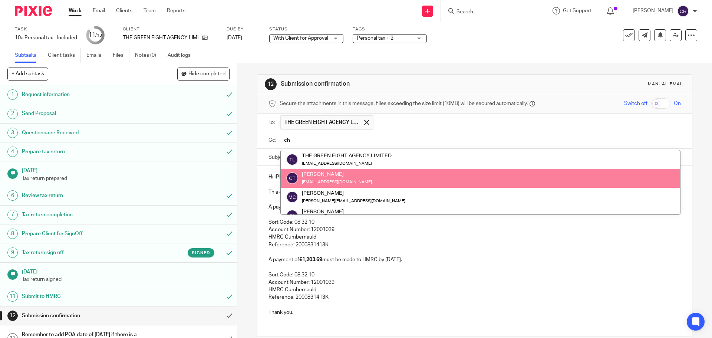
type input "chr"
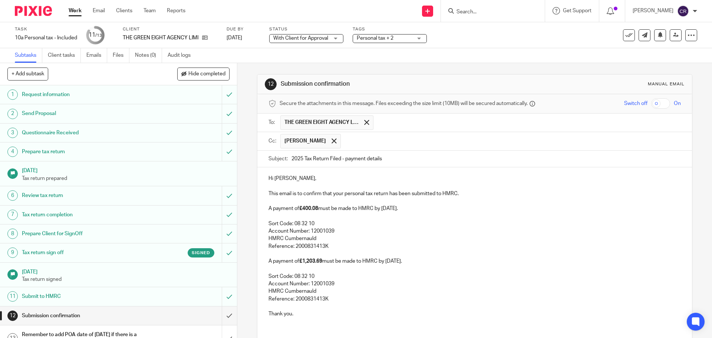
drag, startPoint x: 504, startPoint y: 190, endPoint x: 500, endPoint y: 194, distance: 5.0
click at [503, 190] on p "This email is to confirm that your personal tax return has been submitted to HM…" at bounding box center [474, 193] width 412 height 7
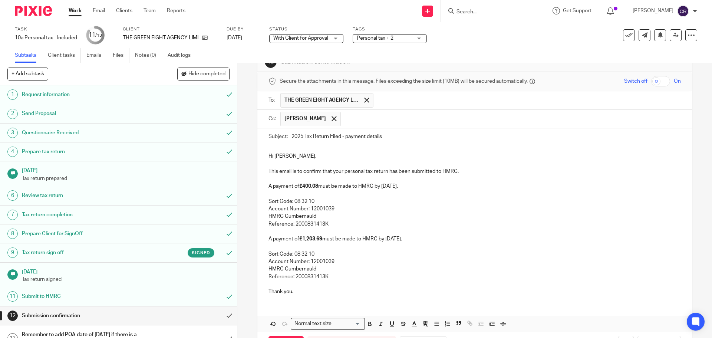
scroll to position [37, 0]
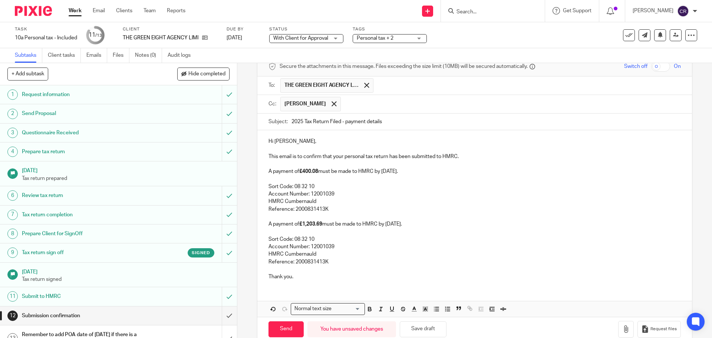
click at [269, 223] on p "A payment of £1,203.69 must be made to HMRC by 31 July 2026." at bounding box center [474, 223] width 412 height 7
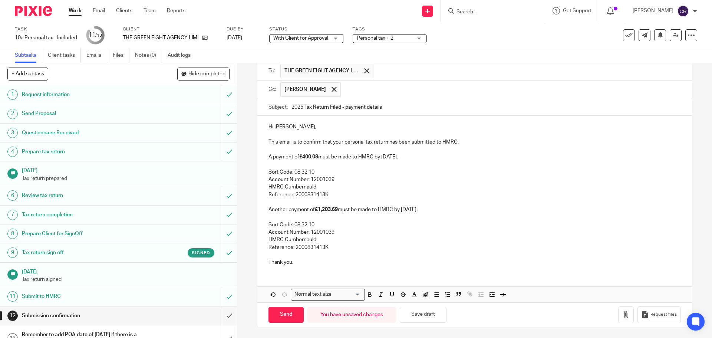
scroll to position [52, 0]
click at [282, 315] on input "Send" at bounding box center [285, 314] width 35 height 16
type input "Sent"
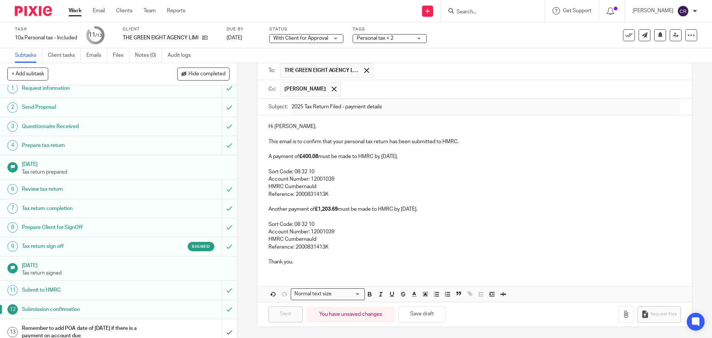
scroll to position [14, 0]
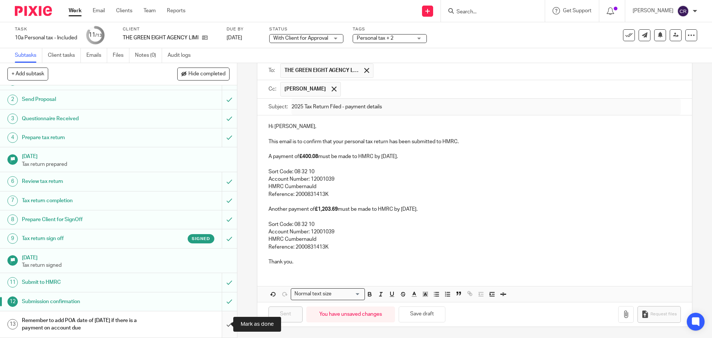
click at [222, 323] on input "submit" at bounding box center [118, 324] width 237 height 26
